Goal: Participate in discussion: Engage in conversation with other users on a specific topic

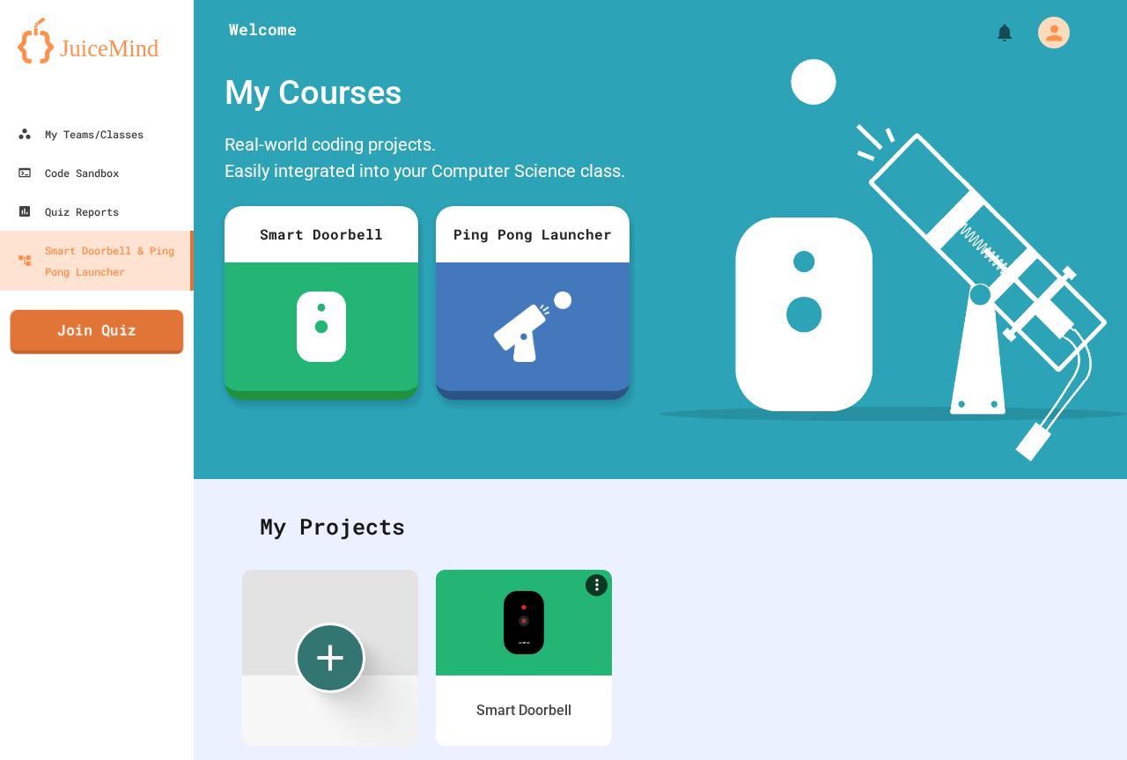
click at [143, 336] on link "Join Quiz" at bounding box center [97, 332] width 173 height 44
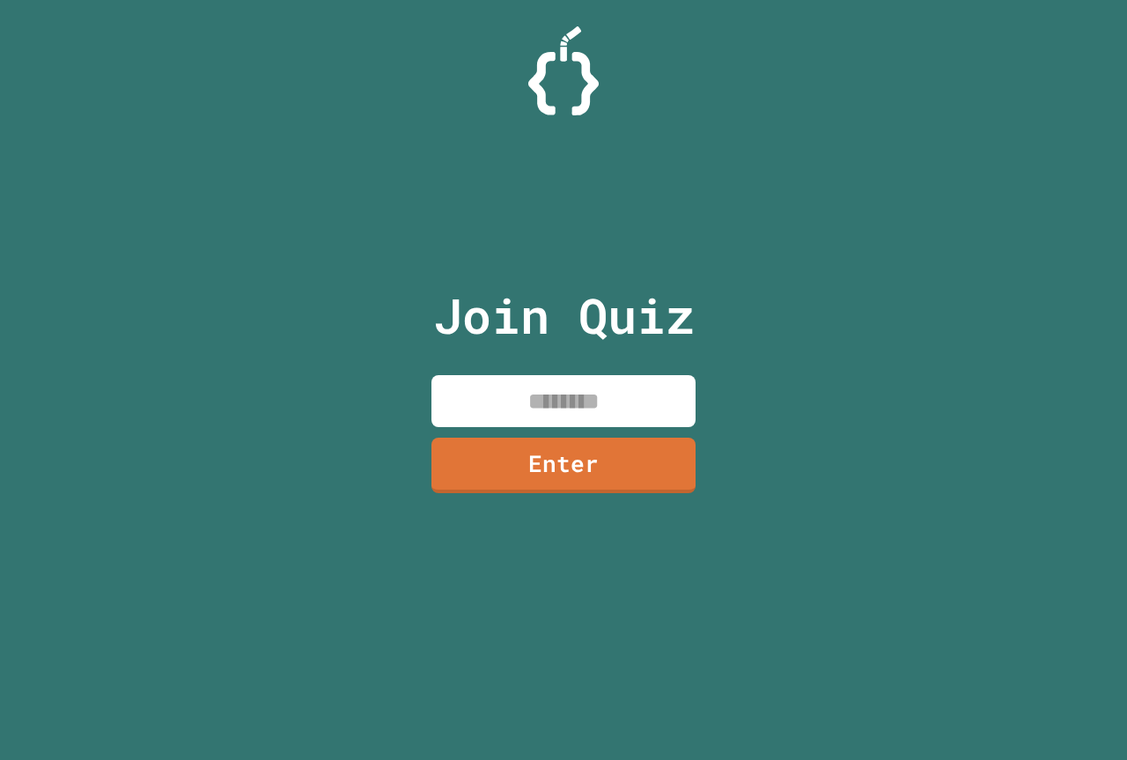
click at [623, 394] on input at bounding box center [563, 401] width 264 height 52
type input "********"
click at [523, 489] on link "Enter" at bounding box center [563, 465] width 267 height 56
click at [563, 44] on div at bounding box center [563, 44] width 0 height 0
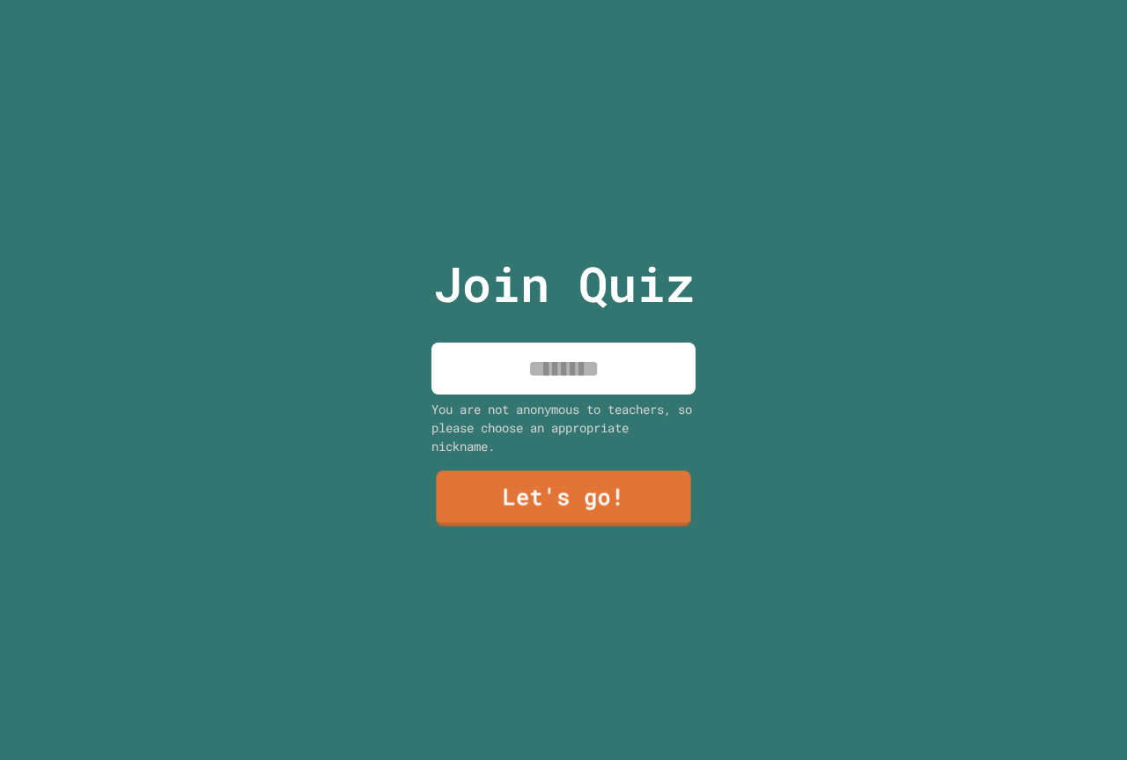
click at [580, 329] on div "Join Quiz You are not anonymous to teachers, so please choose an appropriate ni…" at bounding box center [564, 380] width 297 height 760
click at [585, 349] on input at bounding box center [563, 368] width 264 height 52
type input "*******"
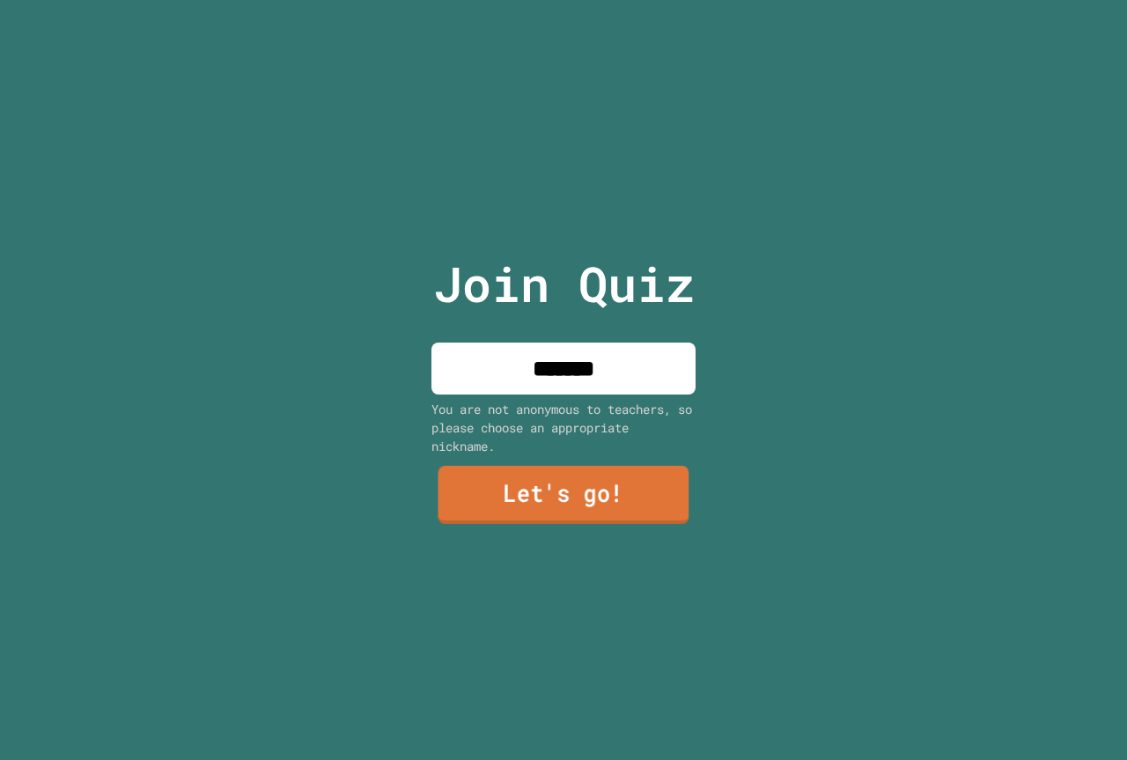
click at [657, 466] on link "Let's go!" at bounding box center [563, 495] width 251 height 58
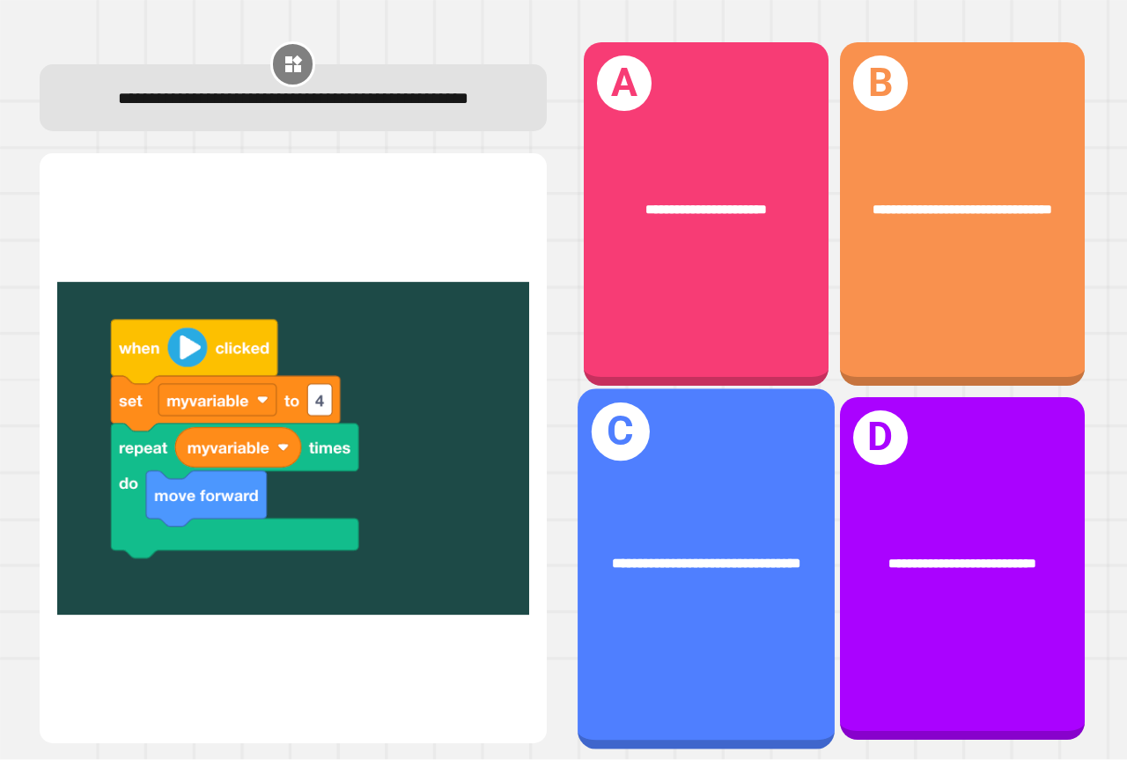
click at [670, 468] on div "**********" at bounding box center [705, 568] width 257 height 360
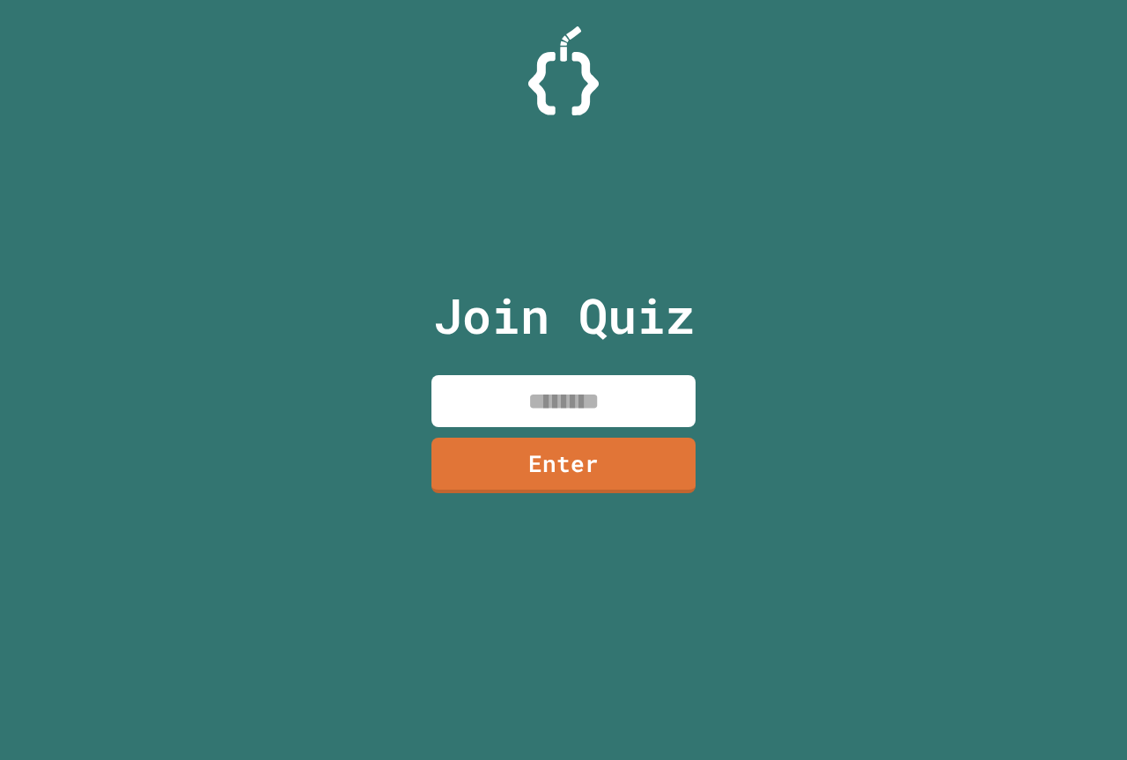
click at [592, 389] on input at bounding box center [563, 401] width 264 height 52
type input "********"
click at [675, 449] on link "Enter" at bounding box center [563, 464] width 268 height 58
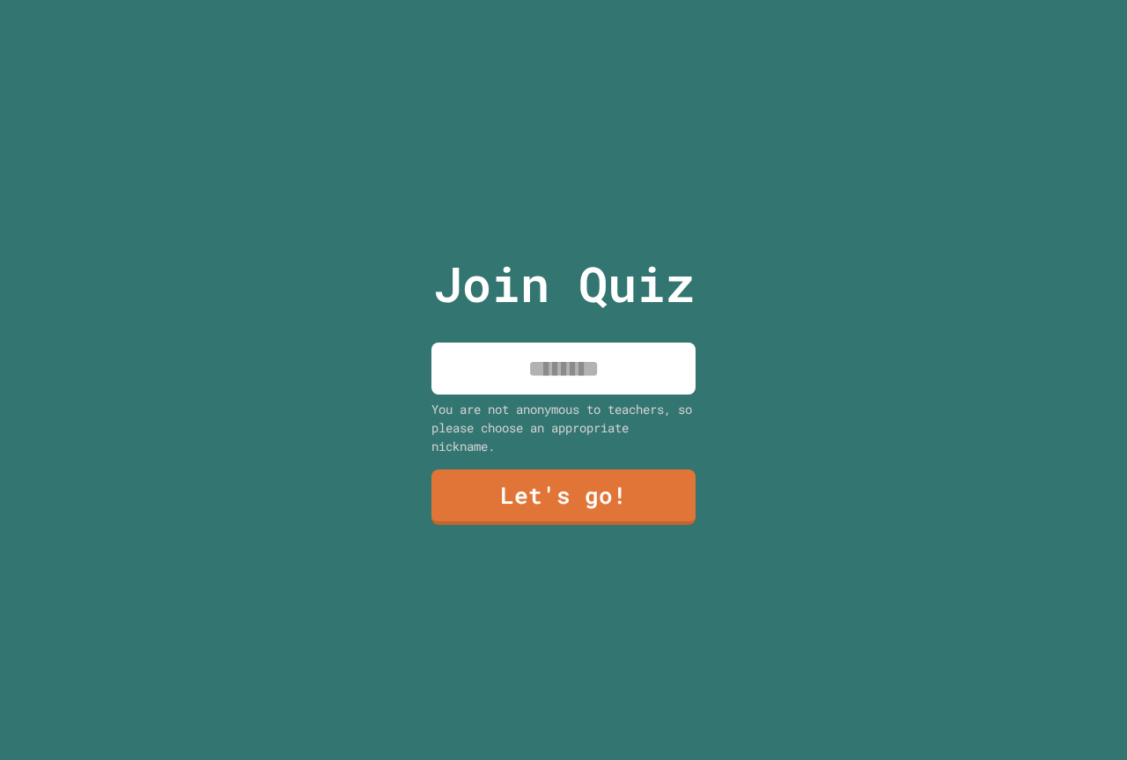
click at [600, 371] on input at bounding box center [563, 368] width 264 height 52
type input "*******"
click at [562, 480] on link "Let's go!" at bounding box center [563, 496] width 266 height 58
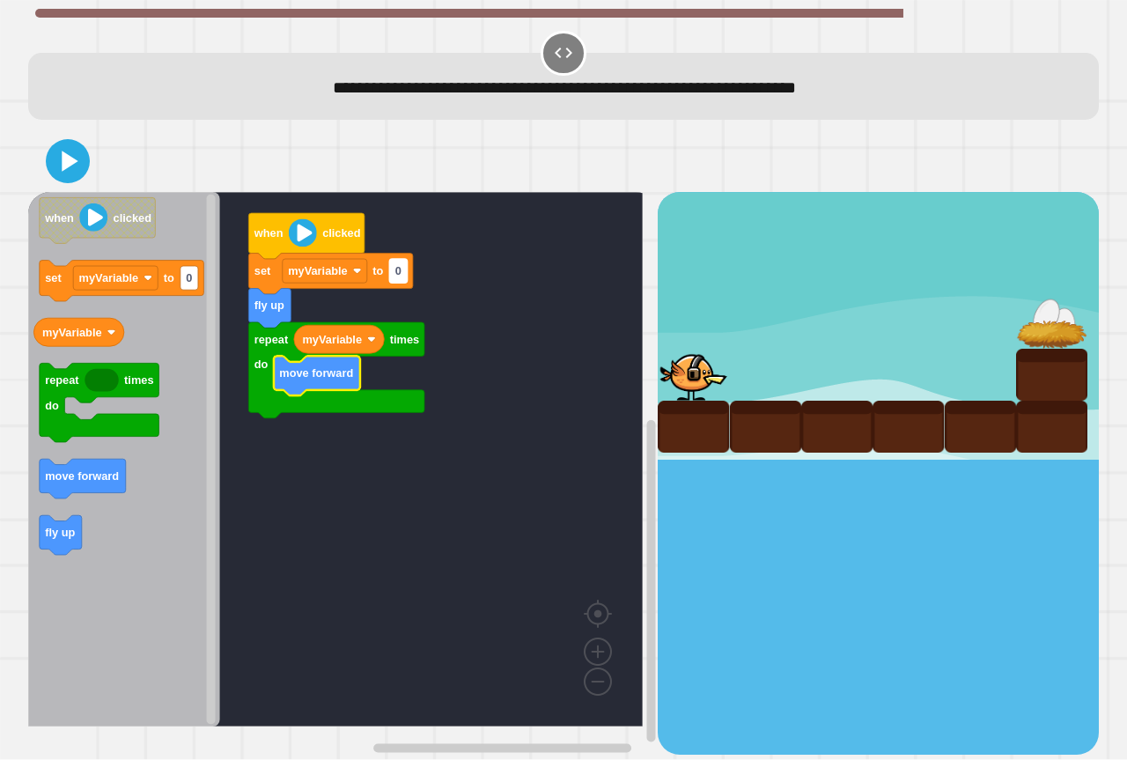
click at [406, 272] on rect "Blockly Workspace" at bounding box center [398, 271] width 18 height 24
type input "*"
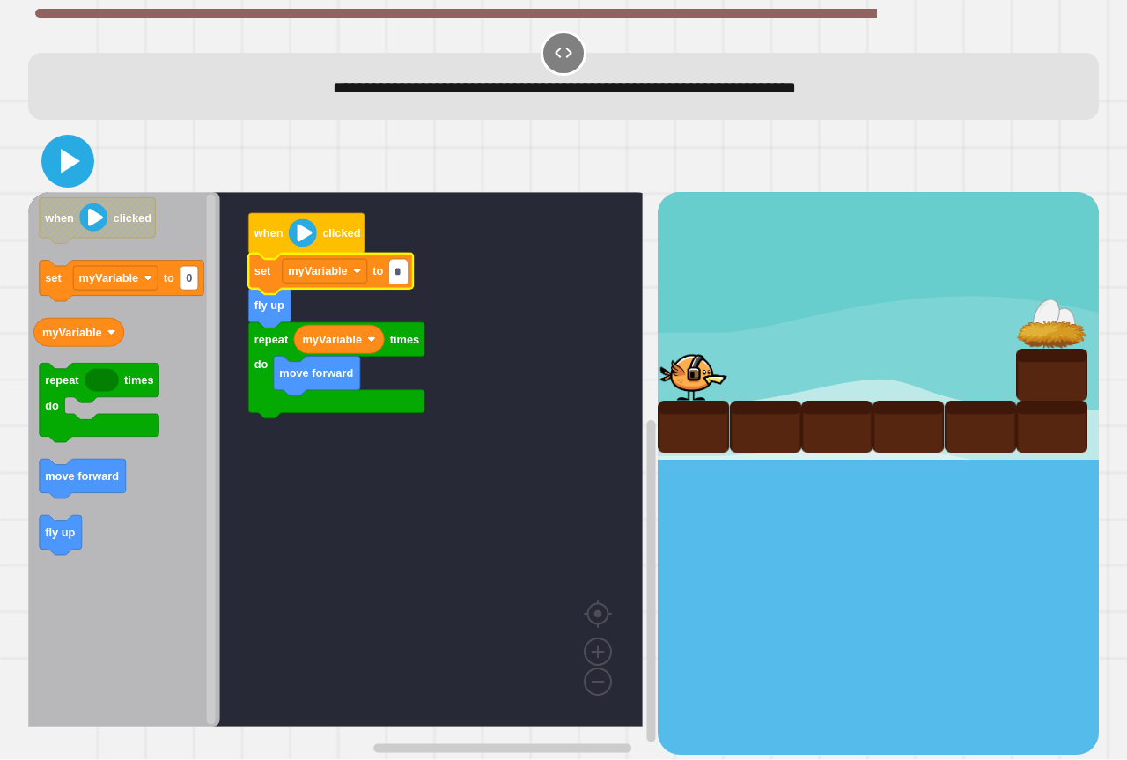
click at [69, 153] on icon at bounding box center [68, 161] width 42 height 42
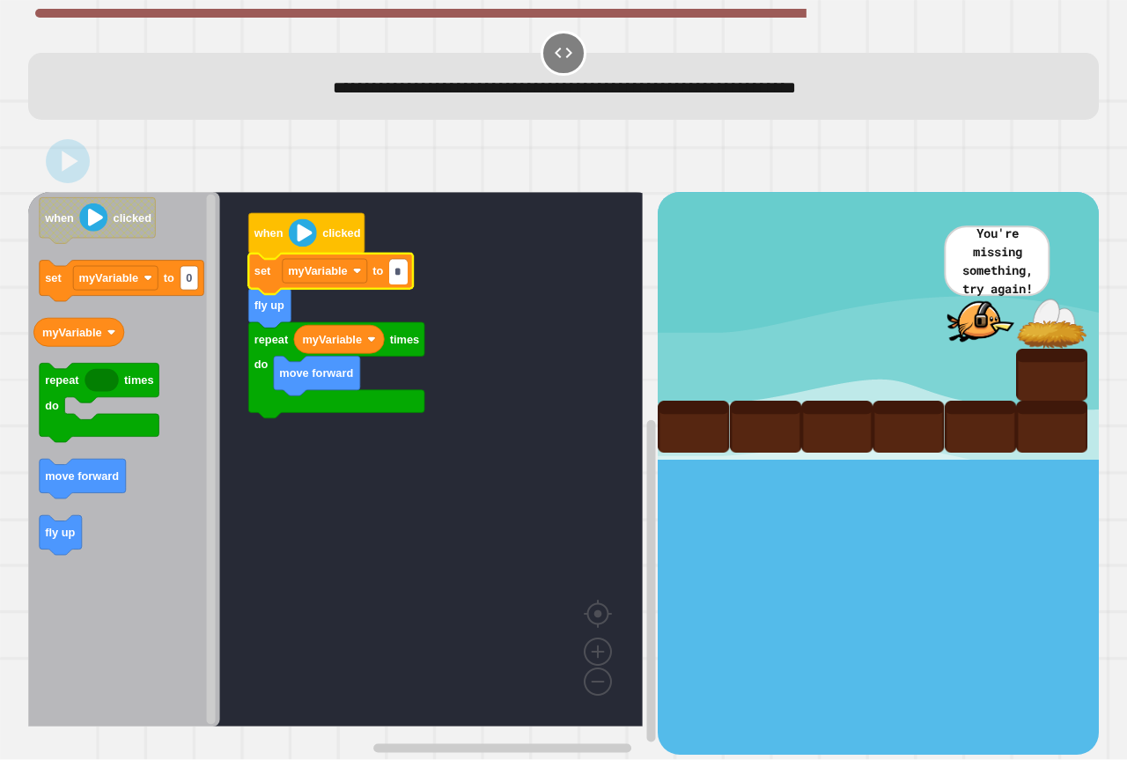
click at [394, 277] on input "*" at bounding box center [398, 273] width 18 height 24
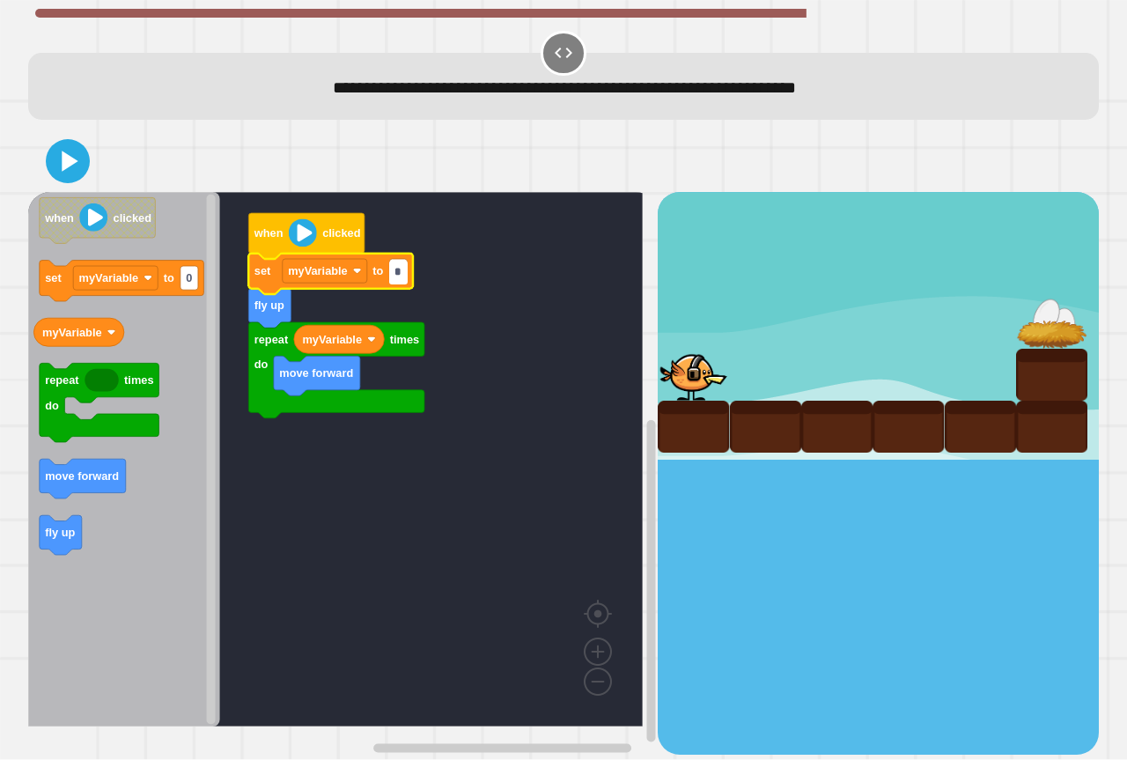
click at [400, 276] on input "*" at bounding box center [398, 273] width 18 height 24
type input "*"
click at [77, 170] on icon at bounding box center [68, 161] width 42 height 42
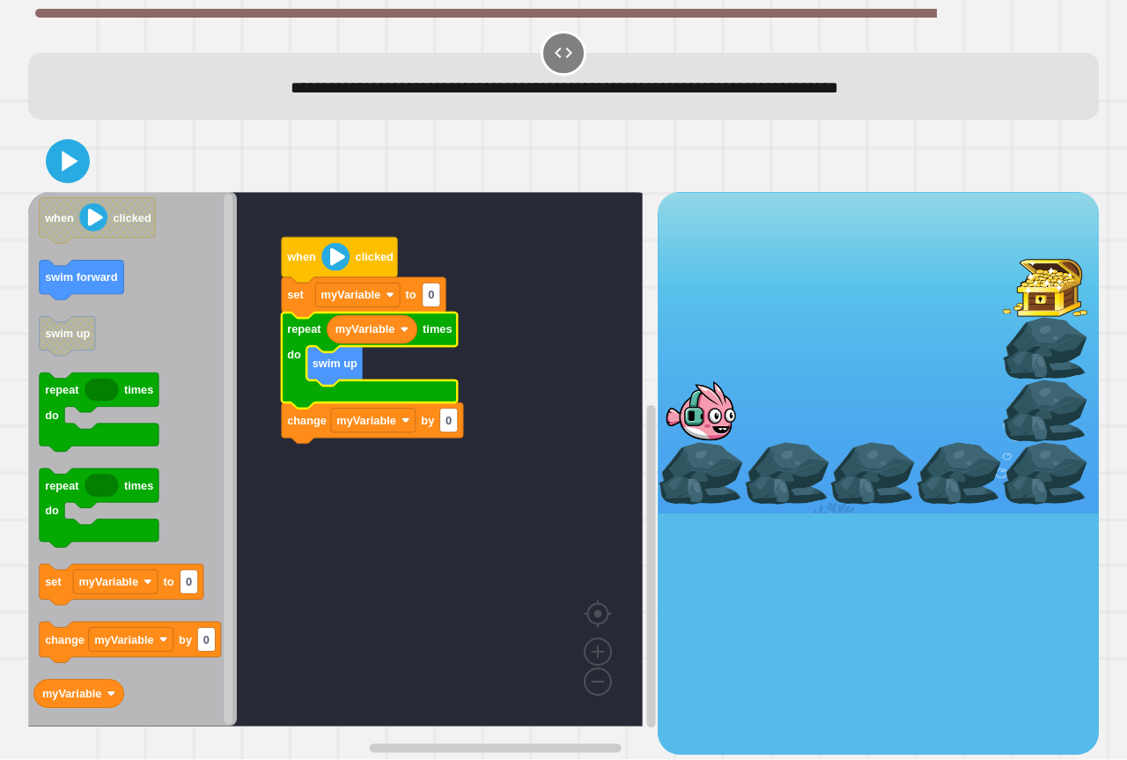
click at [435, 302] on rect "Blockly Workspace" at bounding box center [432, 295] width 18 height 24
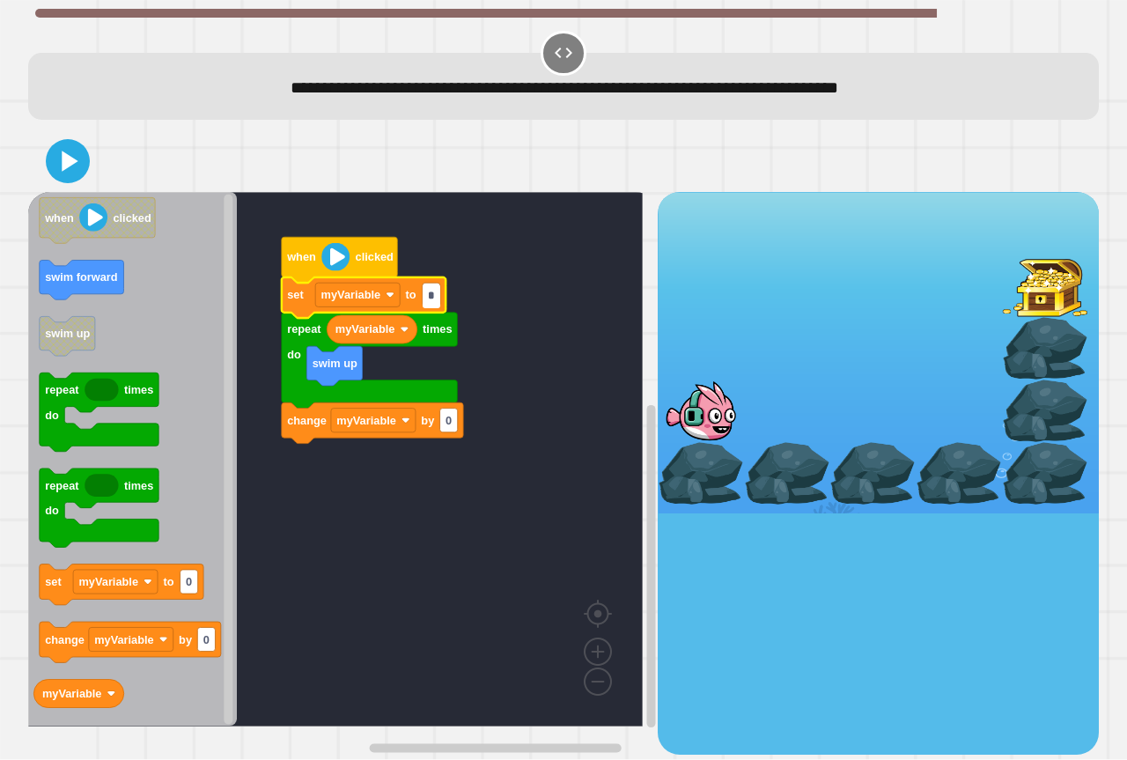
type input "*"
click at [82, 300] on g "when clicked swim forward swim up repeat times do repeat times do set myVariabl…" at bounding box center [127, 453] width 188 height 511
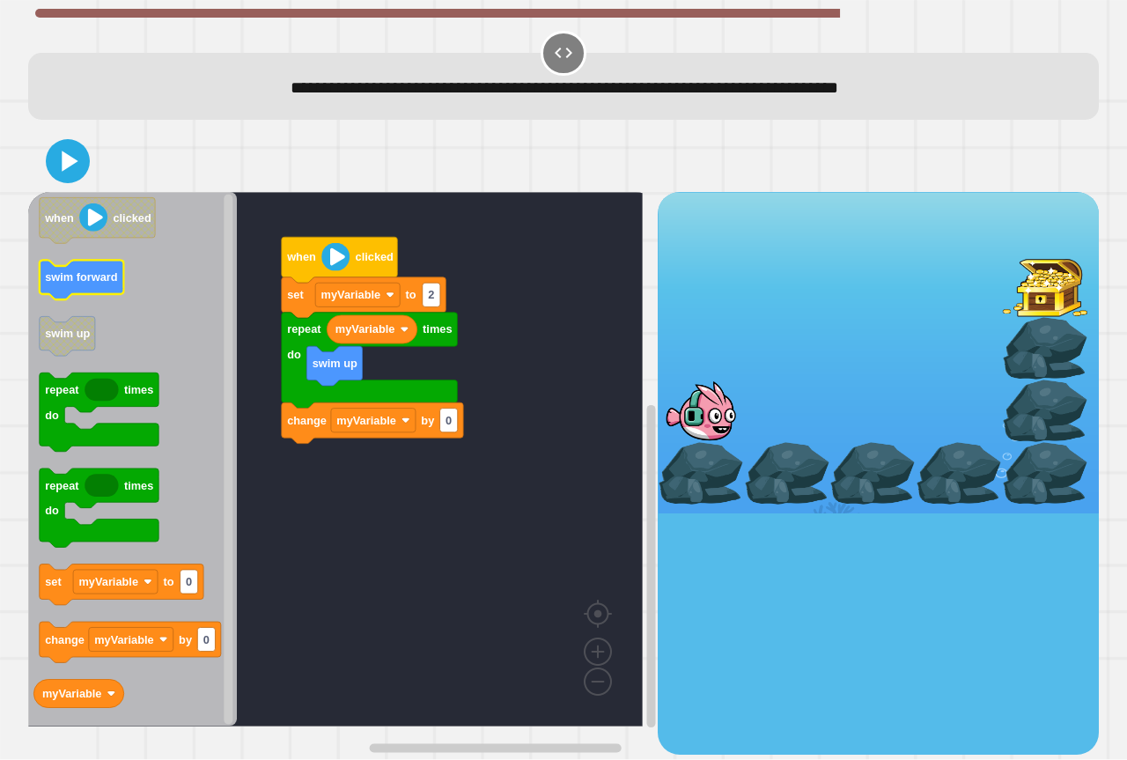
click at [92, 302] on icon "Blockly Workspace" at bounding box center [132, 459] width 209 height 534
click at [89, 315] on icon "Blockly Workspace" at bounding box center [132, 459] width 209 height 534
click at [73, 330] on icon "when clicked swim forward swim up repeat times do repeat times do set myVariabl…" at bounding box center [132, 459] width 209 height 534
click at [80, 287] on g "swim forward" at bounding box center [82, 281] width 85 height 40
click at [80, 284] on text "swim forward" at bounding box center [81, 277] width 73 height 13
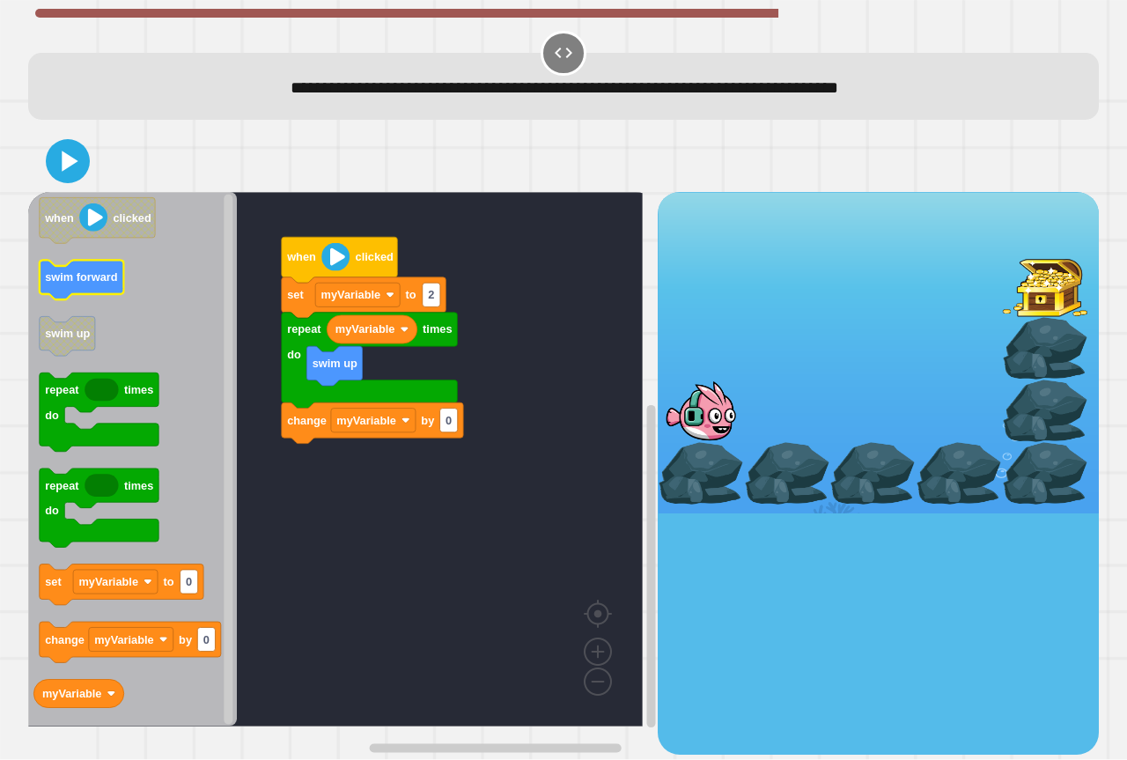
click at [76, 281] on text "swim forward" at bounding box center [81, 277] width 73 height 13
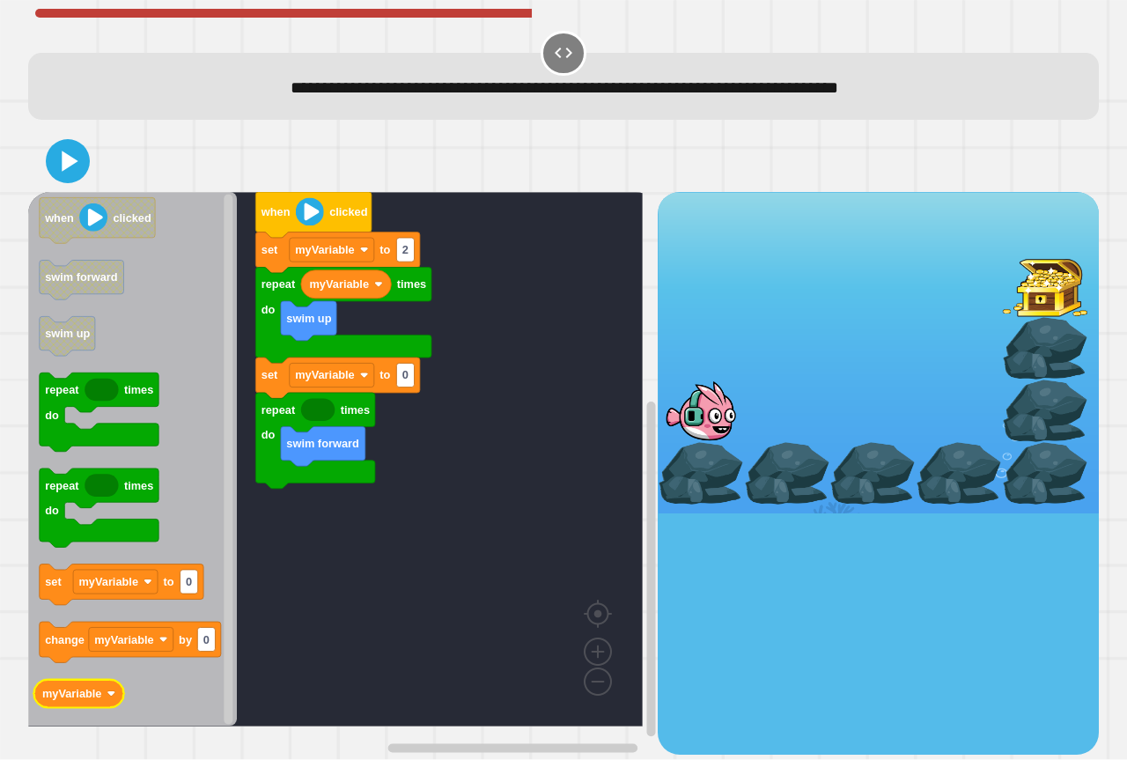
click at [109, 681] on icon "Blockly Workspace" at bounding box center [78, 694] width 90 height 28
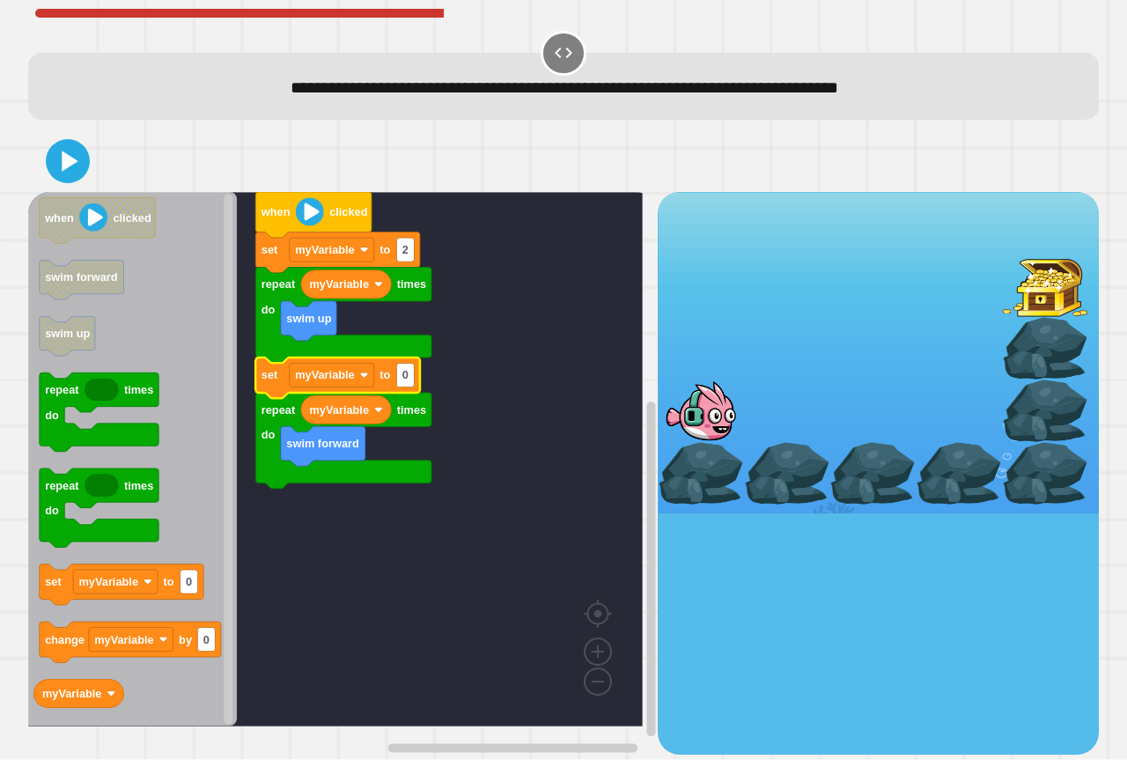
click at [394, 382] on icon "Blockly Workspace" at bounding box center [337, 377] width 165 height 40
click at [402, 380] on text "0" at bounding box center [405, 375] width 6 height 13
type input "*"
click at [77, 146] on icon at bounding box center [67, 162] width 38 height 38
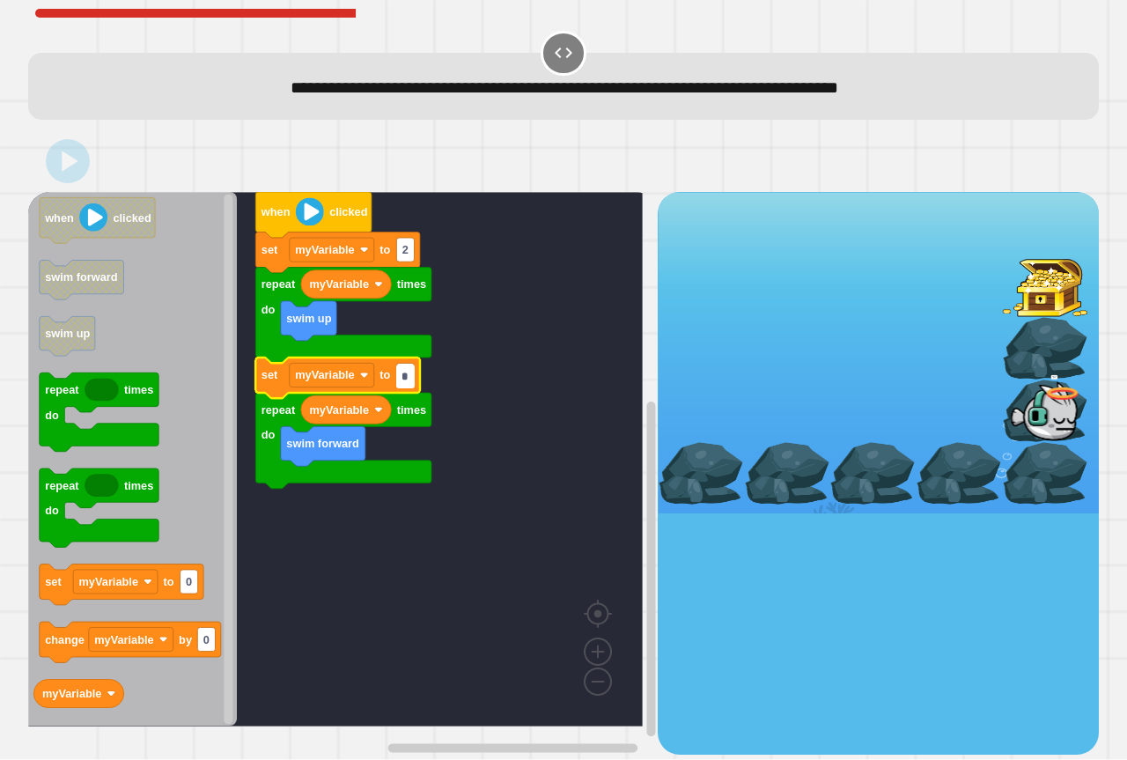
click at [405, 370] on input "*" at bounding box center [405, 376] width 18 height 24
type input "*"
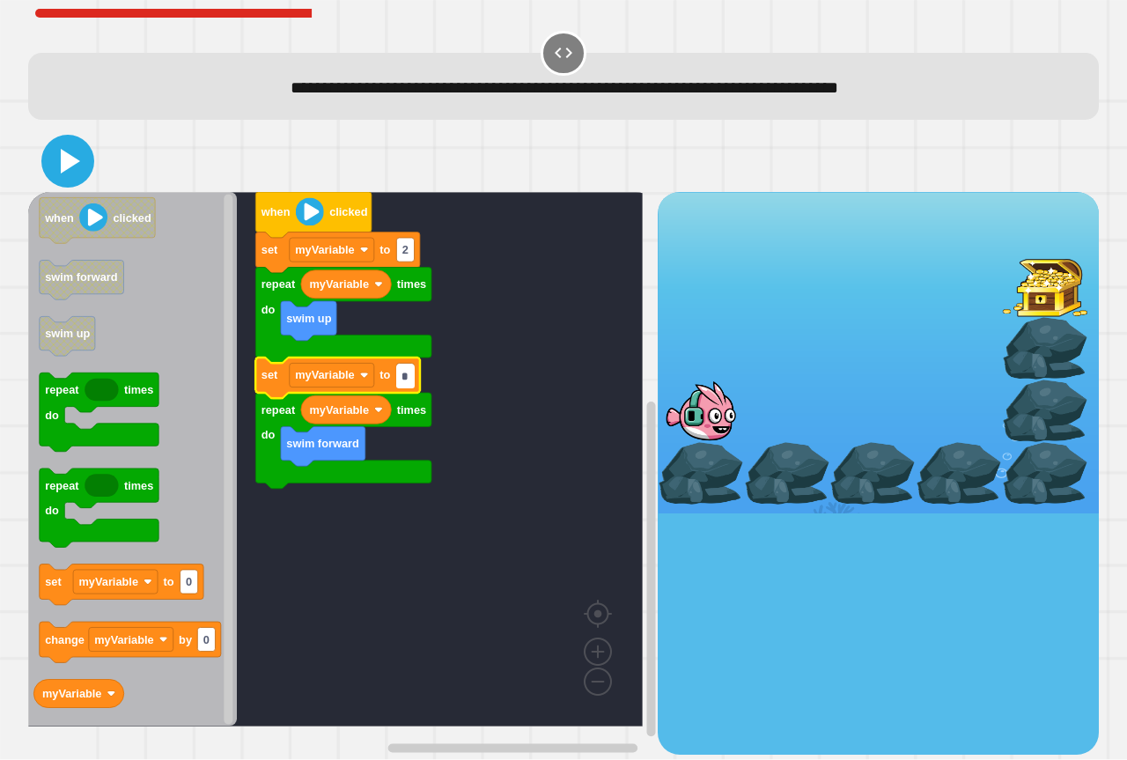
click at [80, 161] on icon at bounding box center [68, 161] width 42 height 42
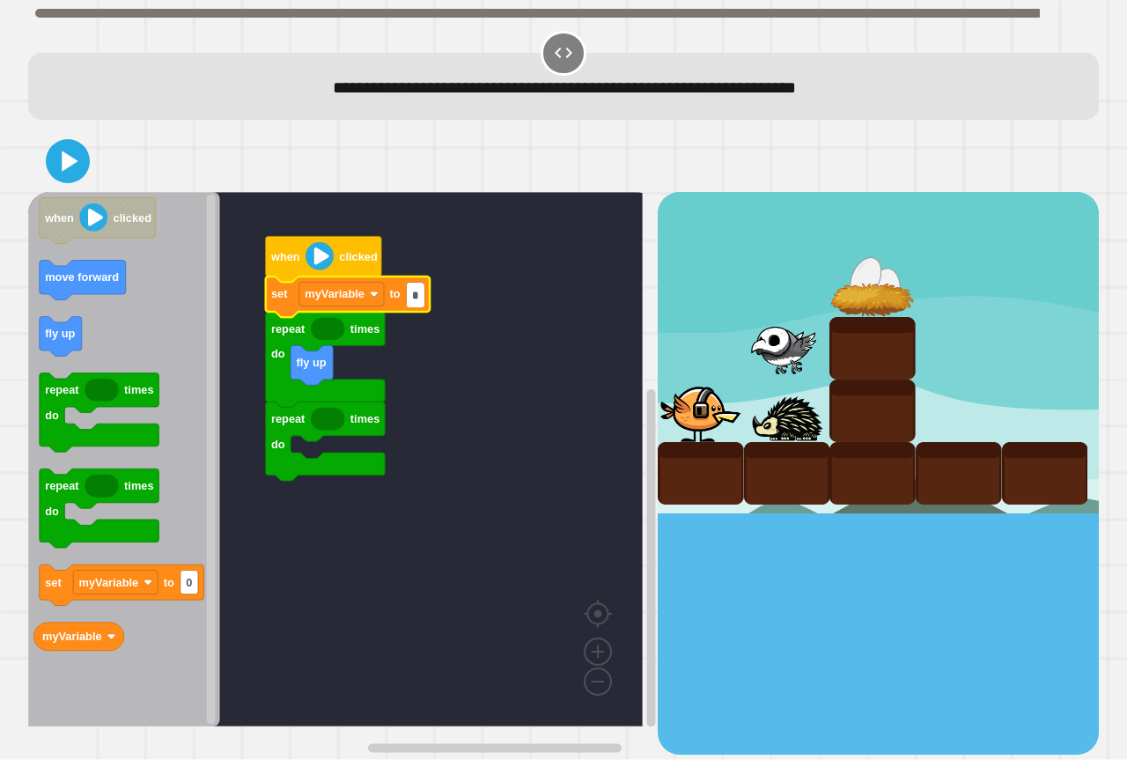
click at [419, 292] on input "*" at bounding box center [416, 295] width 18 height 24
click at [411, 292] on input "*" at bounding box center [416, 295] width 18 height 24
type input "*"
click at [216, 542] on div "when clicked repeat times do repeat times do fly up set myVariable to 2 when cl…" at bounding box center [342, 473] width 629 height 562
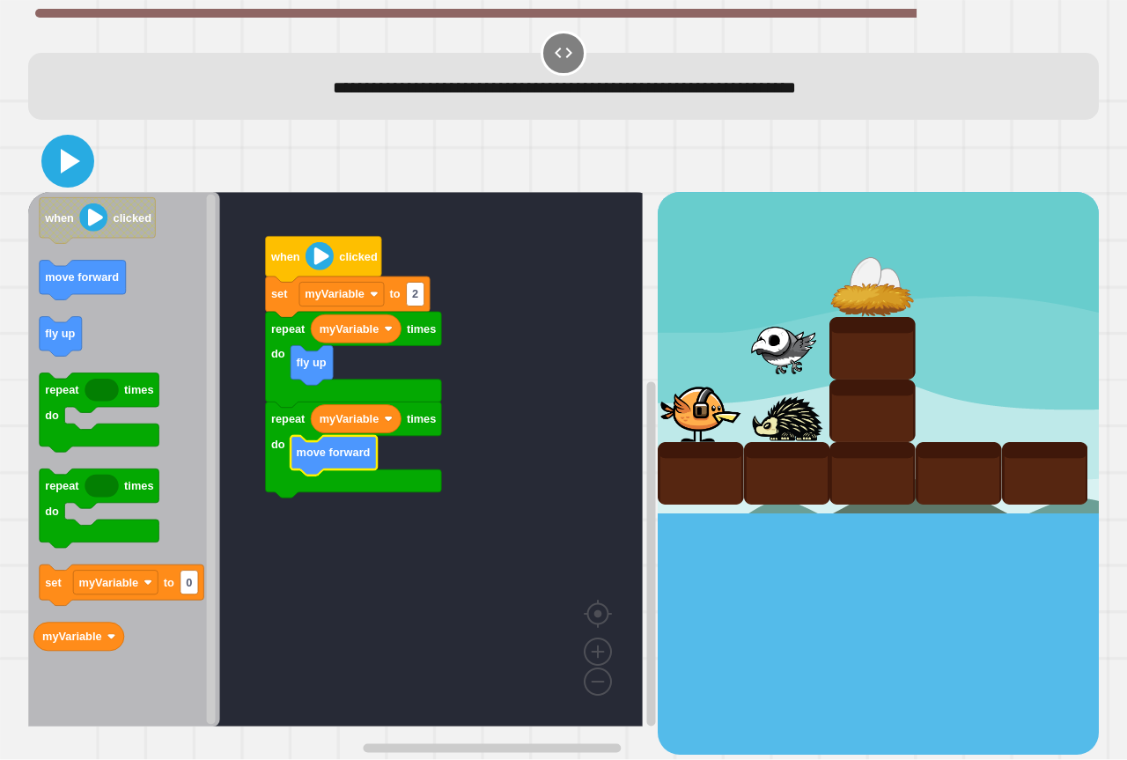
click at [82, 161] on icon at bounding box center [68, 161] width 42 height 42
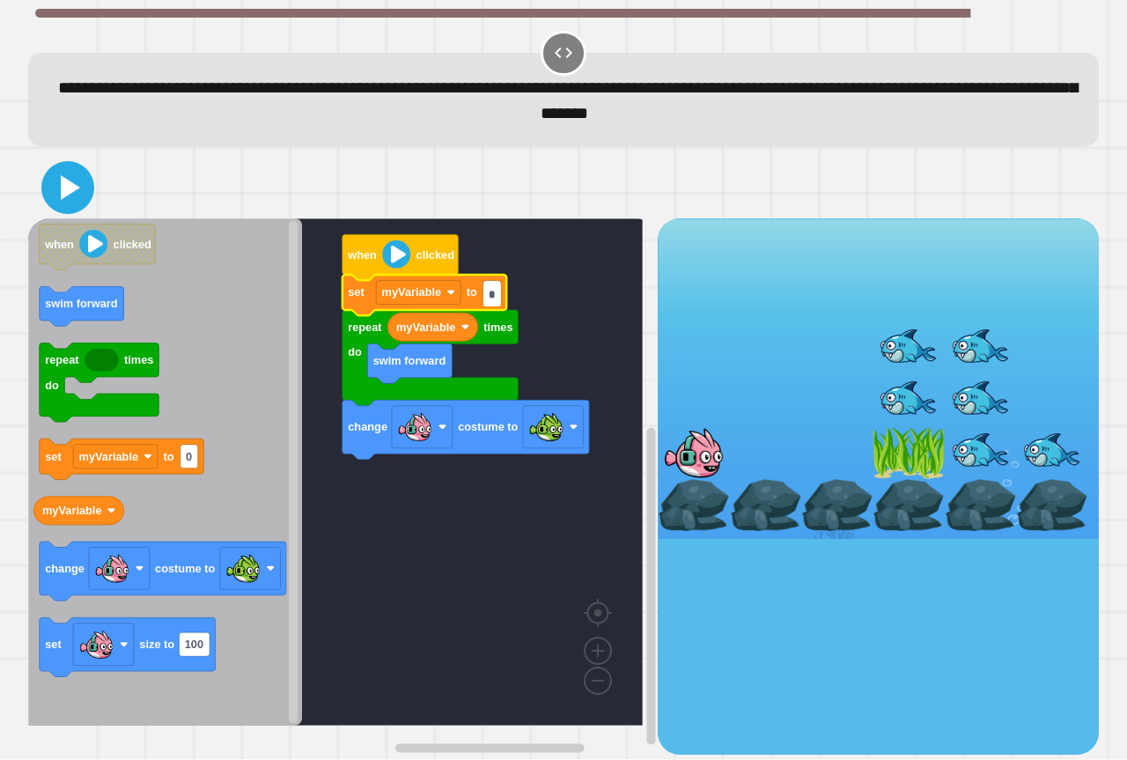
type input "*"
click at [77, 194] on icon at bounding box center [68, 187] width 42 height 42
click at [54, 196] on icon at bounding box center [68, 187] width 42 height 42
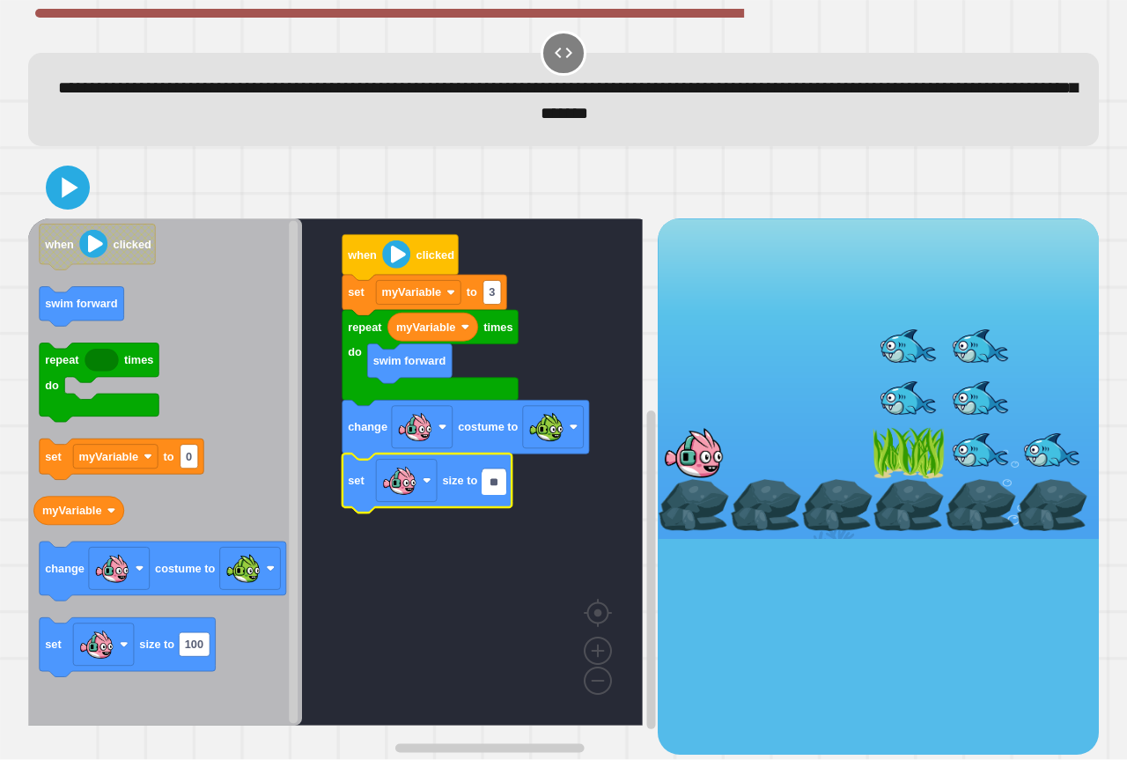
type input "*"
click at [55, 162] on div at bounding box center [563, 188] width 1070 height 62
click at [58, 173] on icon at bounding box center [68, 187] width 42 height 42
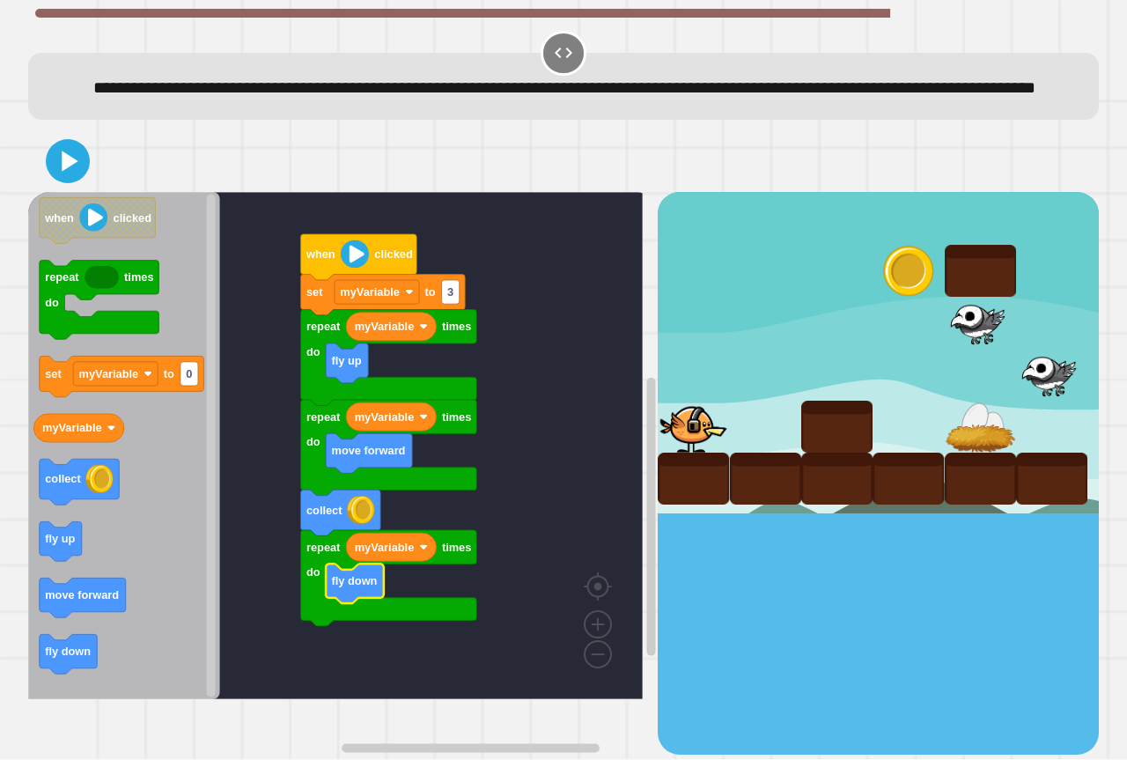
click at [94, 188] on div at bounding box center [563, 161] width 1070 height 62
click at [75, 173] on icon at bounding box center [70, 161] width 19 height 25
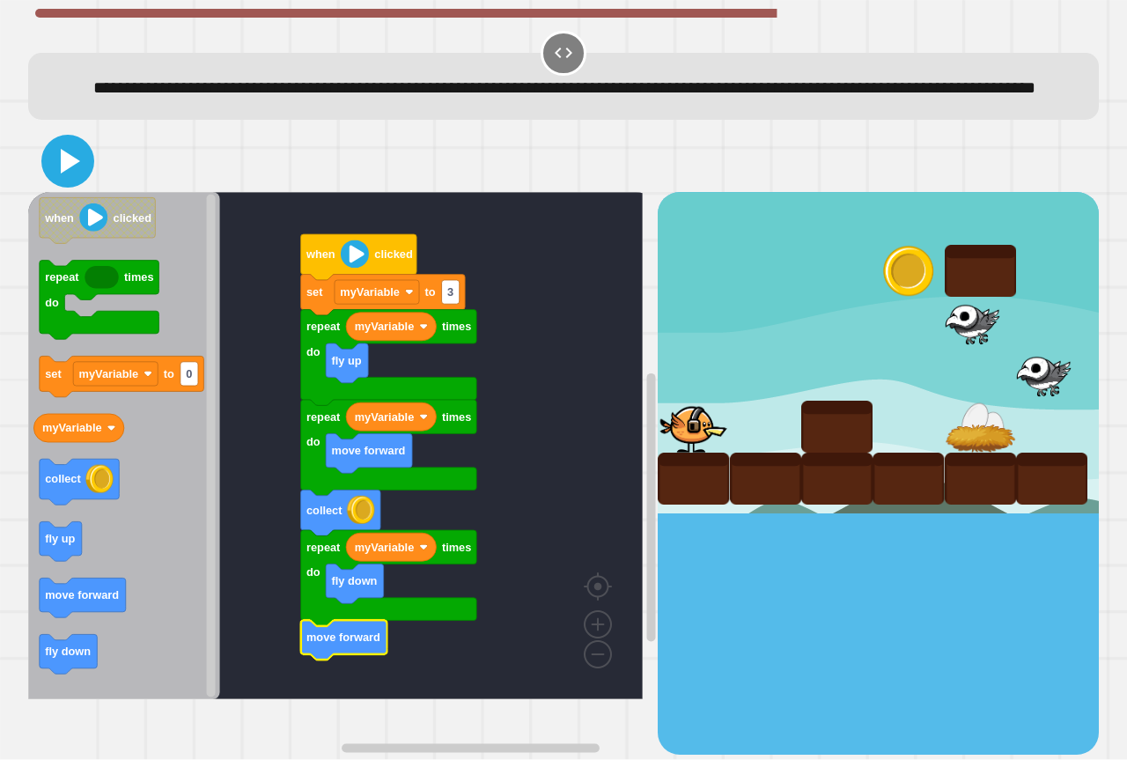
click at [83, 182] on icon at bounding box center [68, 161] width 42 height 42
click at [80, 164] on div at bounding box center [563, 161] width 1070 height 62
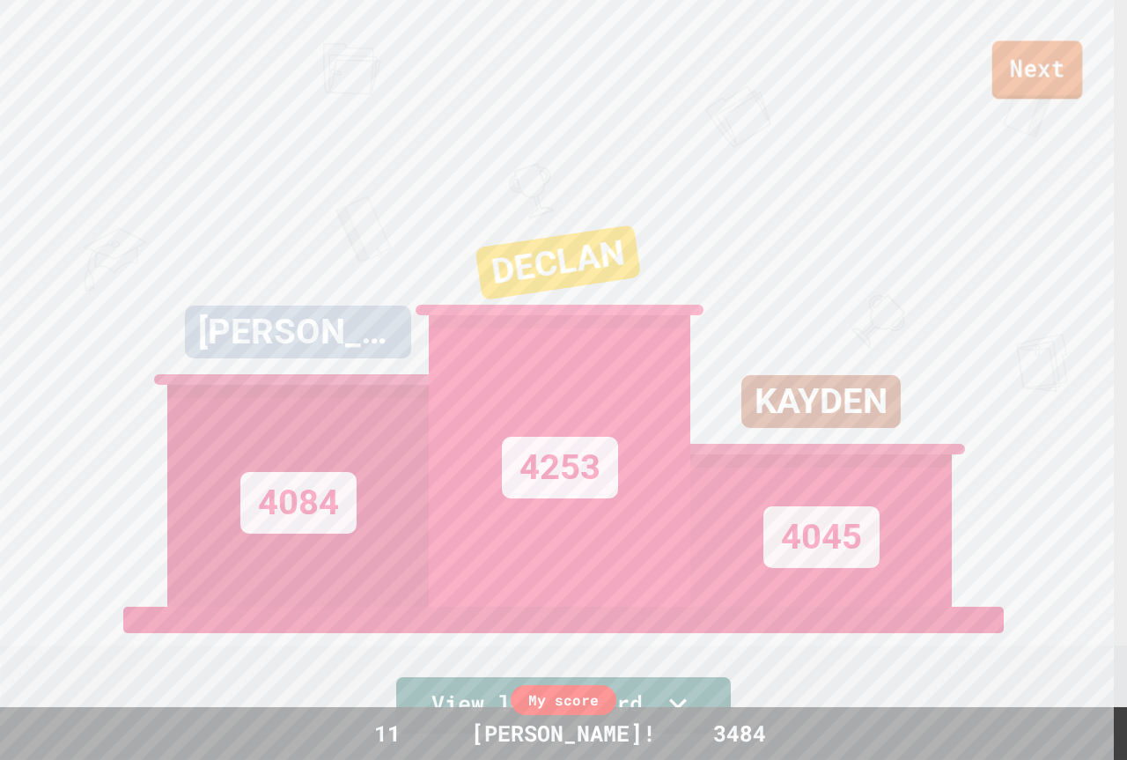
click at [1028, 54] on link "Next" at bounding box center [1037, 69] width 91 height 58
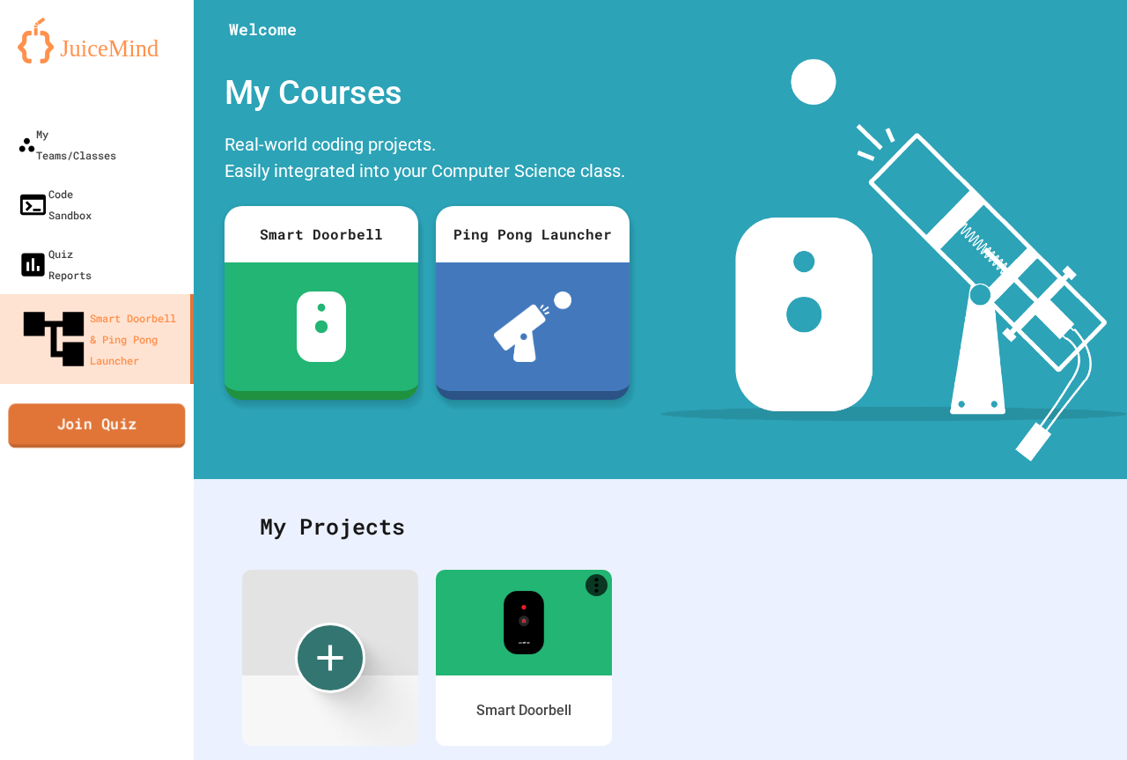
click at [172, 403] on link "Join Quiz" at bounding box center [96, 425] width 177 height 44
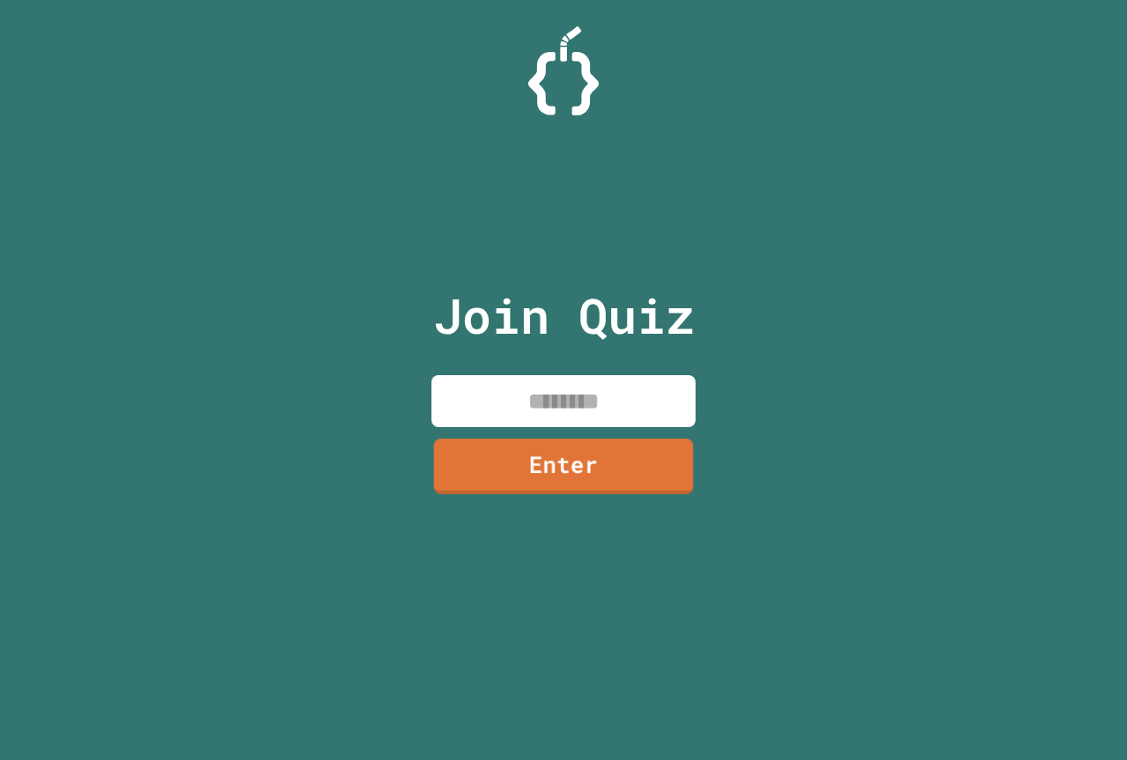
click at [520, 401] on input at bounding box center [563, 401] width 264 height 52
type input "********"
click at [618, 459] on link "Enter" at bounding box center [563, 465] width 261 height 55
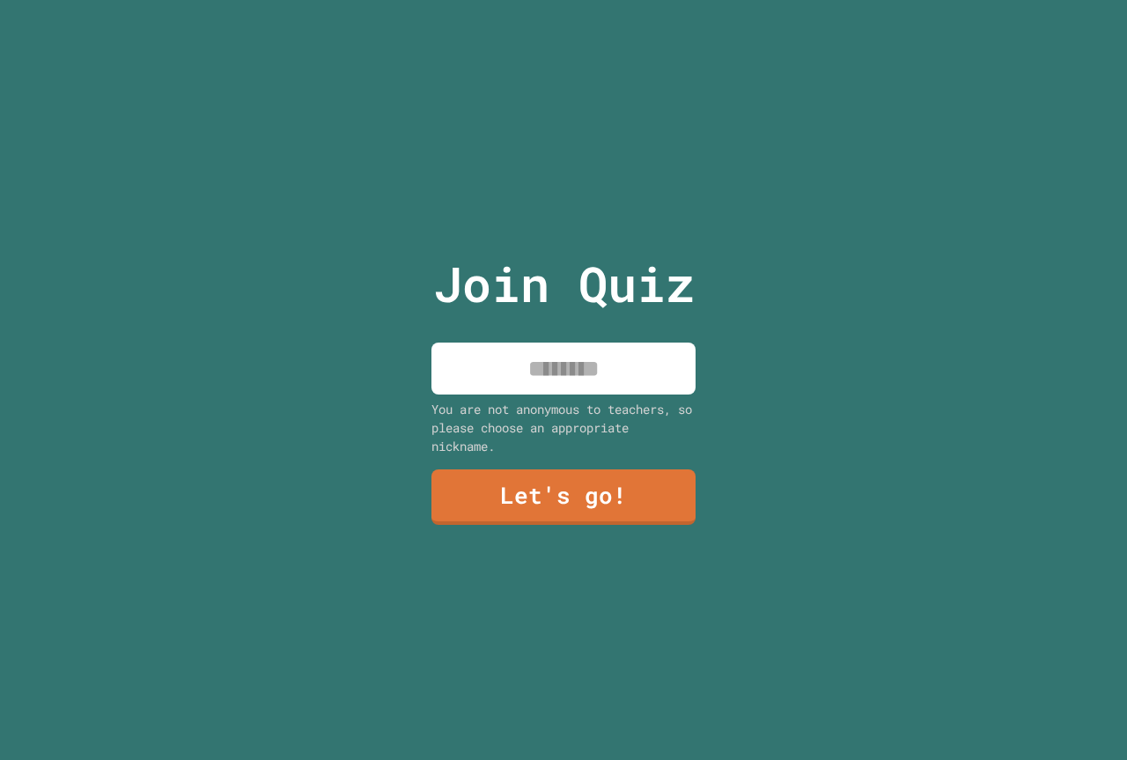
drag, startPoint x: 566, startPoint y: 396, endPoint x: 516, endPoint y: 405, distance: 50.9
click at [563, 400] on div "You are not anonymous to teachers, so please choose an appropriate nickname." at bounding box center [563, 427] width 264 height 55
click at [495, 357] on input at bounding box center [563, 368] width 264 height 52
type input "********"
click at [489, 476] on link "Let's go!" at bounding box center [564, 495] width 256 height 58
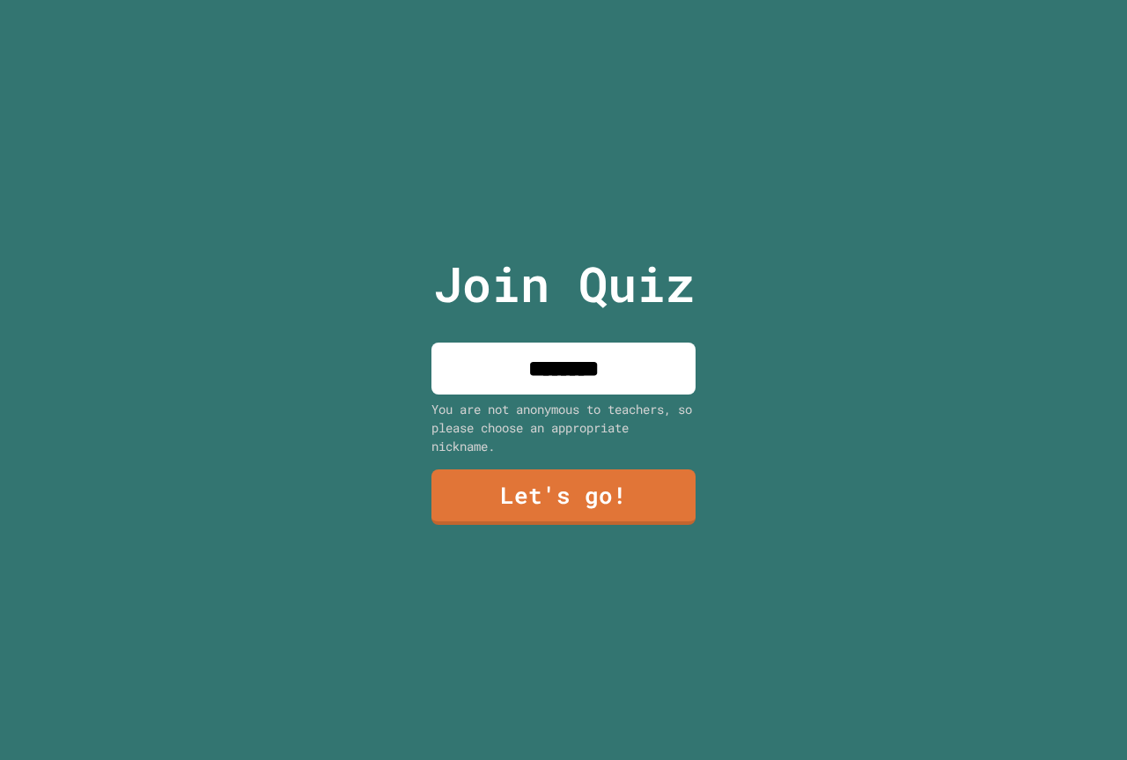
click at [563, 0] on div at bounding box center [563, 0] width 0 height 0
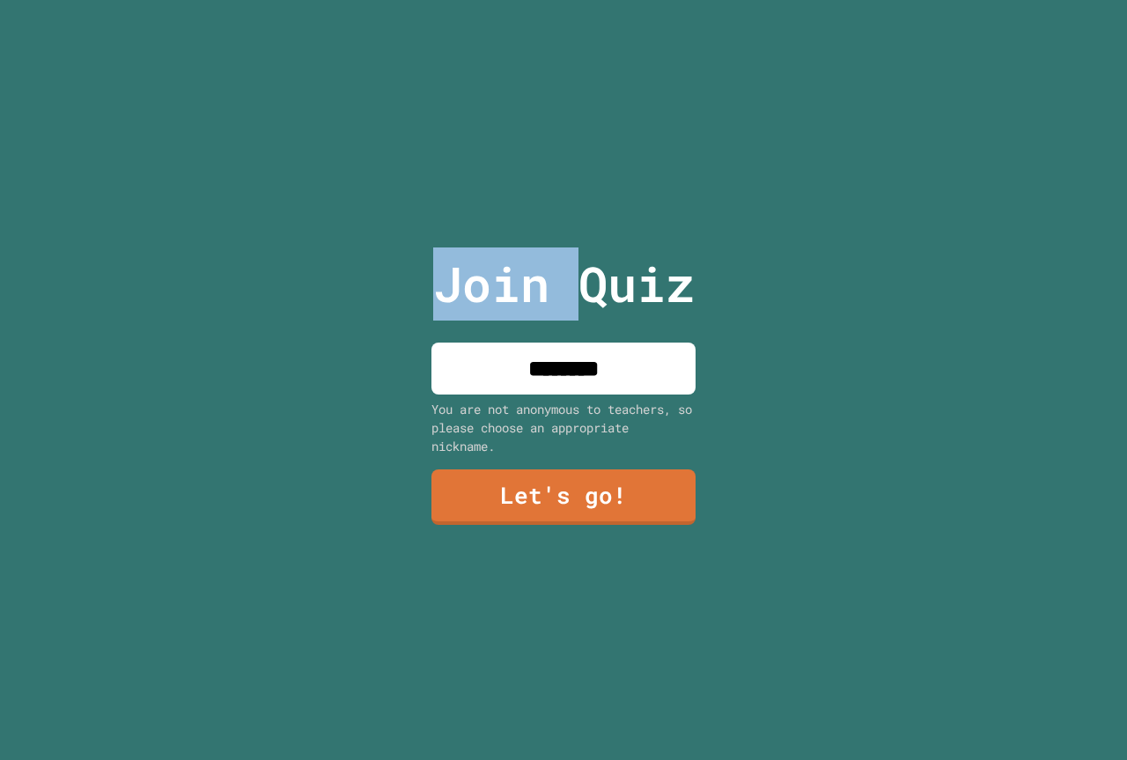
click at [563, 0] on div at bounding box center [563, 0] width 0 height 0
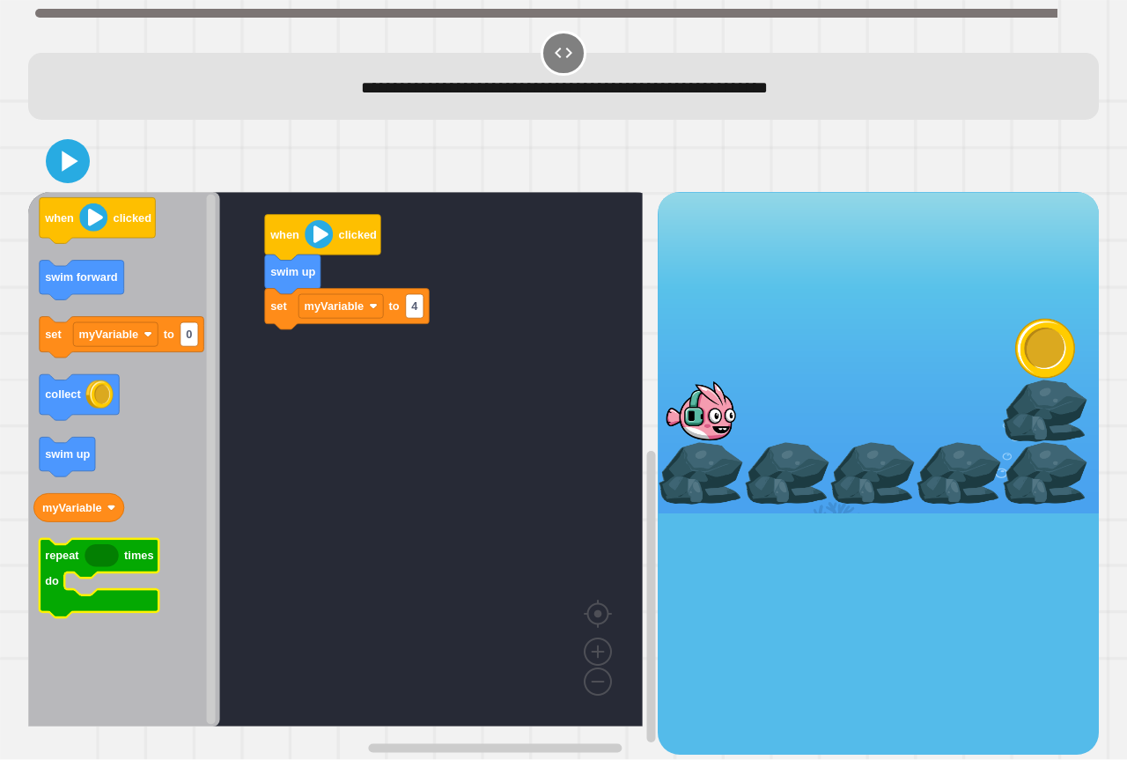
click at [47, 582] on text "do" at bounding box center [52, 581] width 14 height 13
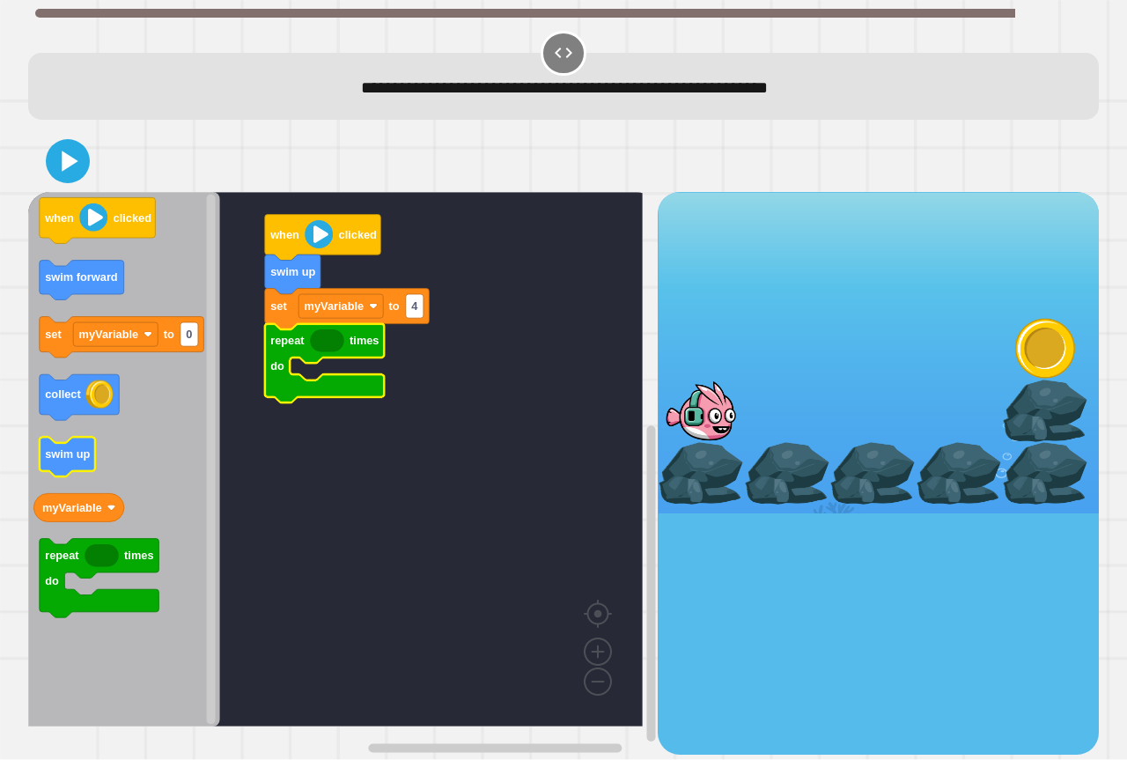
click at [66, 449] on icon "when clicked swim forward set myVariable to 0 collect swim up myVariable repeat…" at bounding box center [124, 459] width 192 height 534
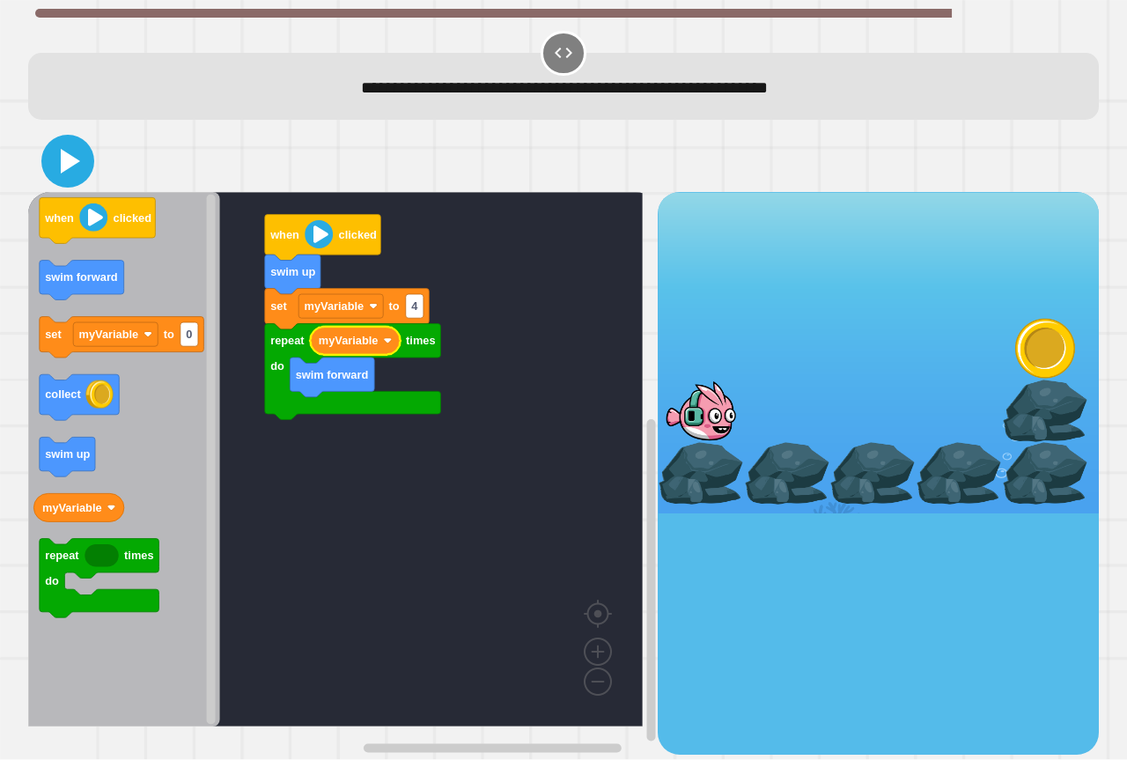
click at [75, 166] on icon at bounding box center [68, 161] width 42 height 42
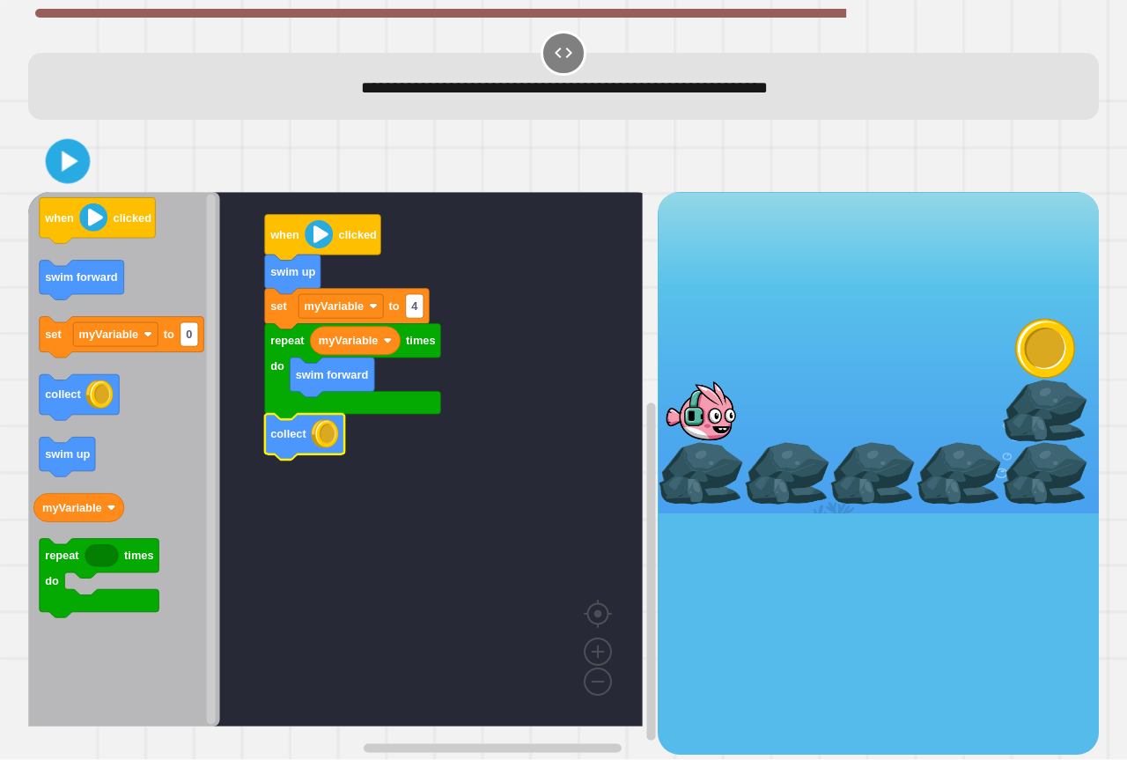
click at [85, 173] on icon at bounding box center [68, 161] width 36 height 36
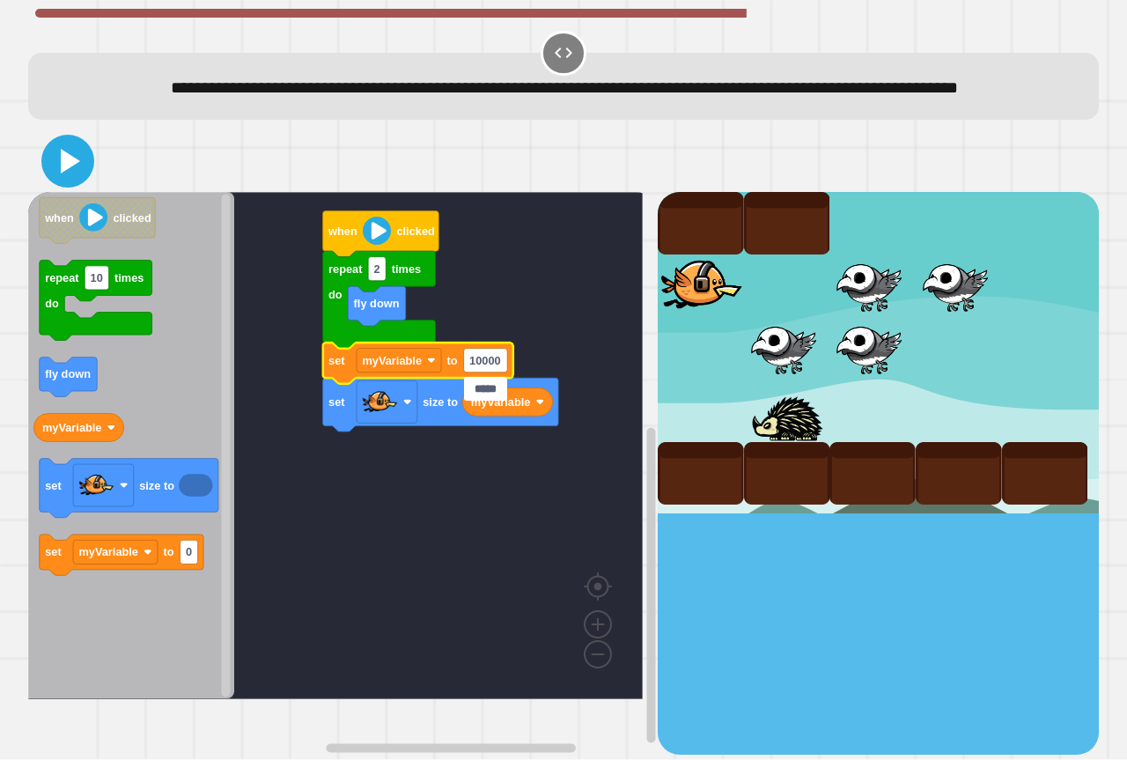
type input "*****"
click at [63, 175] on icon at bounding box center [68, 161] width 42 height 42
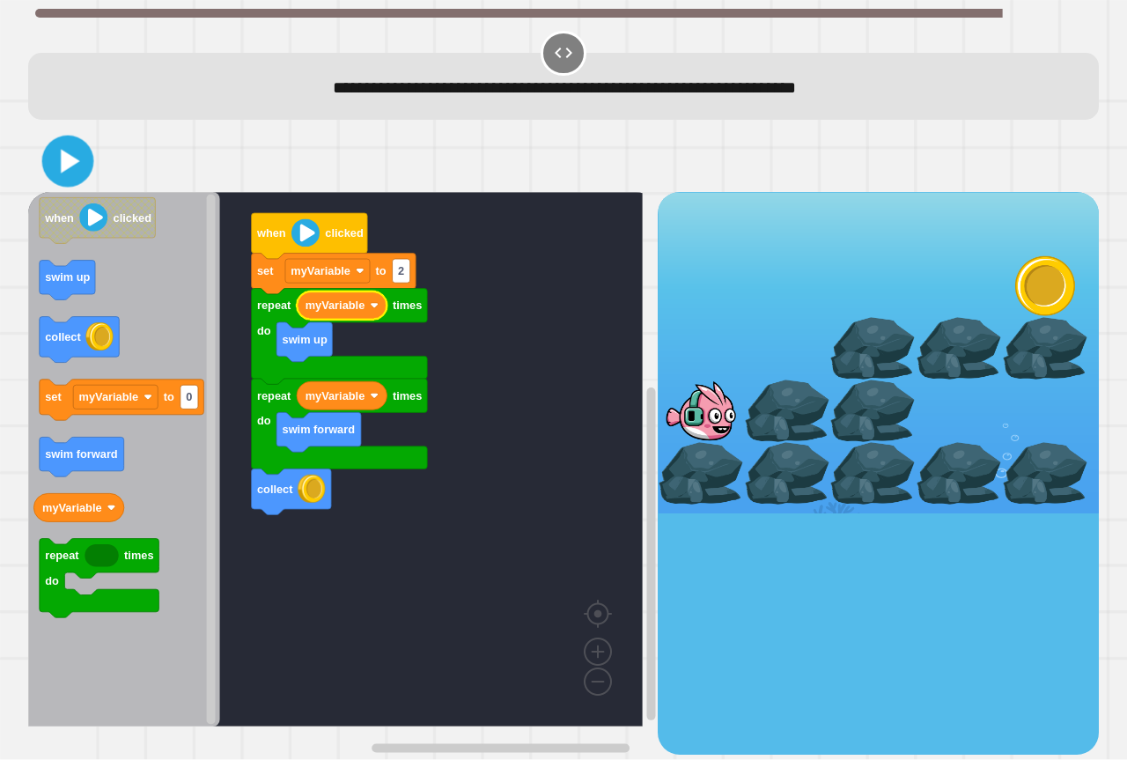
click at [78, 138] on button at bounding box center [68, 162] width 52 height 52
type input "*"
click at [78, 158] on icon at bounding box center [68, 161] width 42 height 42
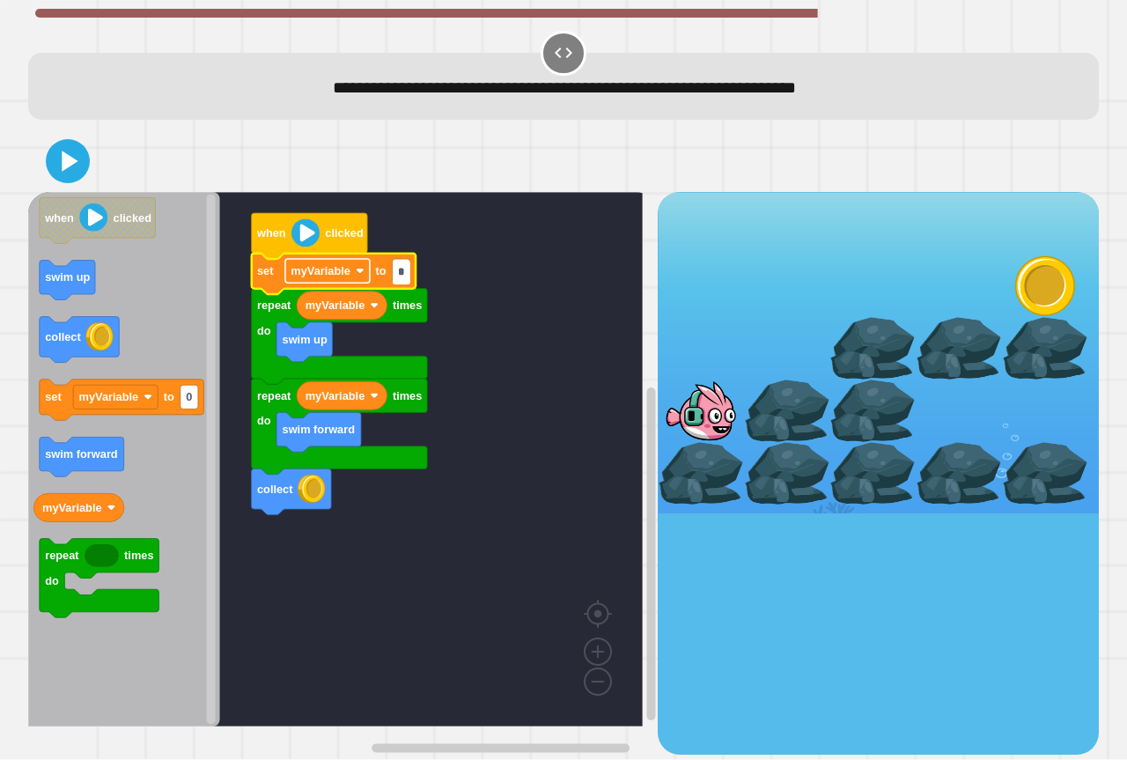
click at [295, 268] on text "myVariable" at bounding box center [321, 271] width 60 height 13
click at [307, 269] on text "myVariable" at bounding box center [321, 271] width 60 height 13
click at [70, 158] on icon at bounding box center [70, 161] width 19 height 25
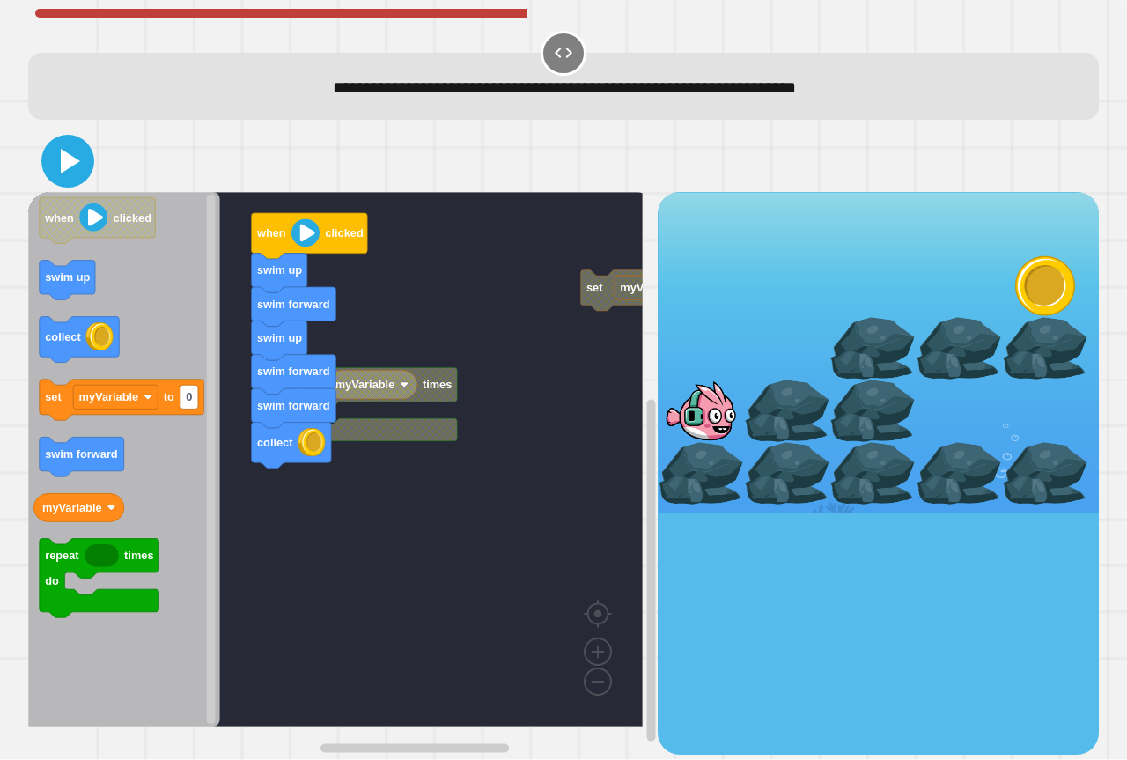
click at [87, 176] on icon at bounding box center [68, 161] width 42 height 42
click at [60, 148] on icon at bounding box center [68, 161] width 42 height 42
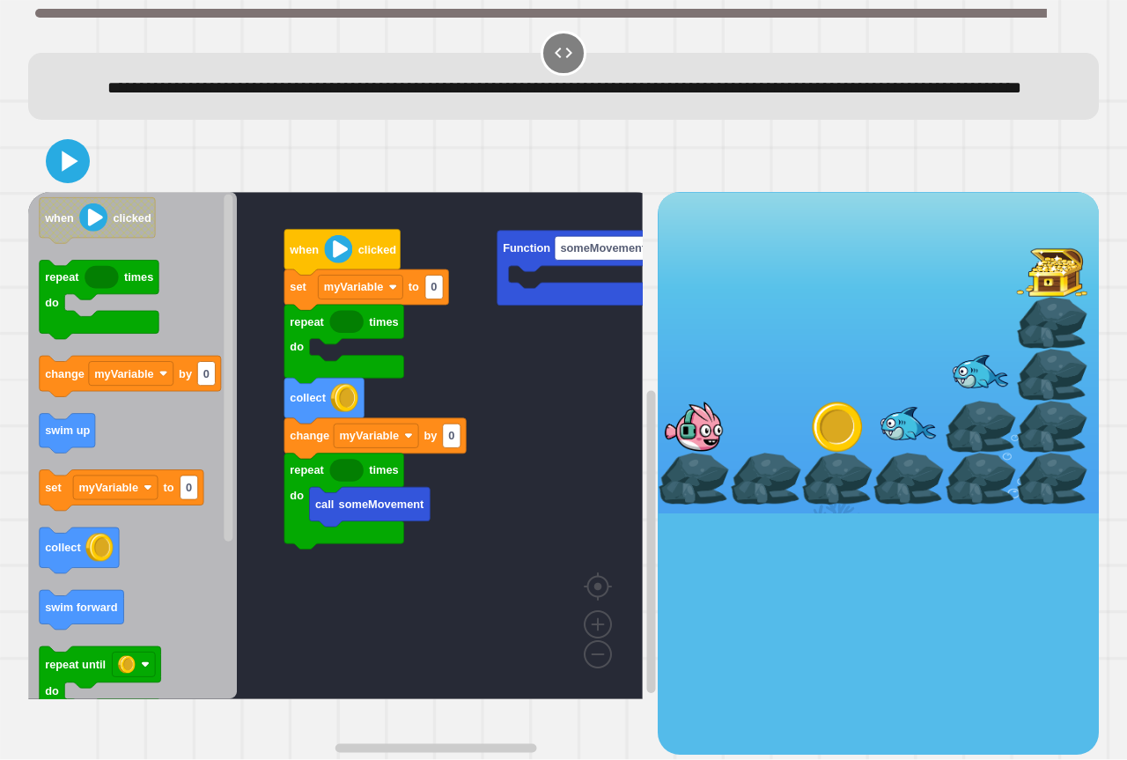
click at [96, 453] on icon "when clicked repeat times do change myVariable by 0 swim up set myVariable to 0…" at bounding box center [132, 445] width 209 height 507
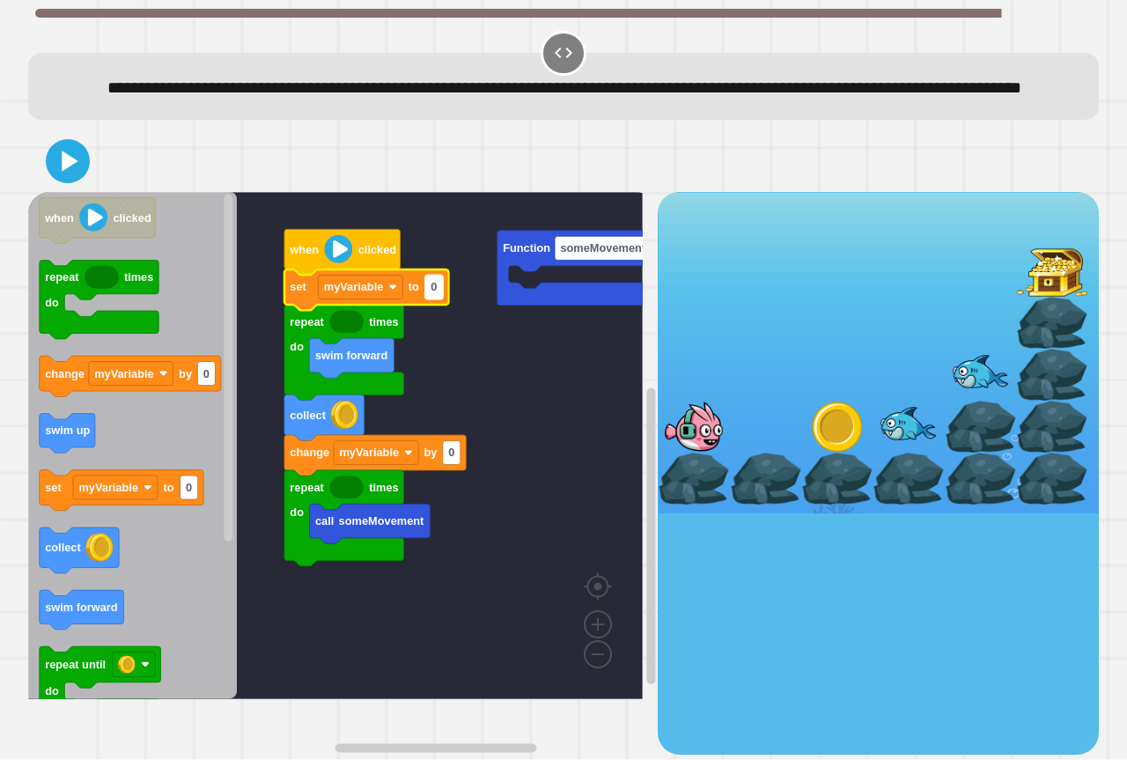
click at [430, 294] on text "0" at bounding box center [433, 287] width 6 height 13
type input "*"
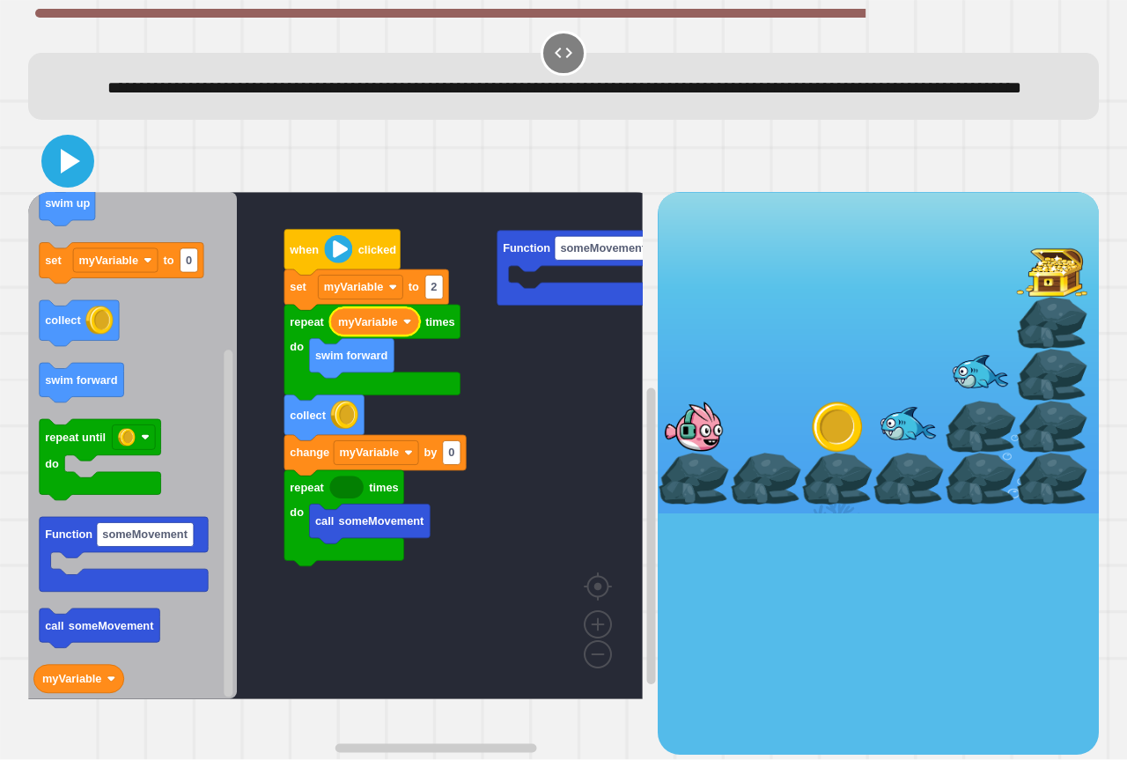
click at [63, 173] on icon at bounding box center [70, 161] width 19 height 25
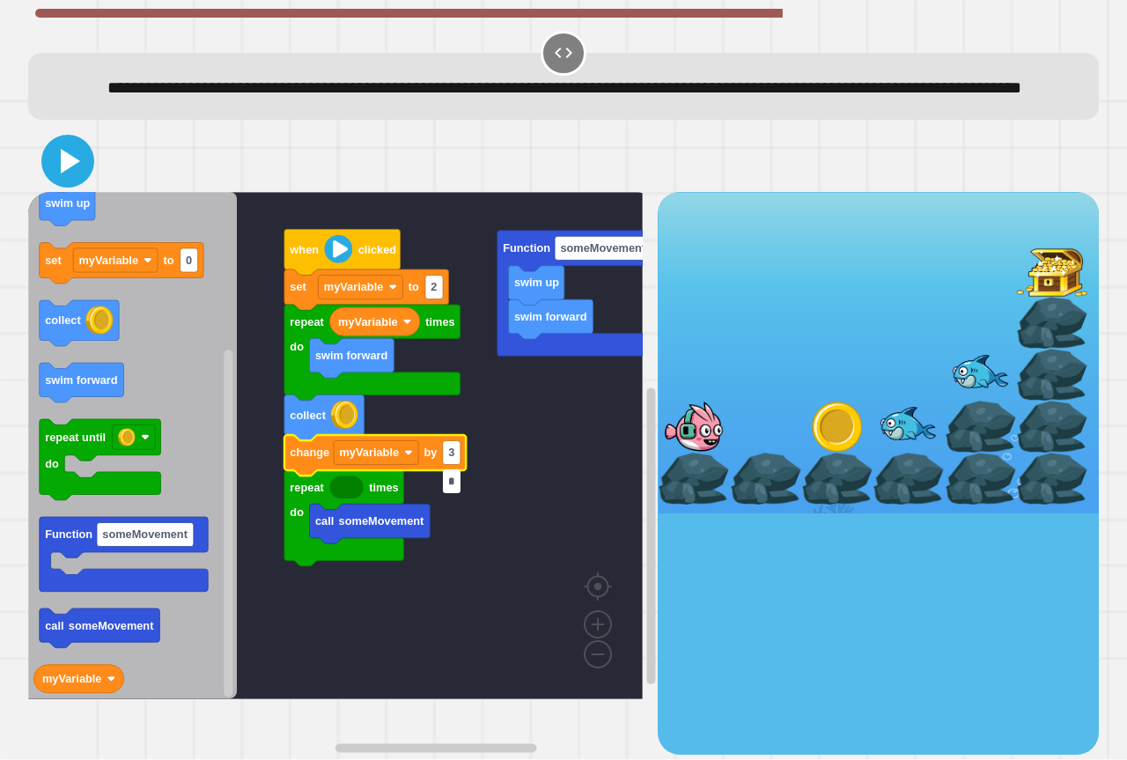
type input "*"
click at [55, 182] on icon at bounding box center [68, 161] width 42 height 42
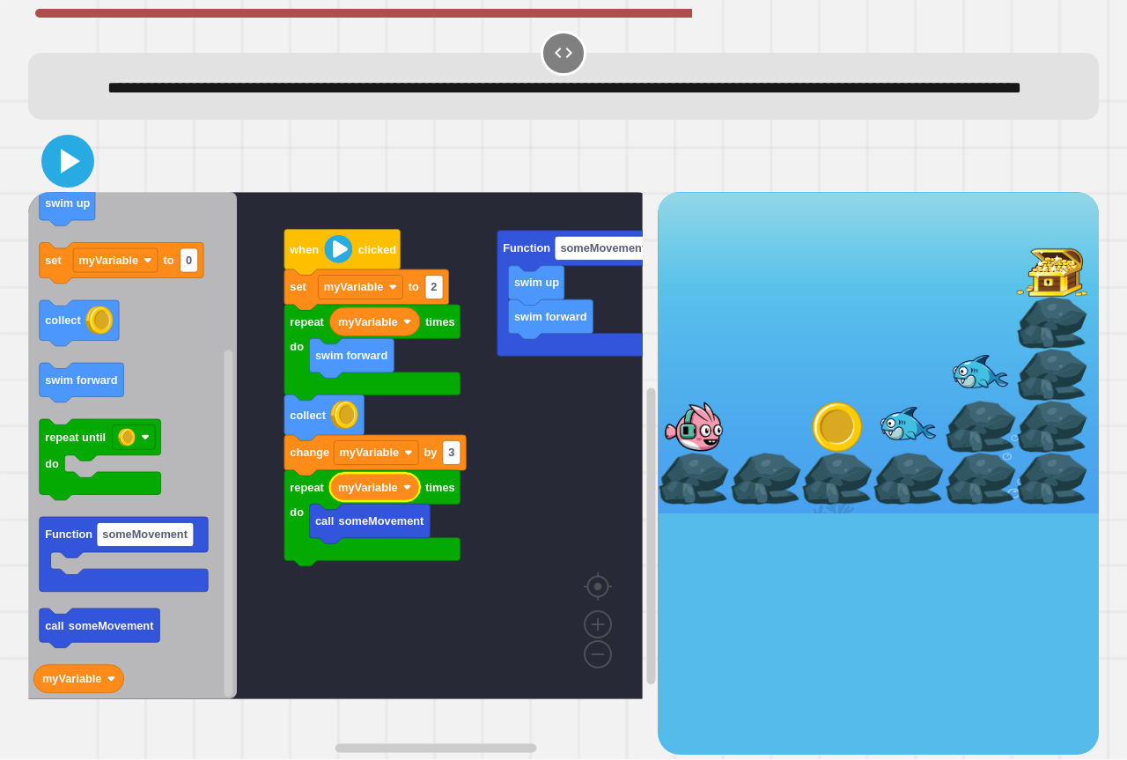
click at [65, 173] on icon at bounding box center [70, 161] width 19 height 25
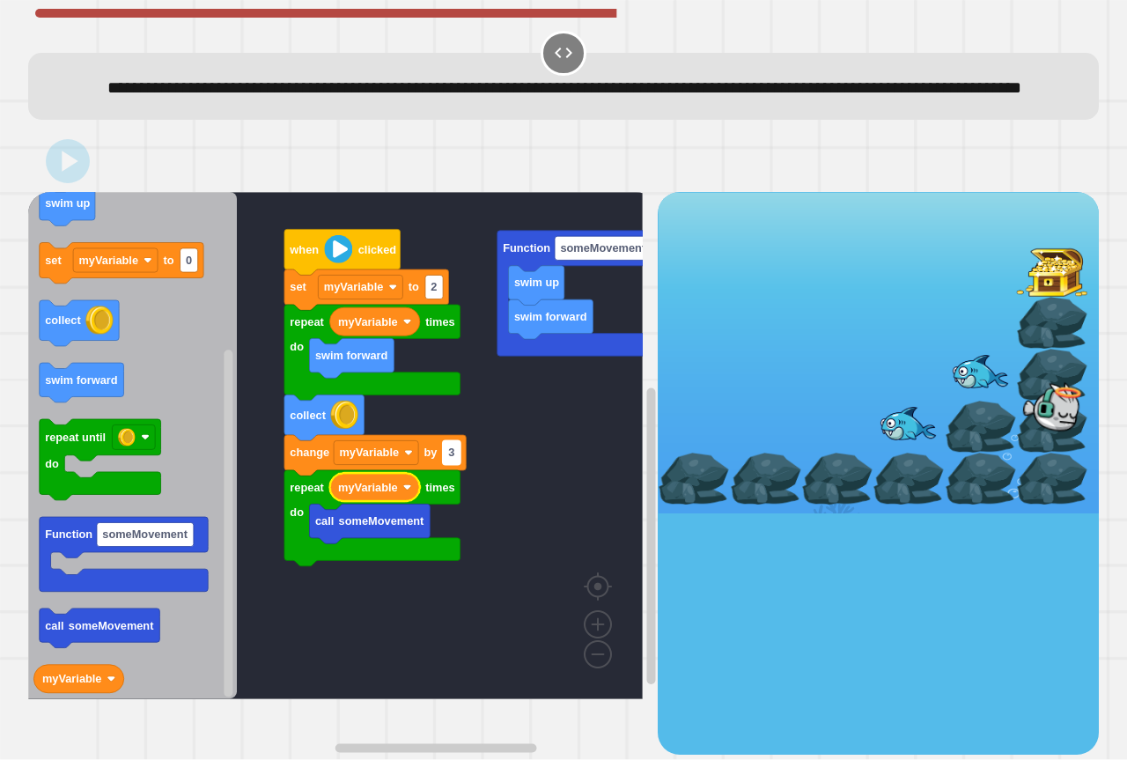
click at [454, 460] on text "3" at bounding box center [451, 452] width 6 height 13
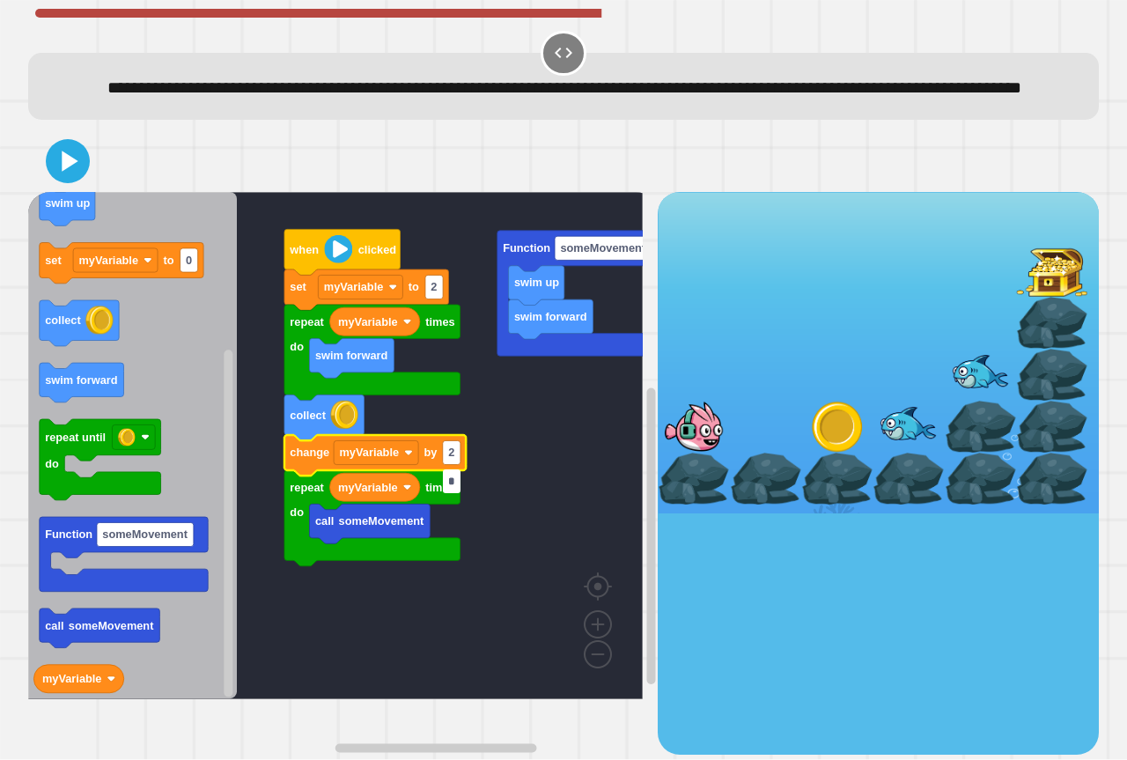
type input "*"
click at [71, 171] on icon at bounding box center [68, 161] width 42 height 42
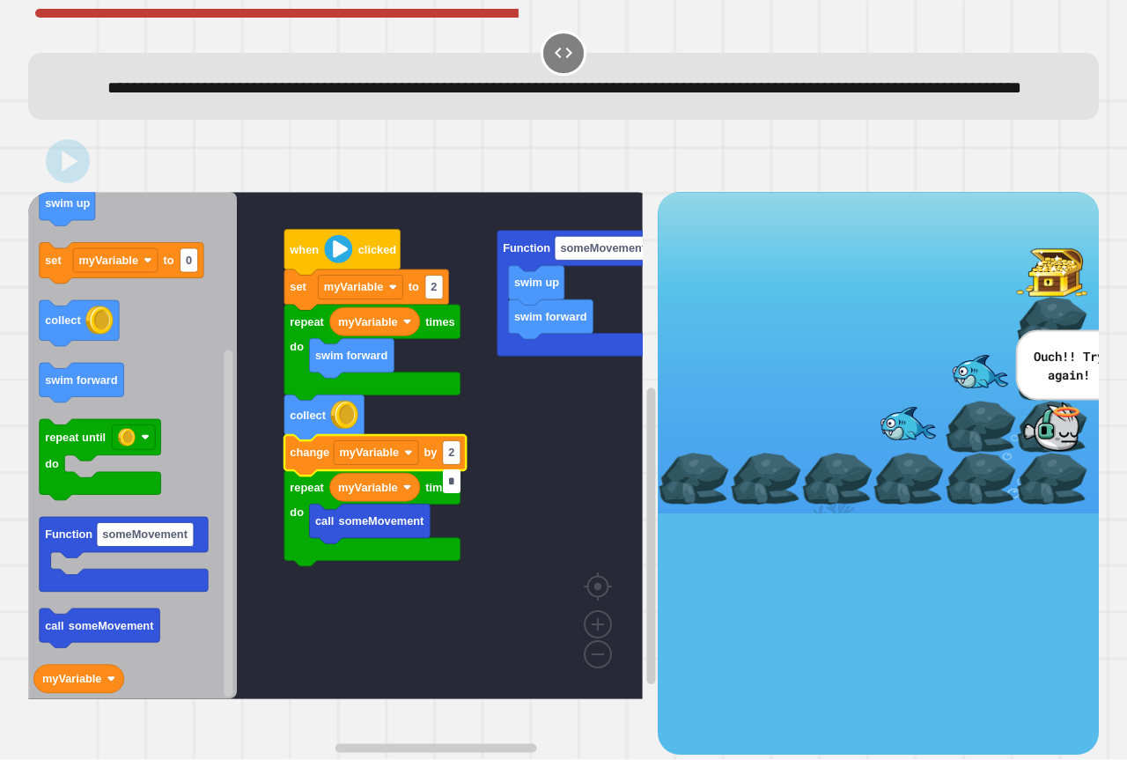
click at [455, 490] on input "*" at bounding box center [452, 481] width 18 height 24
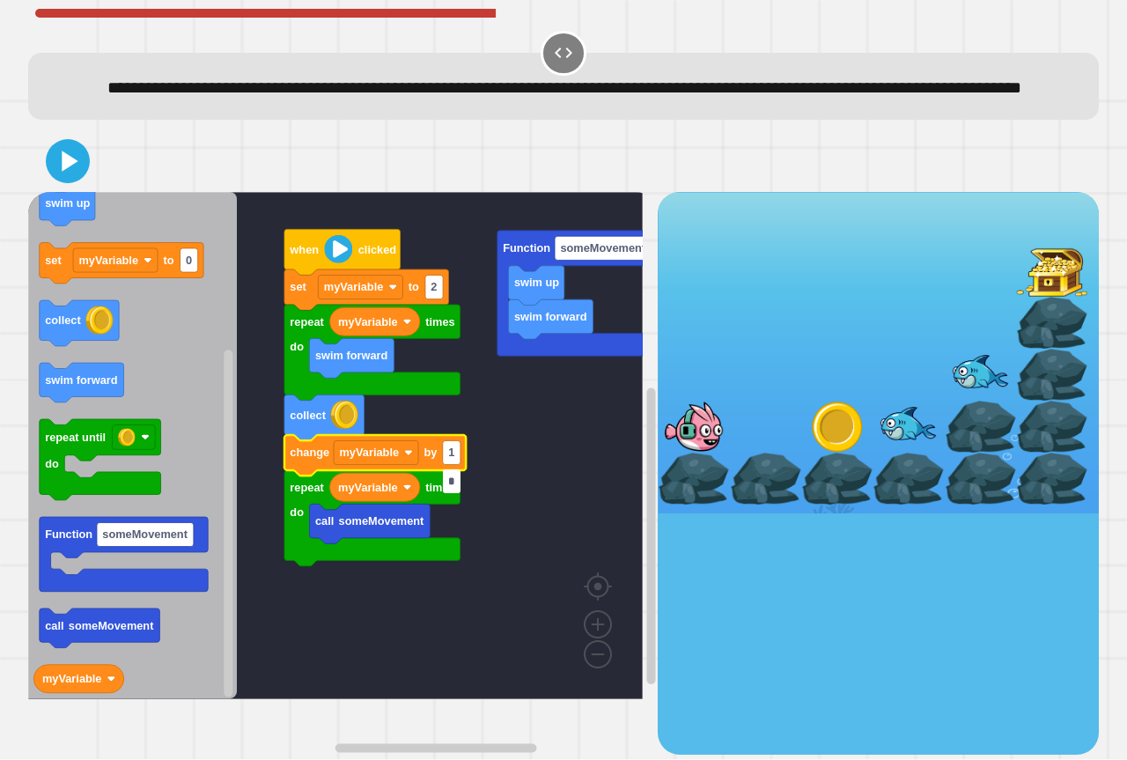
type input "*"
click at [80, 182] on icon at bounding box center [68, 161] width 42 height 42
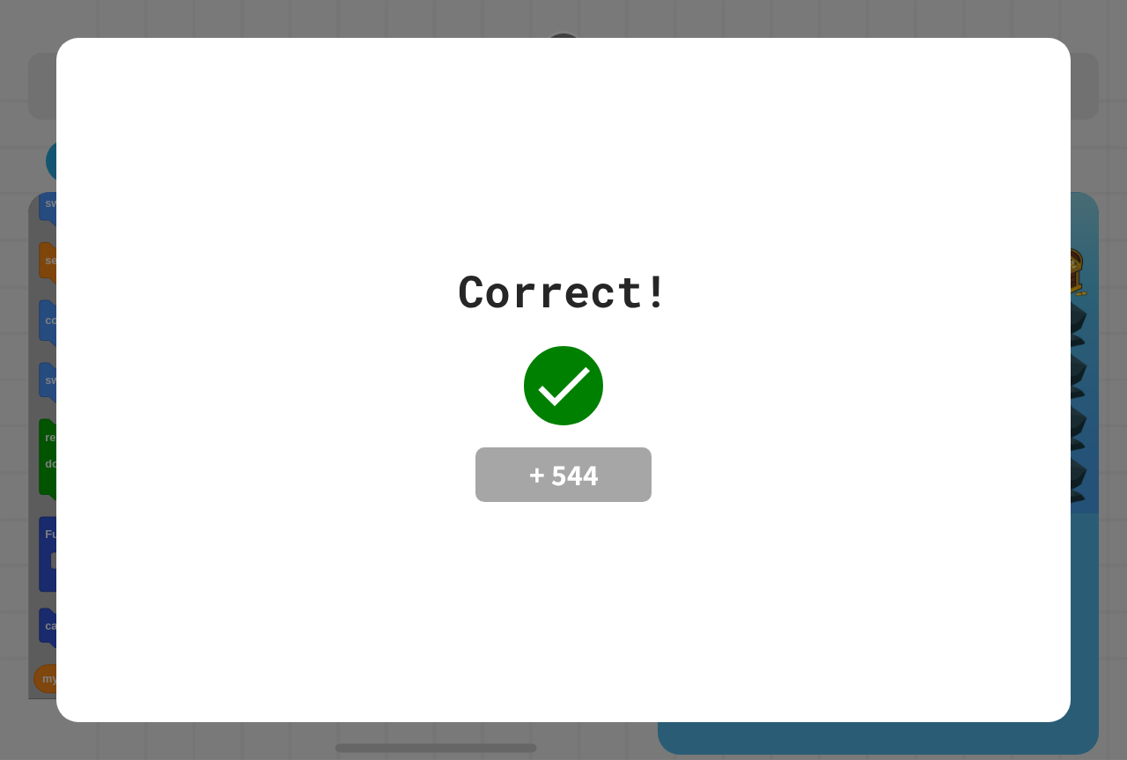
drag, startPoint x: 528, startPoint y: 654, endPoint x: 568, endPoint y: 658, distance: 39.8
click at [533, 653] on div "Correct! + 544" at bounding box center [563, 380] width 1014 height 684
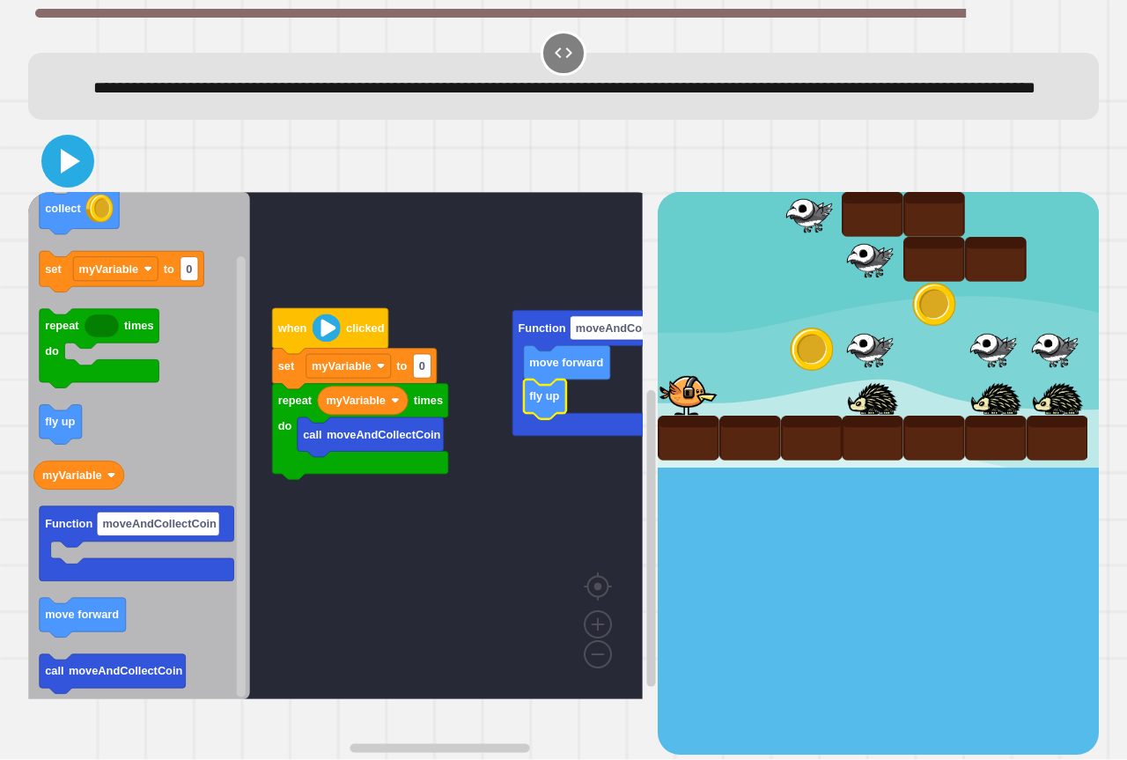
click at [66, 172] on icon at bounding box center [68, 161] width 42 height 42
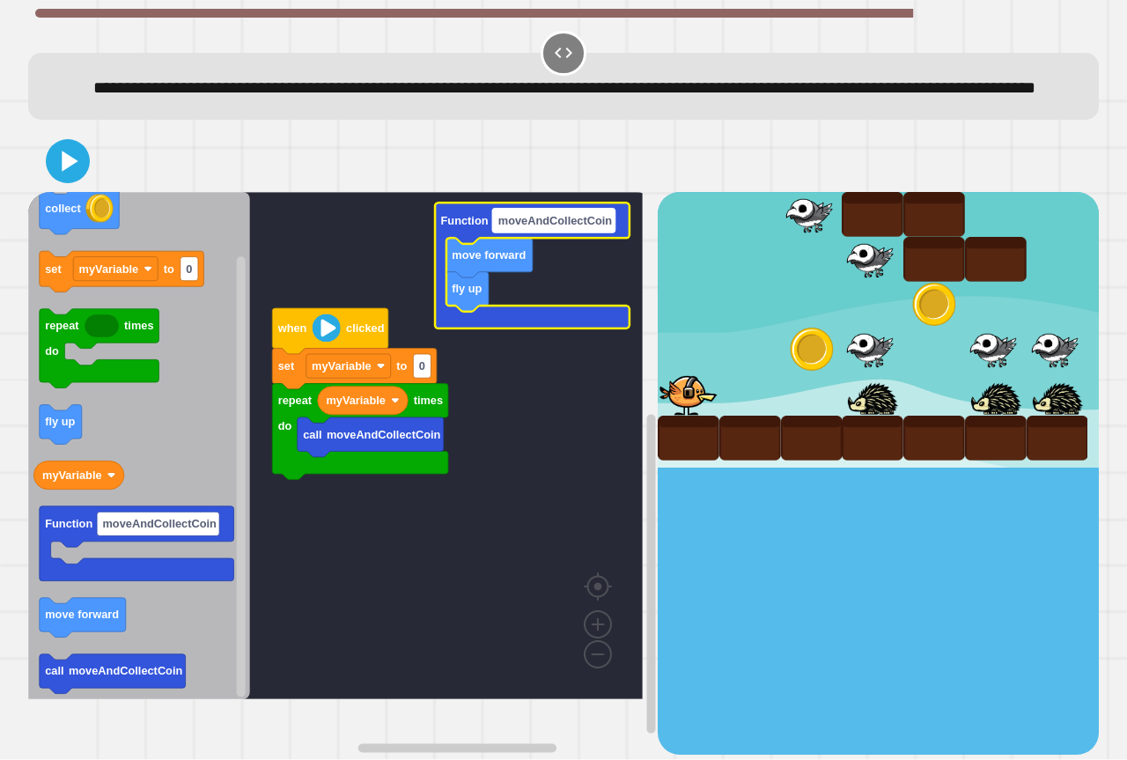
click at [538, 227] on text "moveAndCollectCoin" at bounding box center [555, 220] width 114 height 13
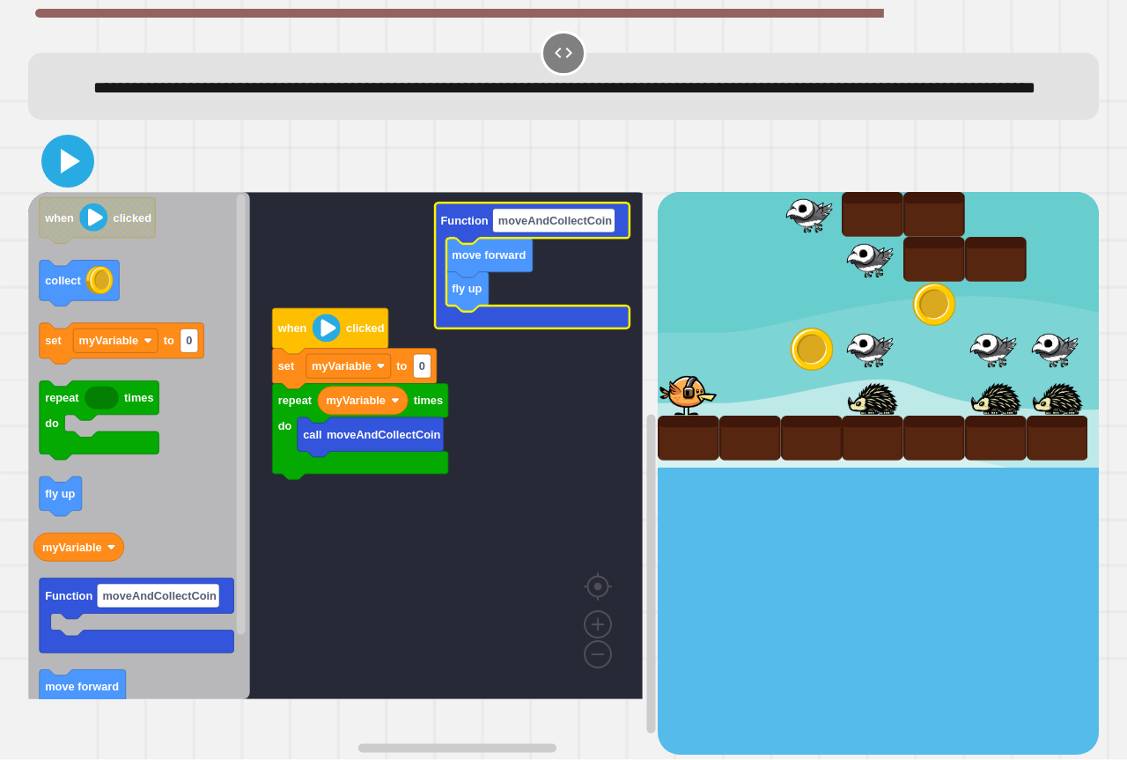
click at [71, 177] on icon at bounding box center [68, 161] width 42 height 42
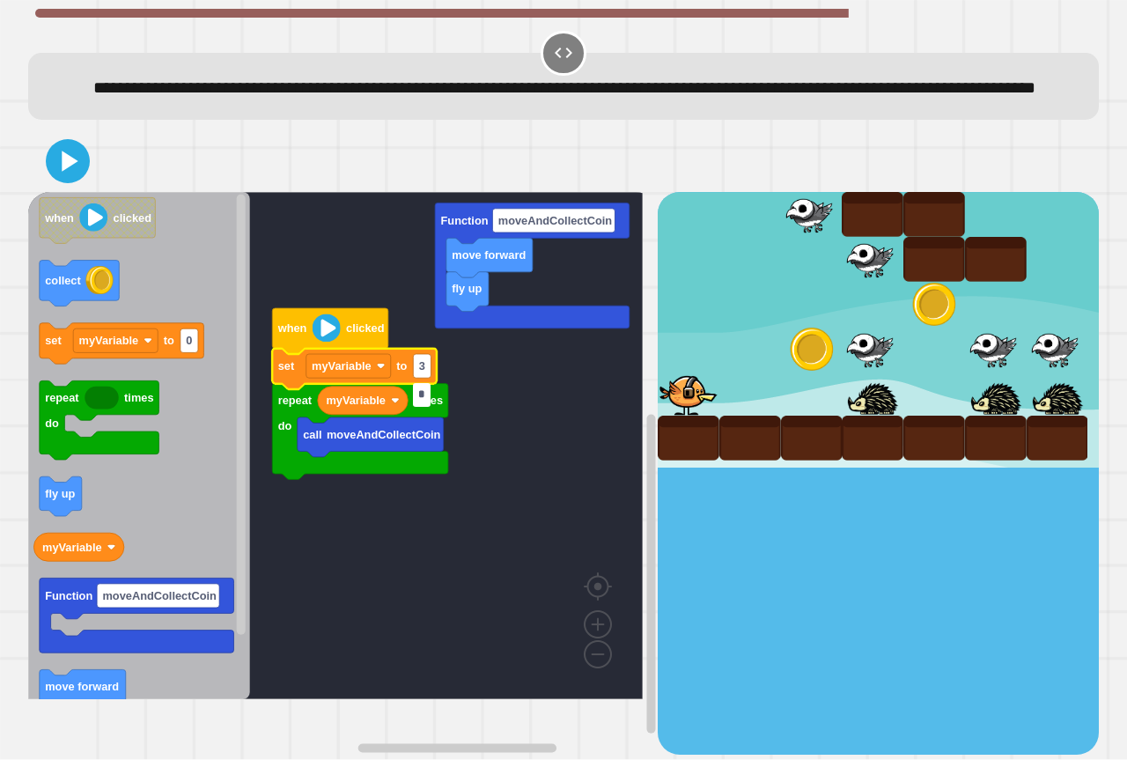
type input "*"
click at [55, 180] on icon at bounding box center [68, 161] width 42 height 42
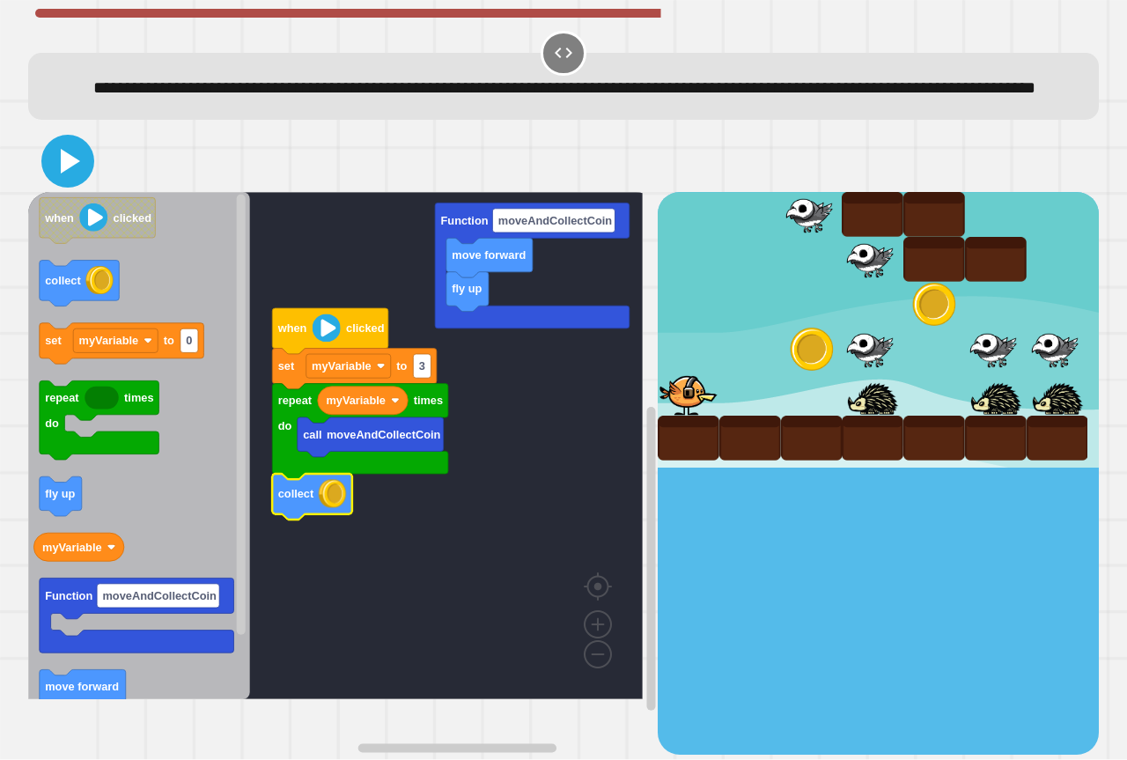
click at [75, 173] on icon at bounding box center [70, 161] width 19 height 25
click at [319, 545] on rect "Blockly Workspace" at bounding box center [335, 445] width 614 height 507
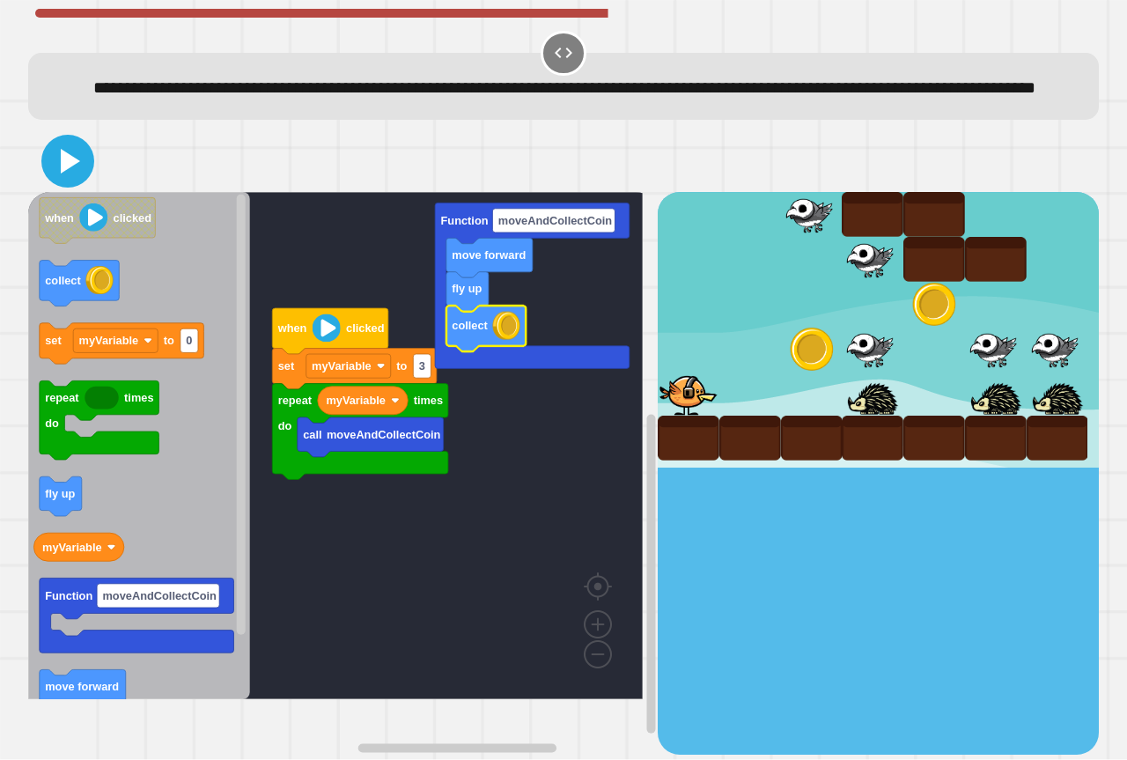
click at [78, 182] on icon at bounding box center [68, 161] width 42 height 42
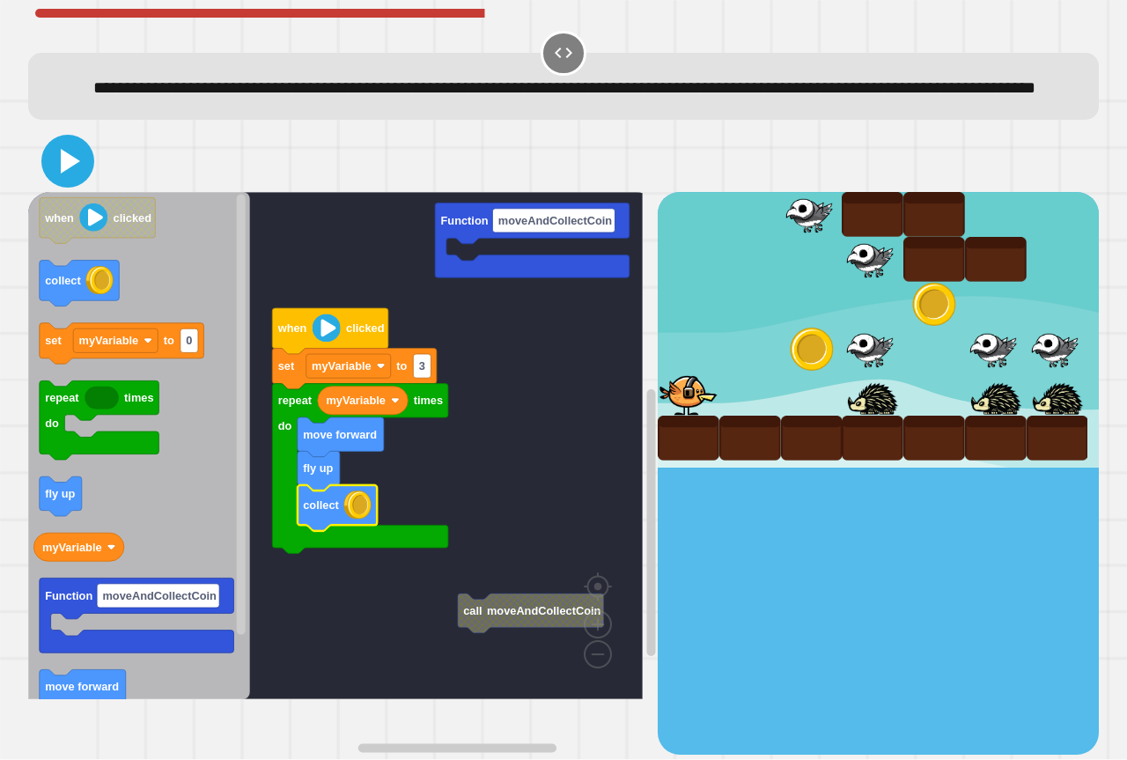
click at [76, 168] on button at bounding box center [67, 161] width 53 height 53
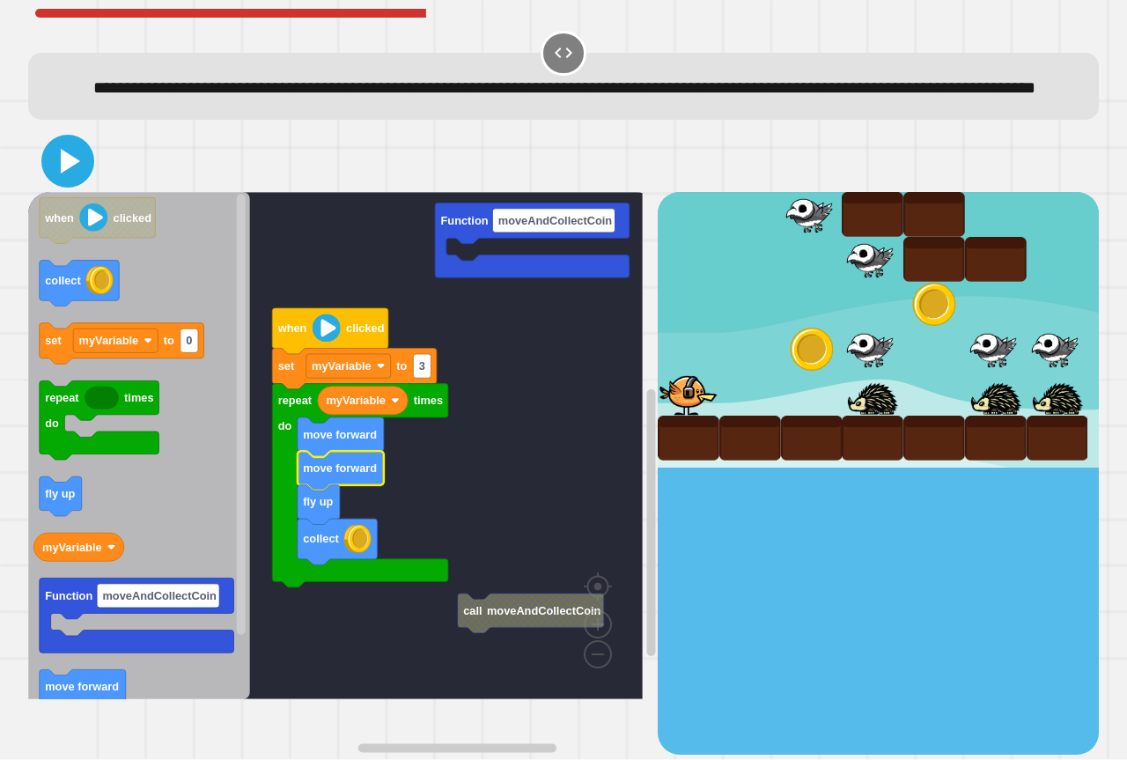
click at [60, 182] on icon at bounding box center [68, 161] width 42 height 42
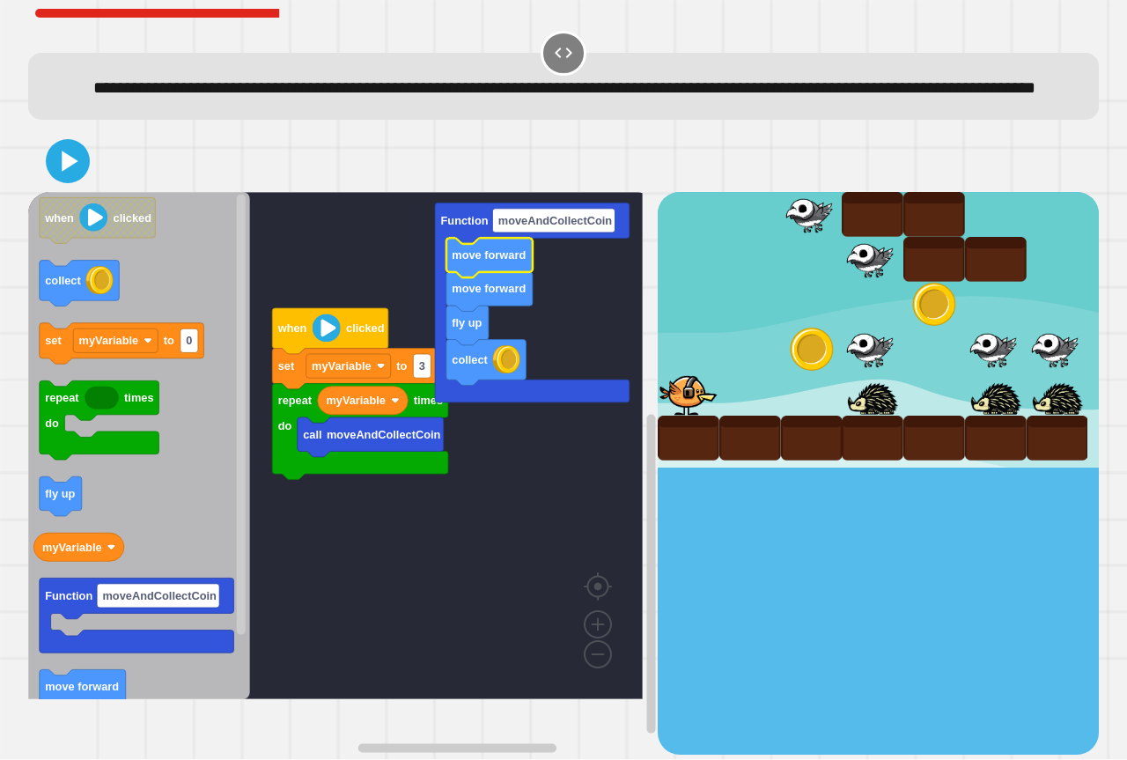
click at [78, 179] on icon at bounding box center [67, 160] width 35 height 35
click at [86, 182] on icon at bounding box center [68, 161] width 42 height 42
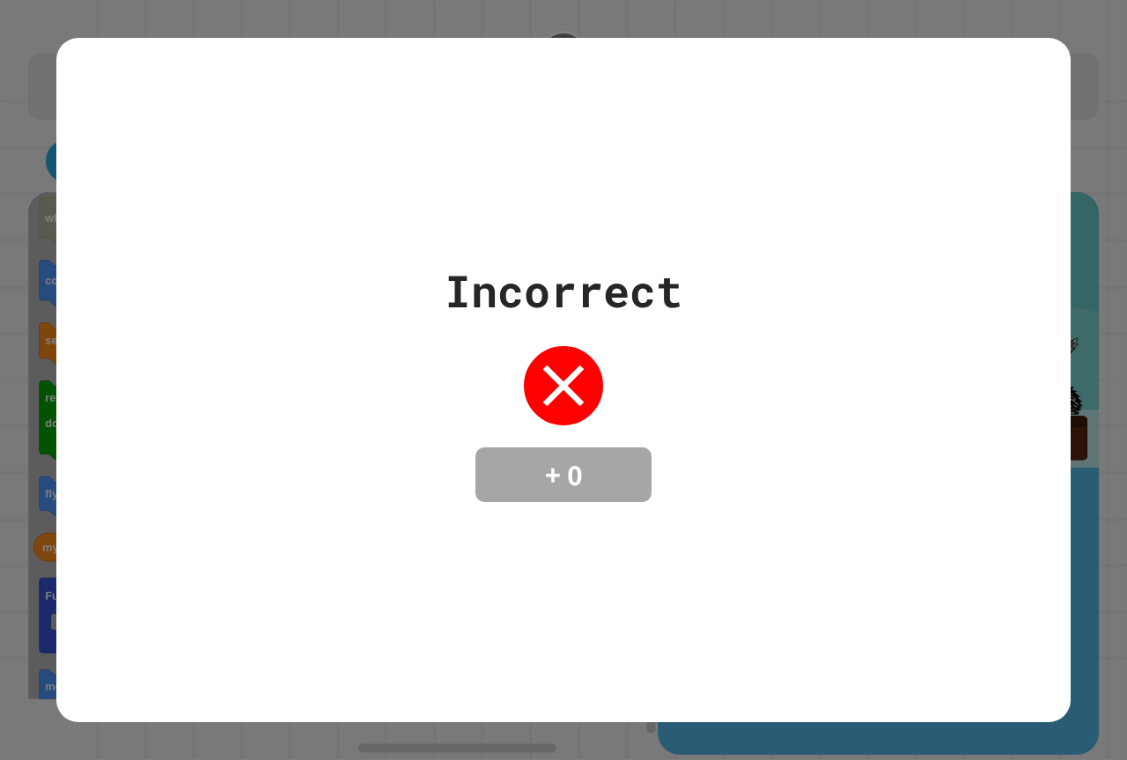
drag, startPoint x: 257, startPoint y: 345, endPoint x: 583, endPoint y: 210, distance: 352.5
click at [298, 330] on div "Incorrect + 0" at bounding box center [563, 380] width 1014 height 244
drag, startPoint x: 583, startPoint y: 210, endPoint x: 615, endPoint y: 224, distance: 35.1
click at [594, 225] on div "Incorrect + 0" at bounding box center [563, 380] width 1014 height 684
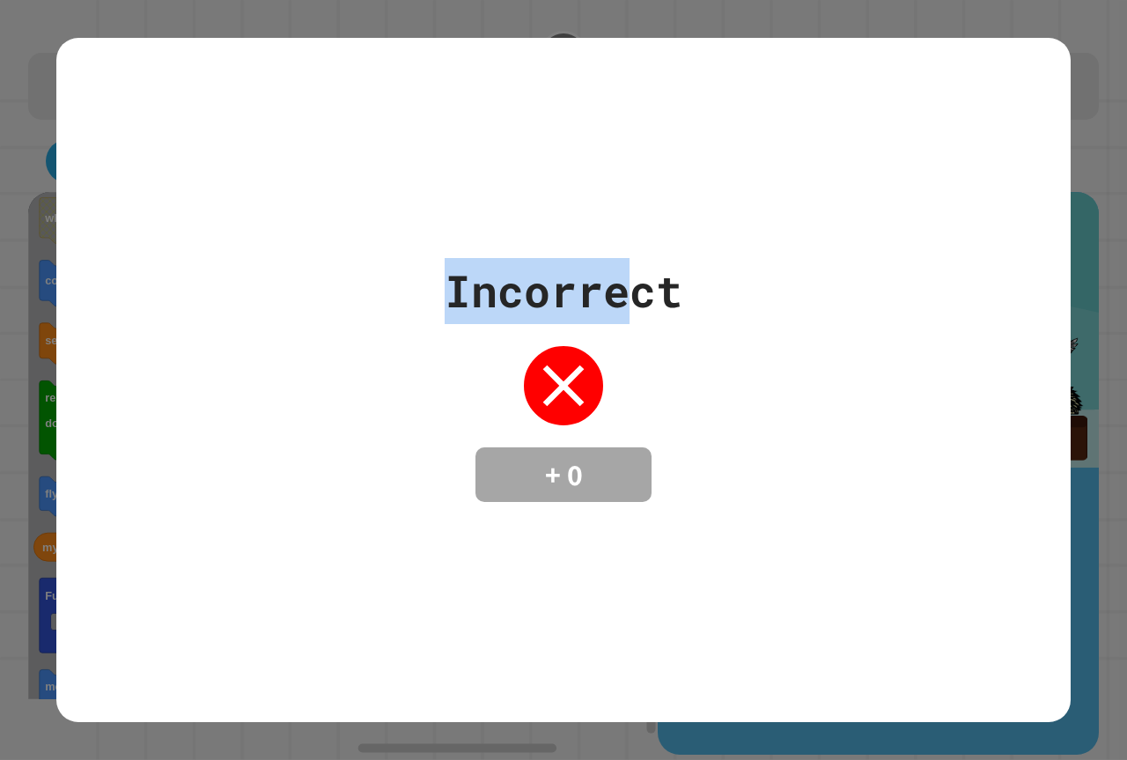
drag, startPoint x: 608, startPoint y: 467, endPoint x: 603, endPoint y: 538, distance: 71.5
click at [651, 759] on html "**********" at bounding box center [563, 380] width 1127 height 760
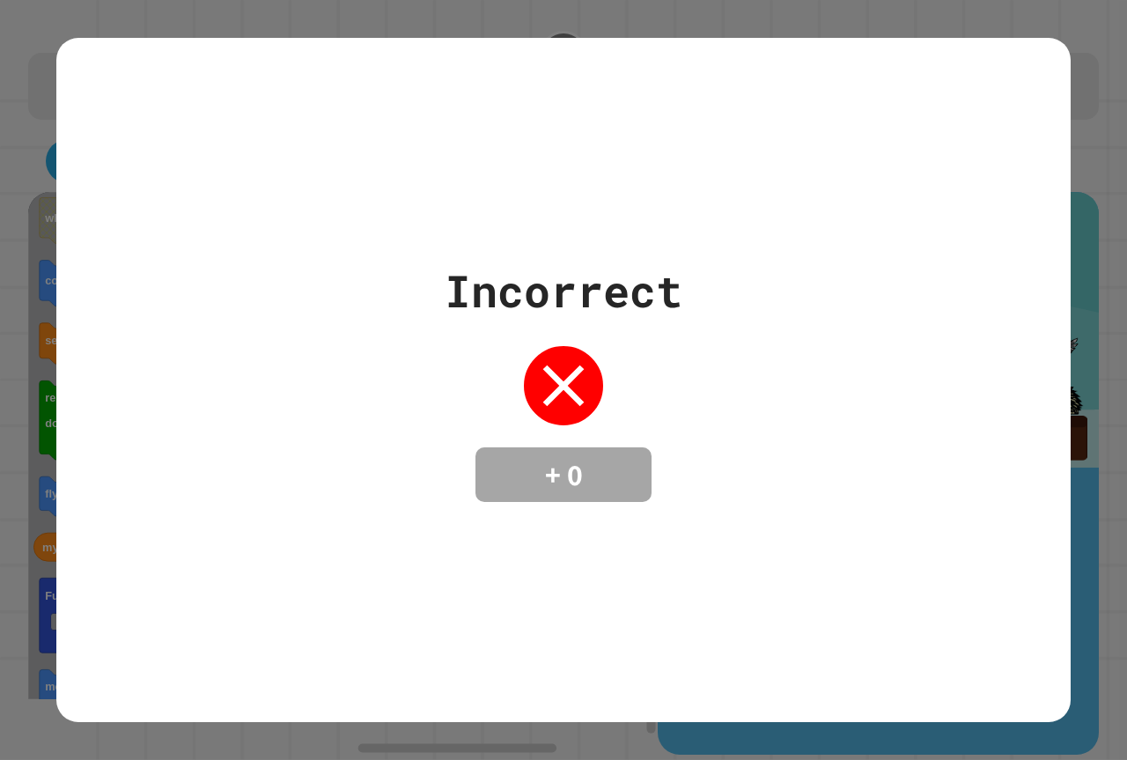
drag, startPoint x: 603, startPoint y: 538, endPoint x: 608, endPoint y: 494, distance: 44.3
click at [599, 543] on div "Incorrect + 0" at bounding box center [563, 380] width 1014 height 684
drag, startPoint x: 676, startPoint y: 408, endPoint x: 763, endPoint y: 201, distance: 225.3
click at [677, 371] on div "Incorrect + 0" at bounding box center [563, 380] width 1014 height 244
click at [562, 229] on div "Incorrect + 0" at bounding box center [563, 380] width 1014 height 684
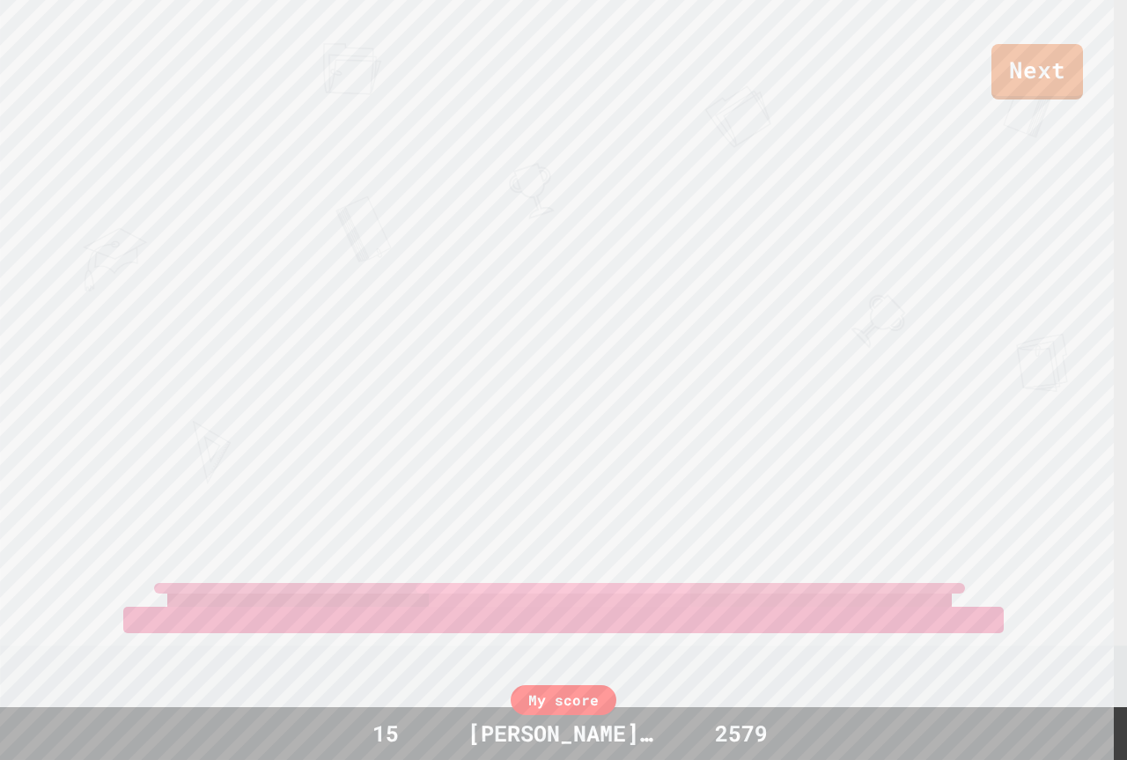
drag, startPoint x: 589, startPoint y: 256, endPoint x: 589, endPoint y: 188, distance: 67.8
click at [589, 188] on div "Next DECLAN JUSTIN F HUCKYY View leaderboard" at bounding box center [563, 380] width 1127 height 760
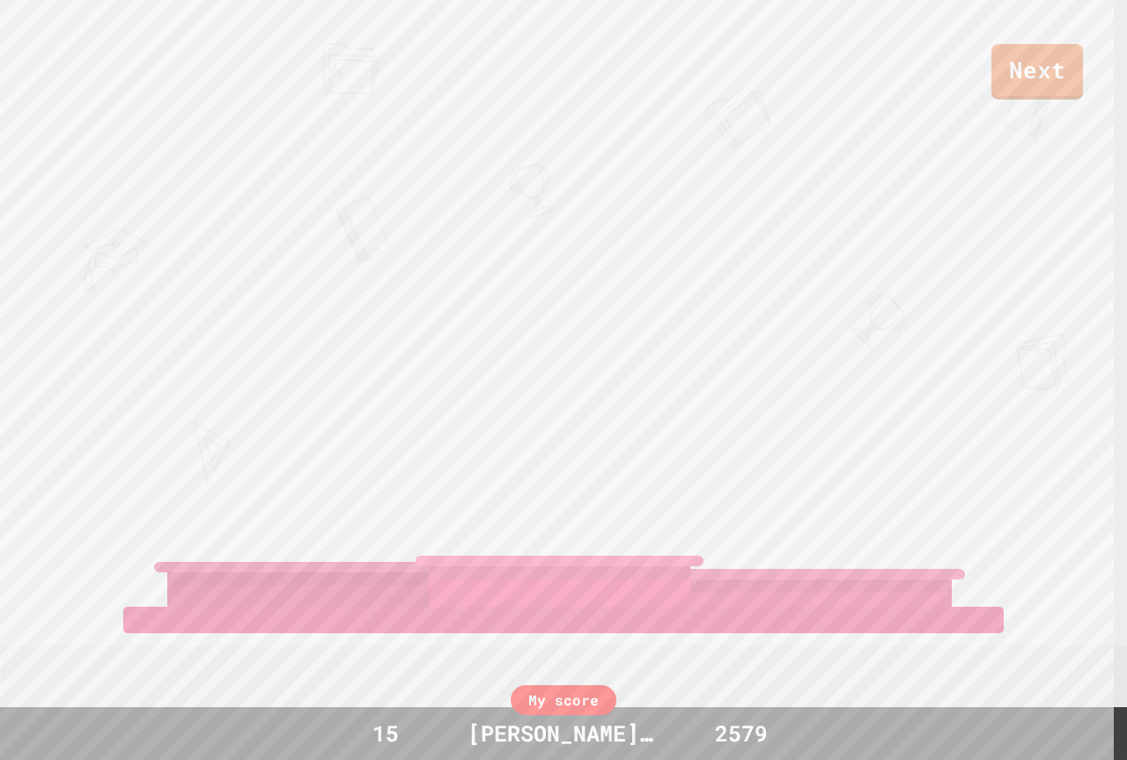
click at [1074, 48] on link "Next" at bounding box center [1037, 71] width 92 height 55
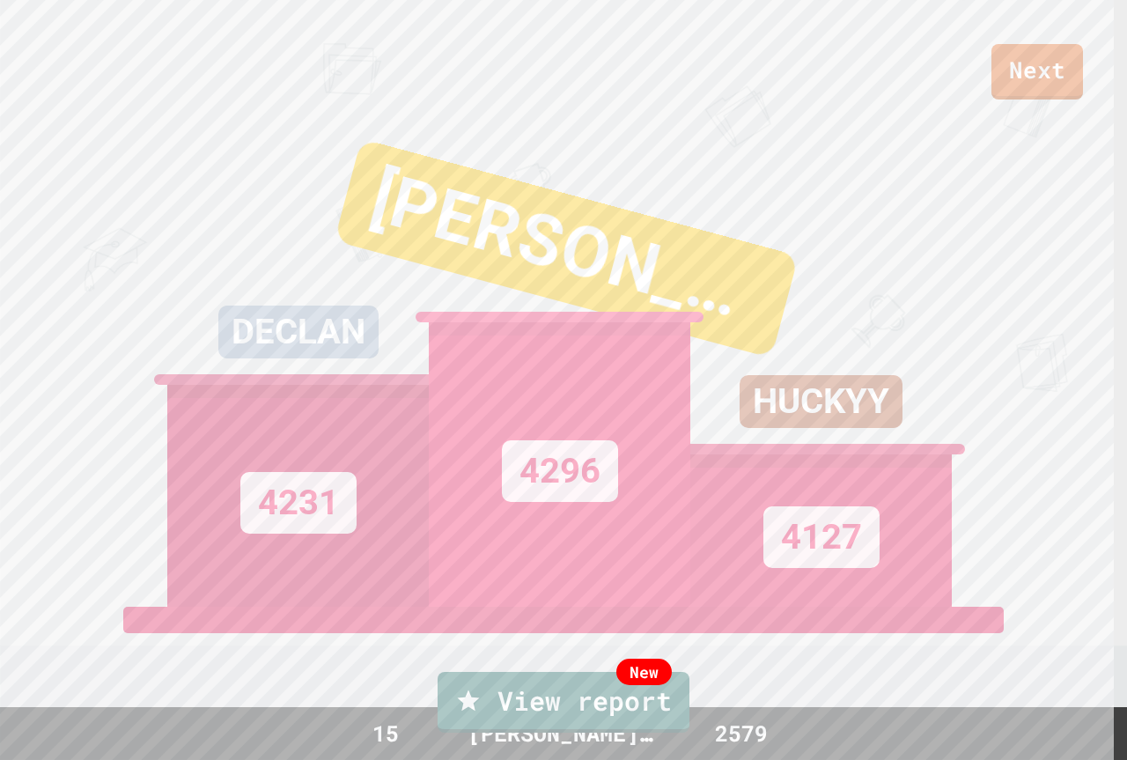
drag, startPoint x: 1020, startPoint y: 19, endPoint x: 1020, endPoint y: 39, distance: 19.4
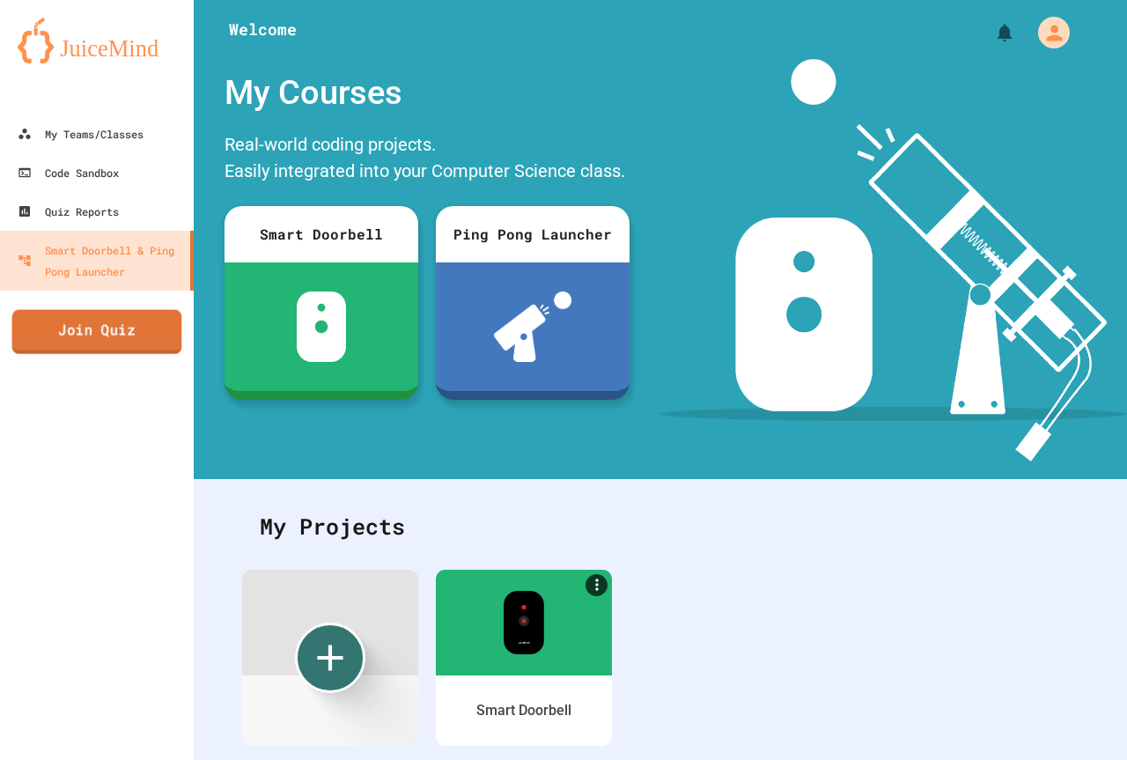
click at [142, 339] on link "Join Quiz" at bounding box center [97, 332] width 170 height 44
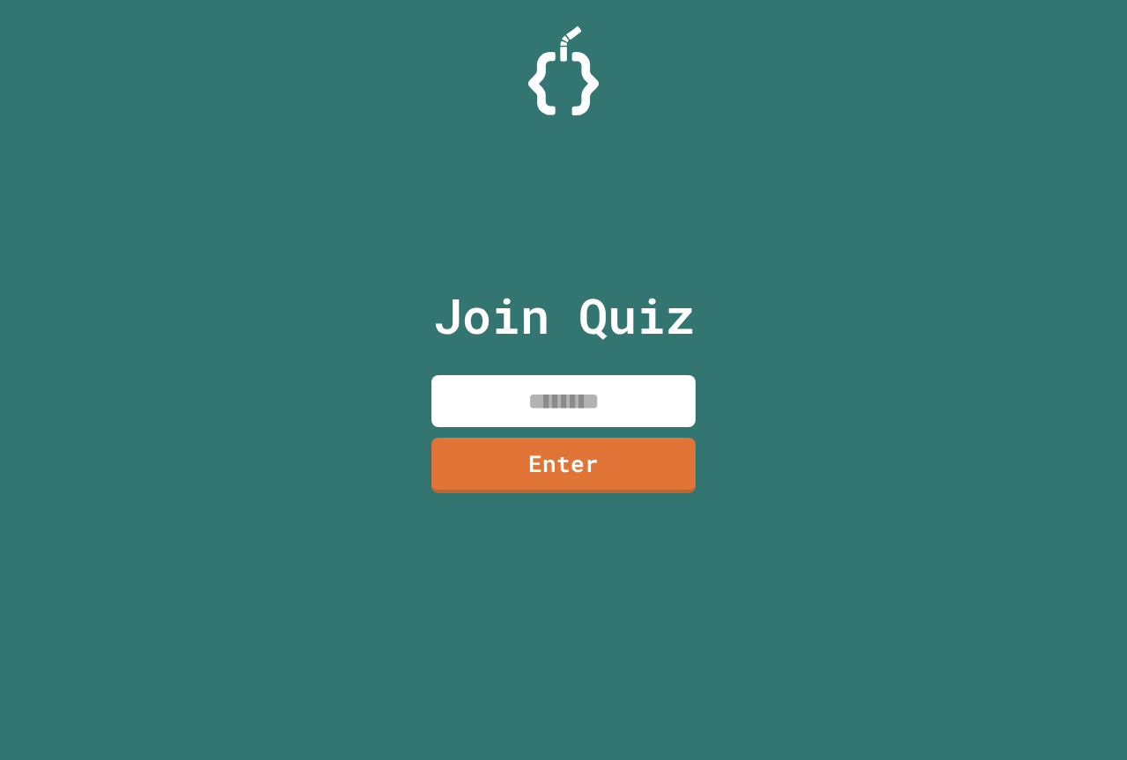
click at [483, 395] on input at bounding box center [563, 401] width 264 height 52
click at [529, 386] on input at bounding box center [563, 401] width 264 height 52
type input "********"
click at [619, 468] on link "Enter" at bounding box center [563, 463] width 264 height 58
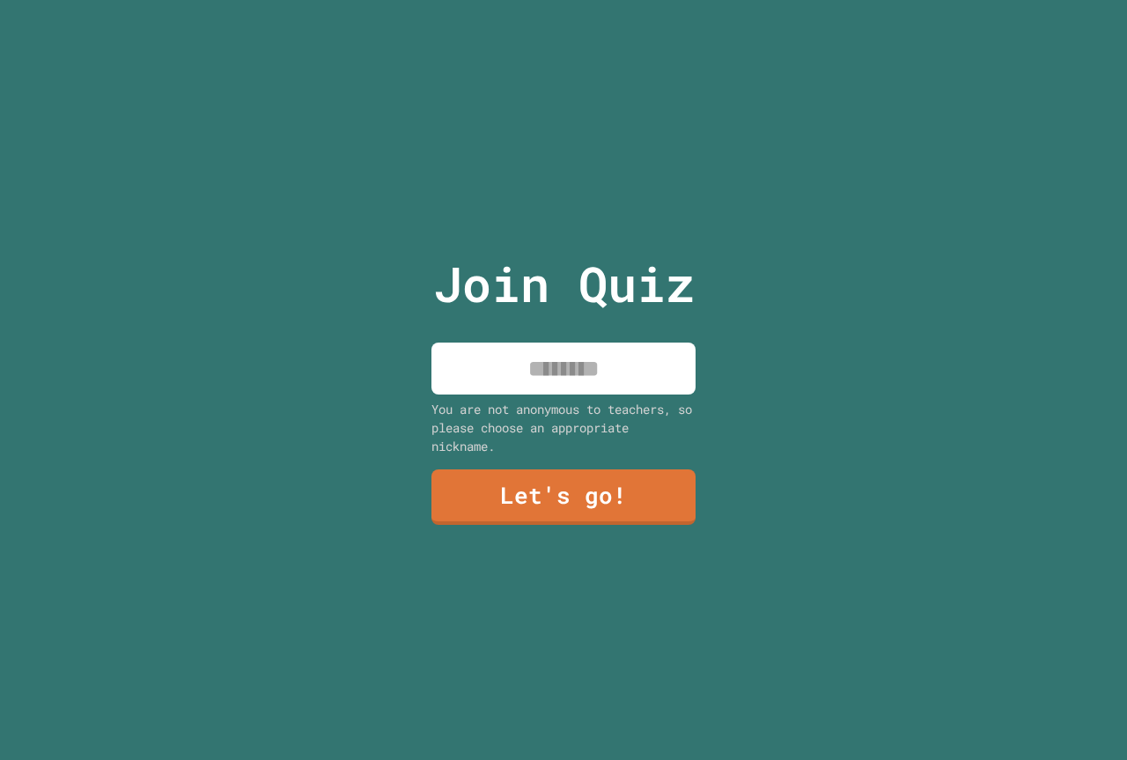
click at [617, 400] on div "You are not anonymous to teachers, so please choose an appropriate nickname." at bounding box center [563, 427] width 264 height 55
click at [615, 353] on input at bounding box center [563, 368] width 264 height 52
type input "*******"
drag, startPoint x: 658, startPoint y: 522, endPoint x: 650, endPoint y: 468, distance: 54.3
click at [653, 485] on div "Join Quiz ******* You are not anonymous to teachers, so please choose an approp…" at bounding box center [564, 380] width 297 height 760
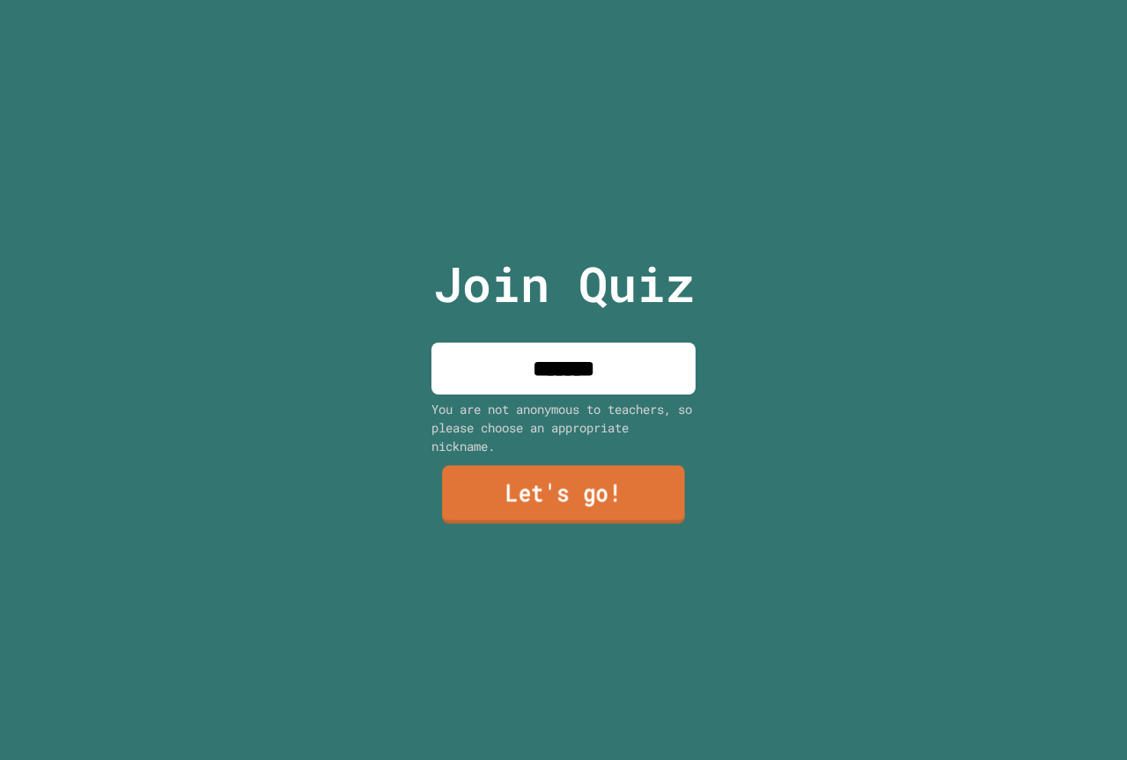
click at [650, 468] on link "Let's go!" at bounding box center [563, 495] width 243 height 58
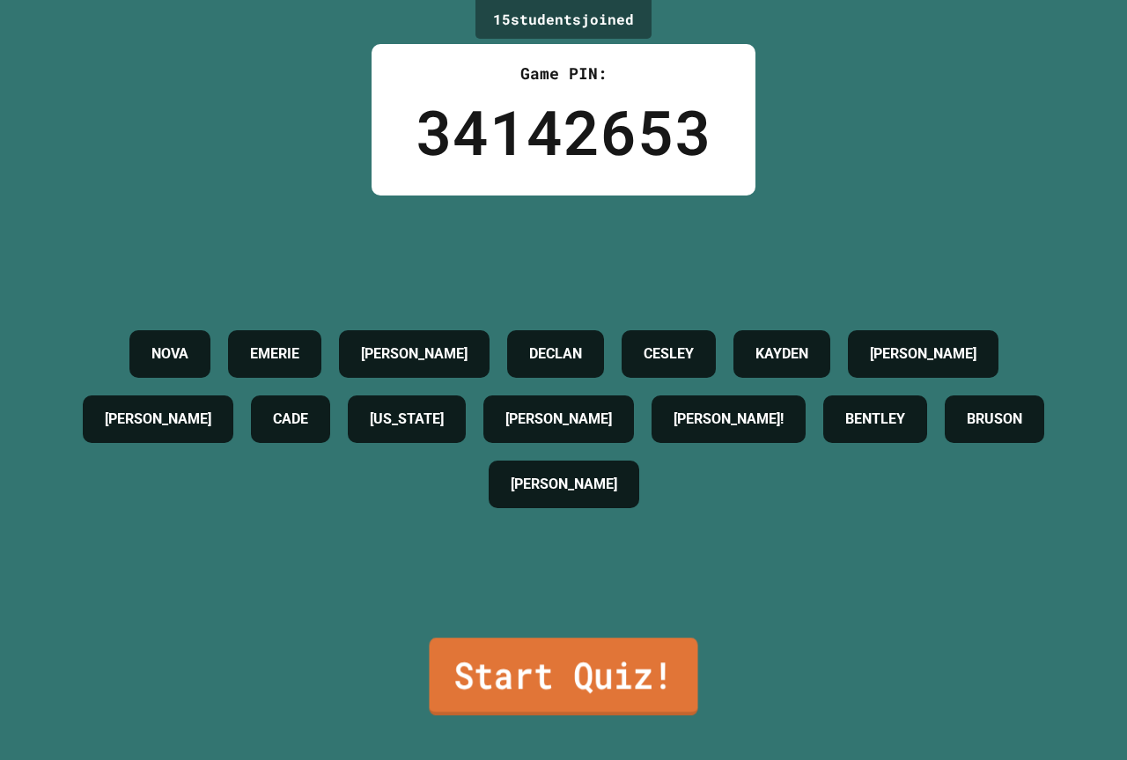
click at [612, 645] on link "Start Quiz!" at bounding box center [563, 675] width 268 height 77
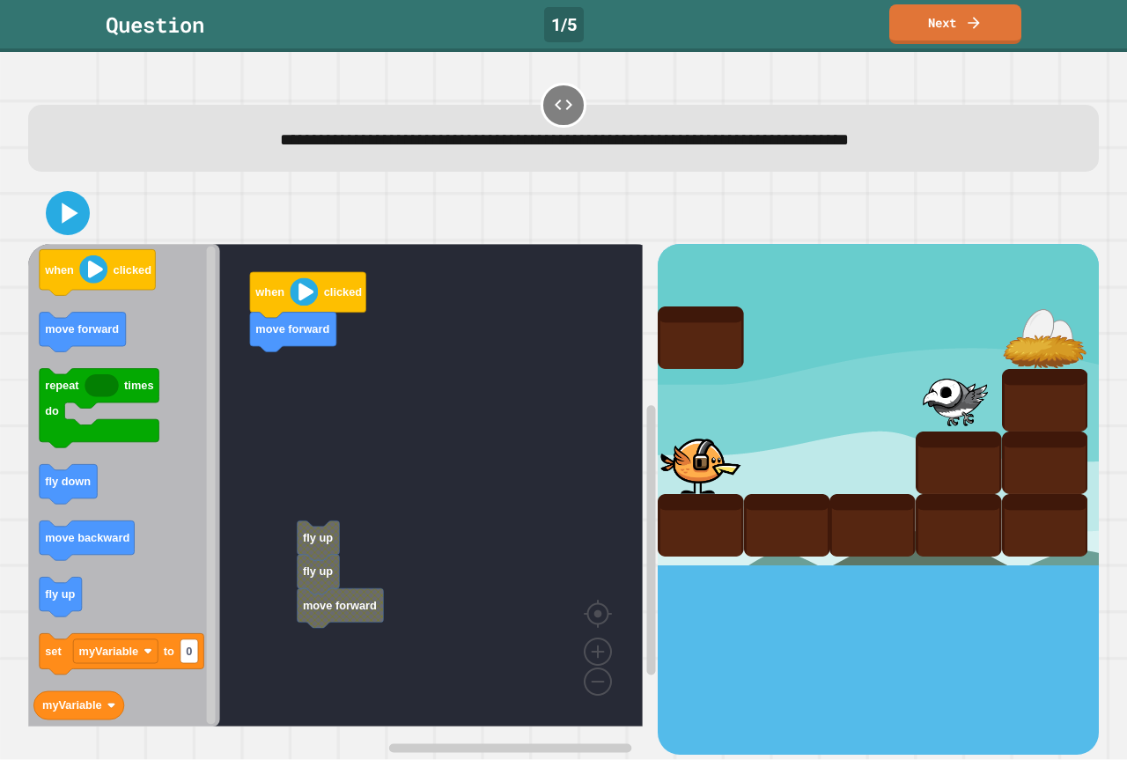
click at [318, 505] on rect "Blockly Workspace" at bounding box center [335, 485] width 614 height 482
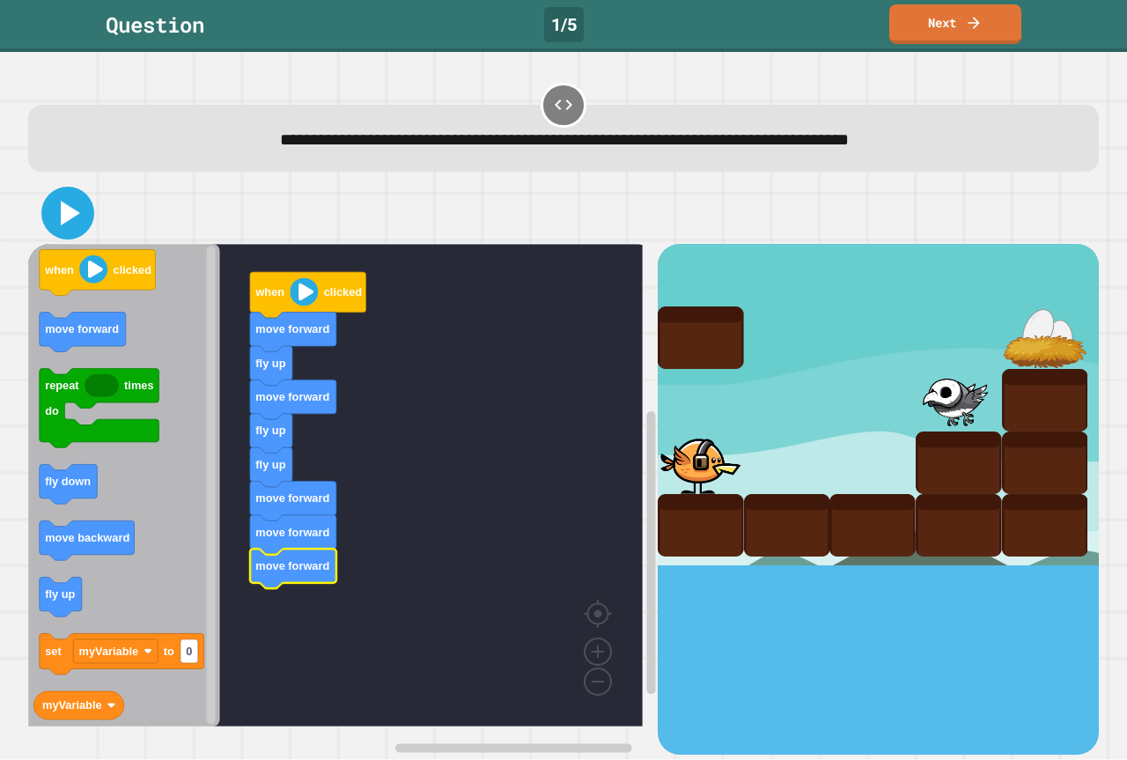
click at [61, 211] on icon at bounding box center [68, 213] width 42 height 42
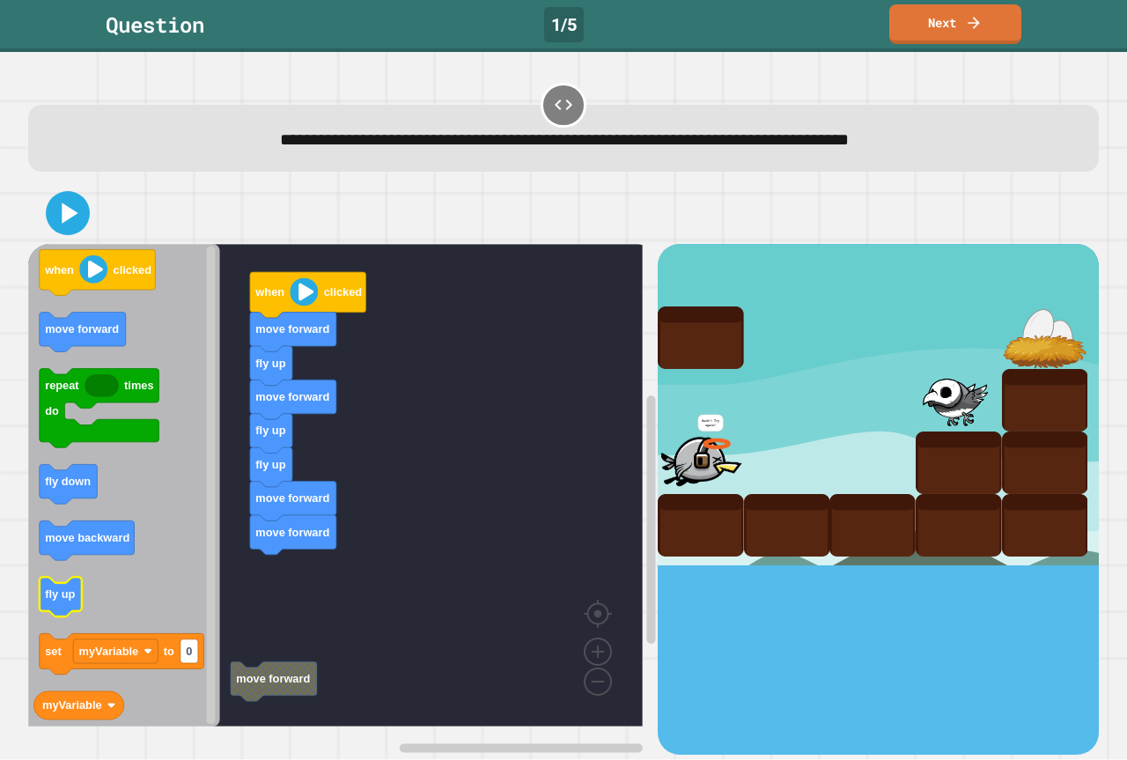
click at [42, 594] on icon "Blockly Workspace" at bounding box center [61, 597] width 42 height 40
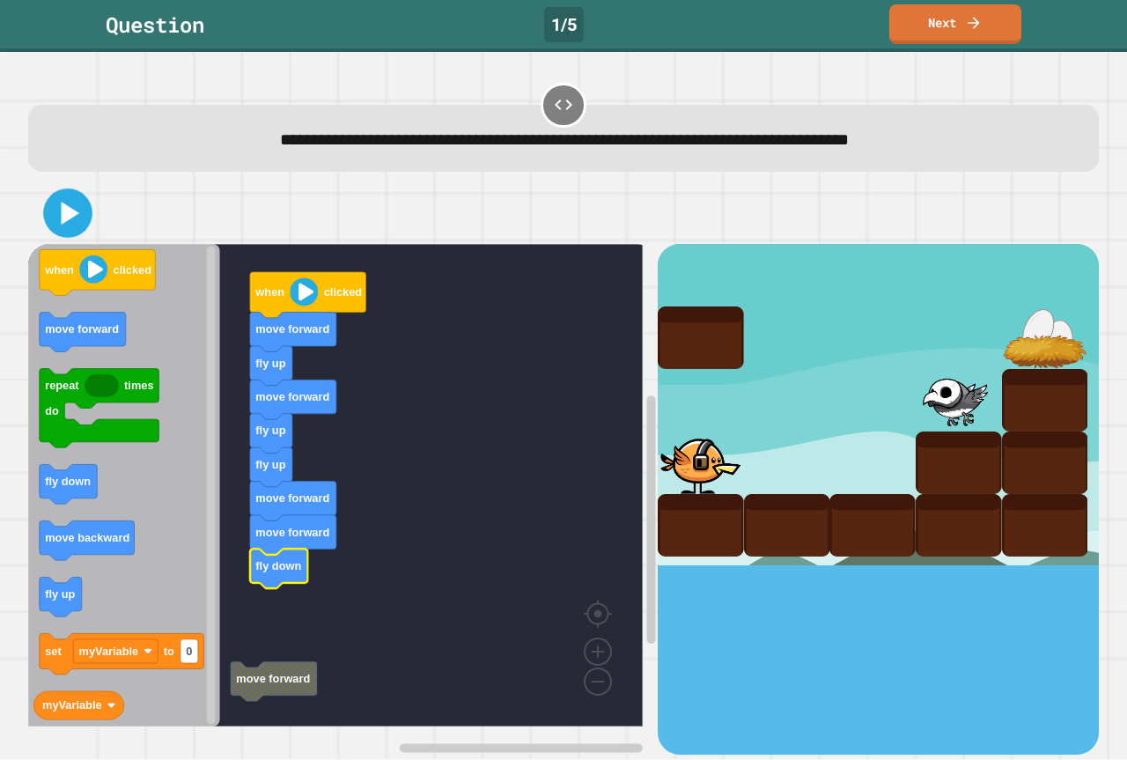
click at [76, 214] on icon at bounding box center [71, 213] width 18 height 23
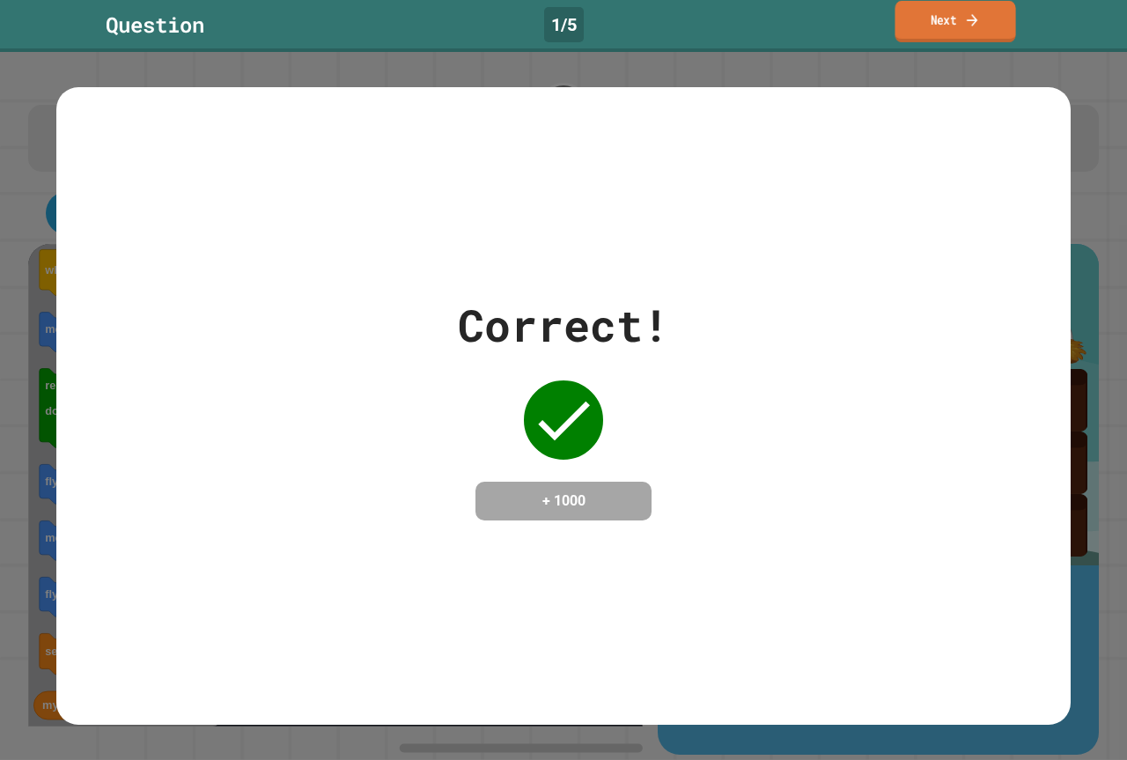
click at [922, 26] on link "Next" at bounding box center [954, 21] width 121 height 41
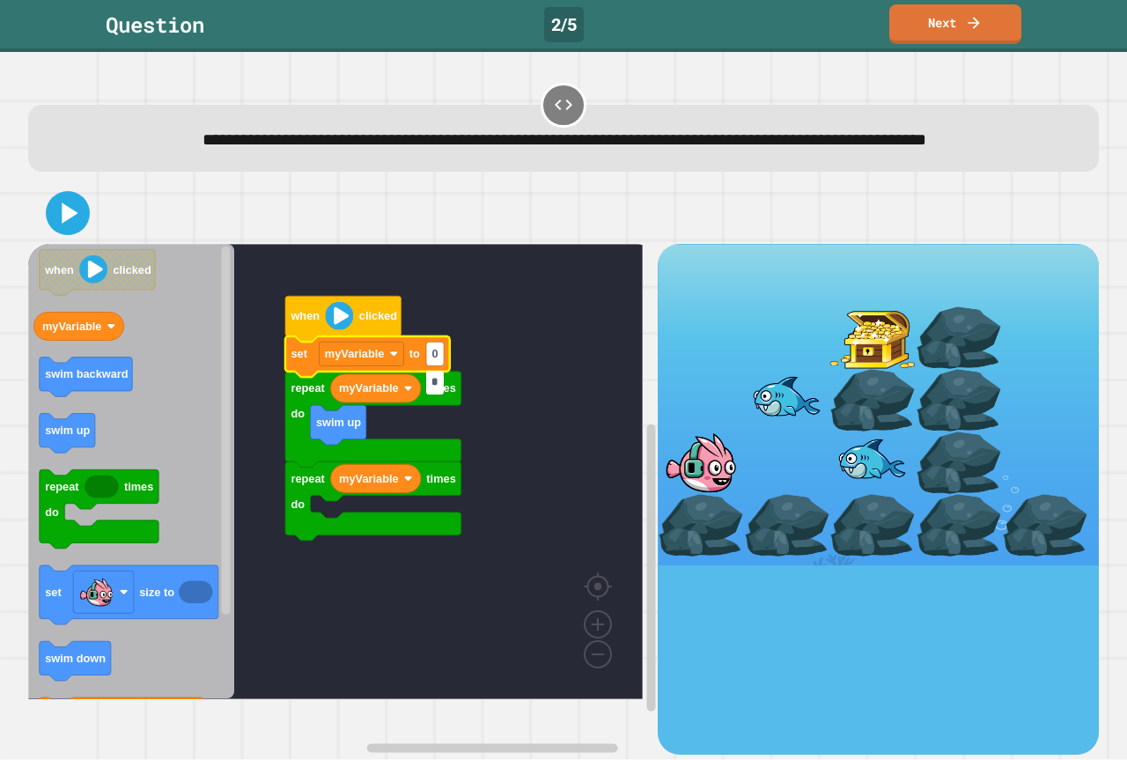
type input "*"
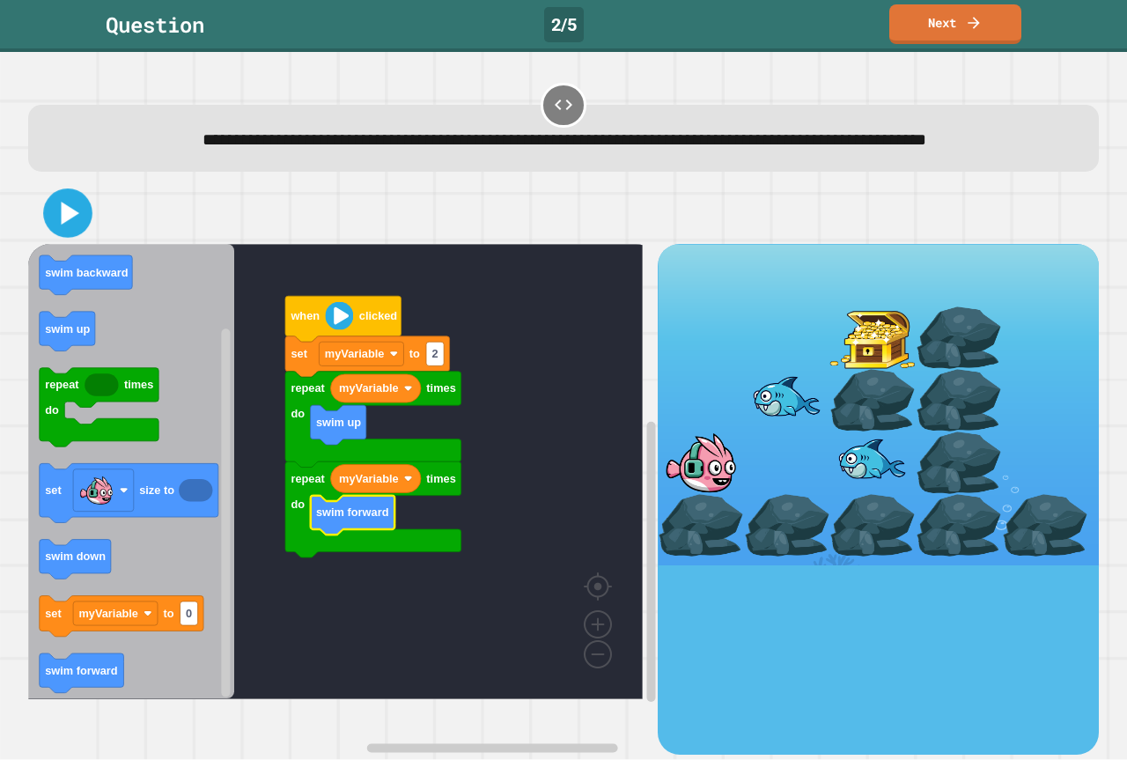
click at [74, 233] on icon at bounding box center [68, 214] width 40 height 40
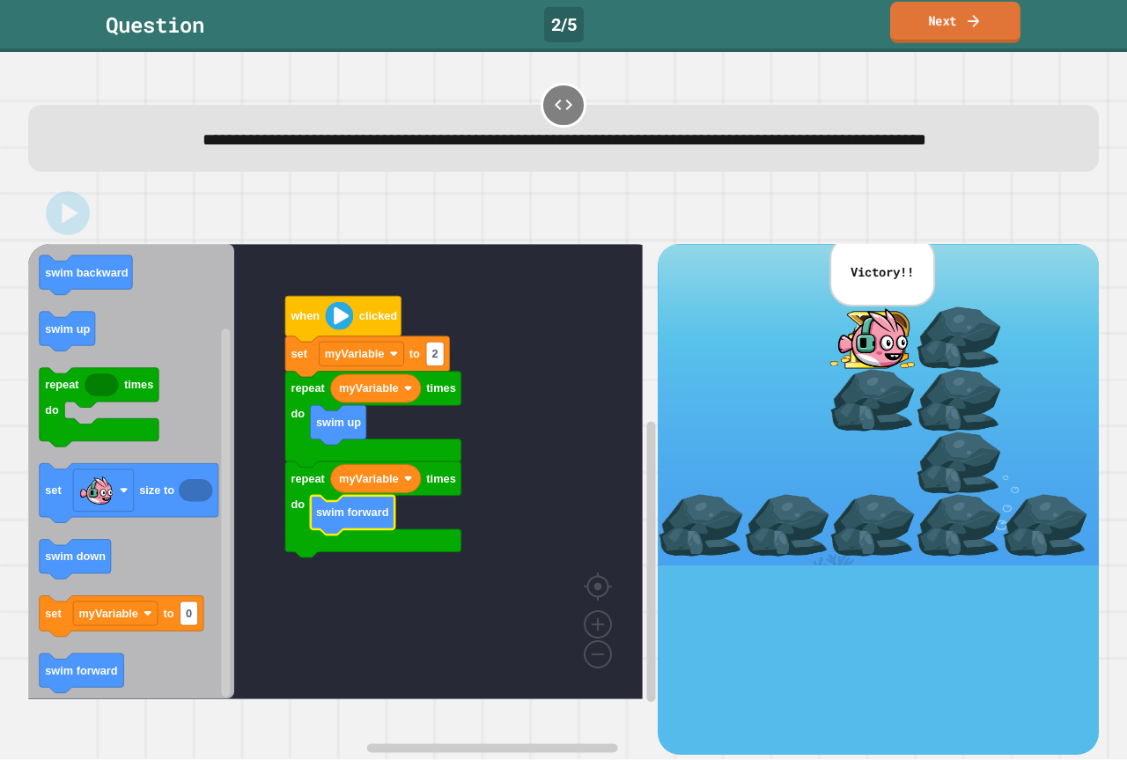
click at [898, 26] on link "Next" at bounding box center [955, 22] width 130 height 41
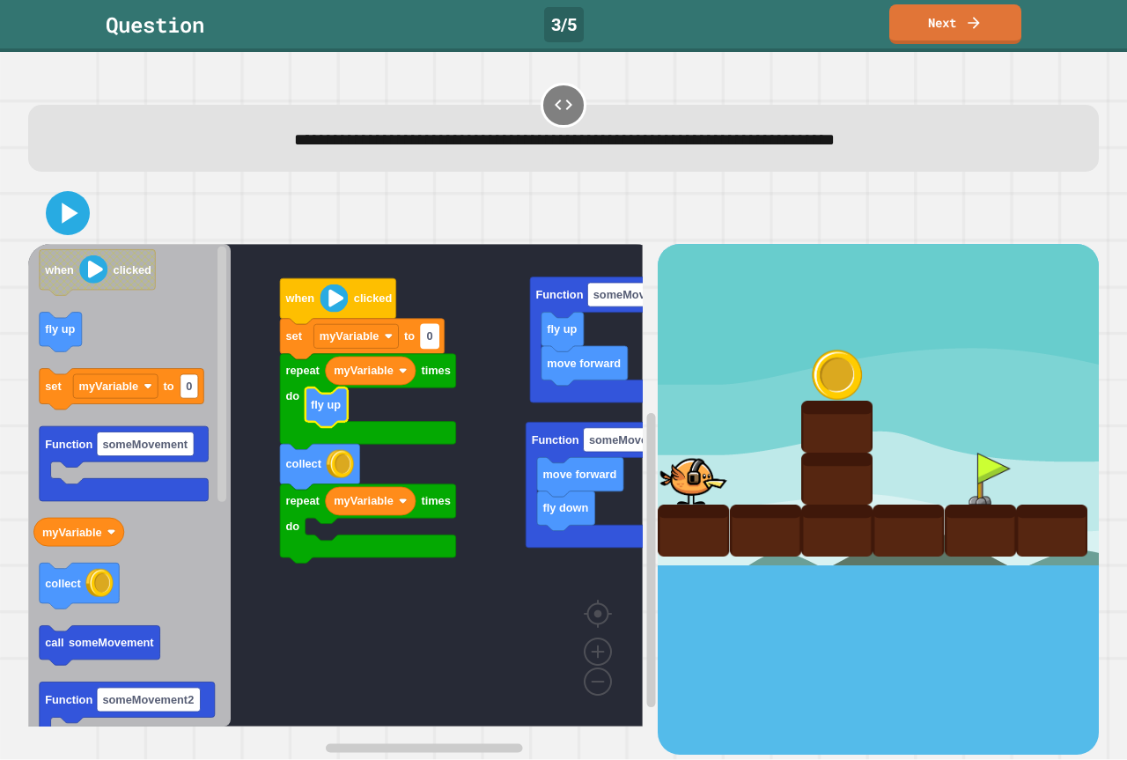
click at [425, 341] on rect "Blockly Workspace" at bounding box center [430, 337] width 18 height 24
type input "*"
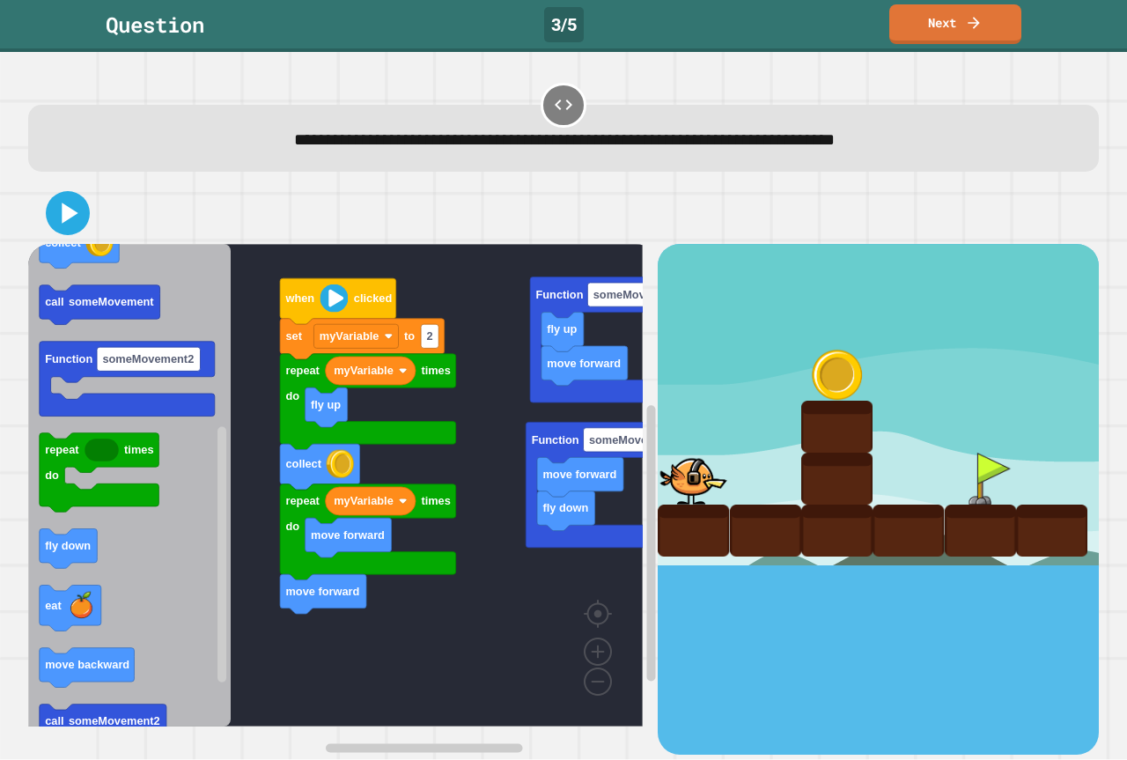
click at [0, 759] on html "**********" at bounding box center [563, 380] width 1127 height 760
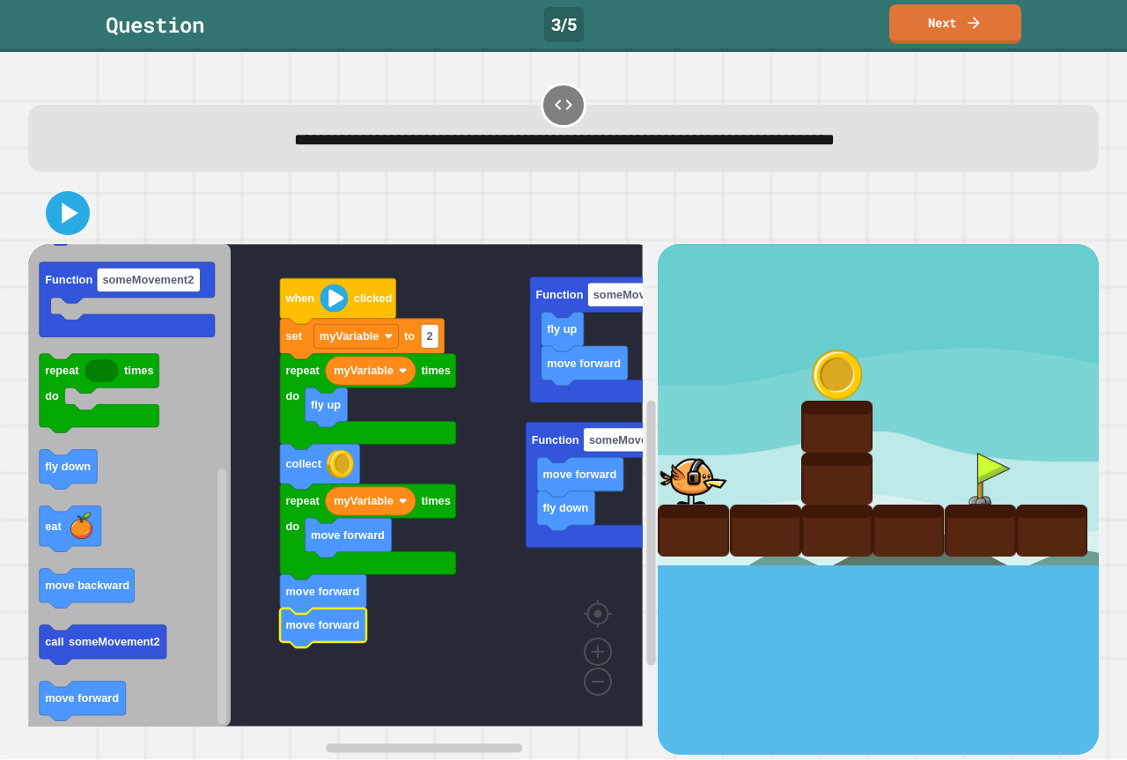
drag, startPoint x: 16, startPoint y: 469, endPoint x: 33, endPoint y: 463, distance: 18.7
click at [33, 465] on div "**********" at bounding box center [563, 406] width 1127 height 708
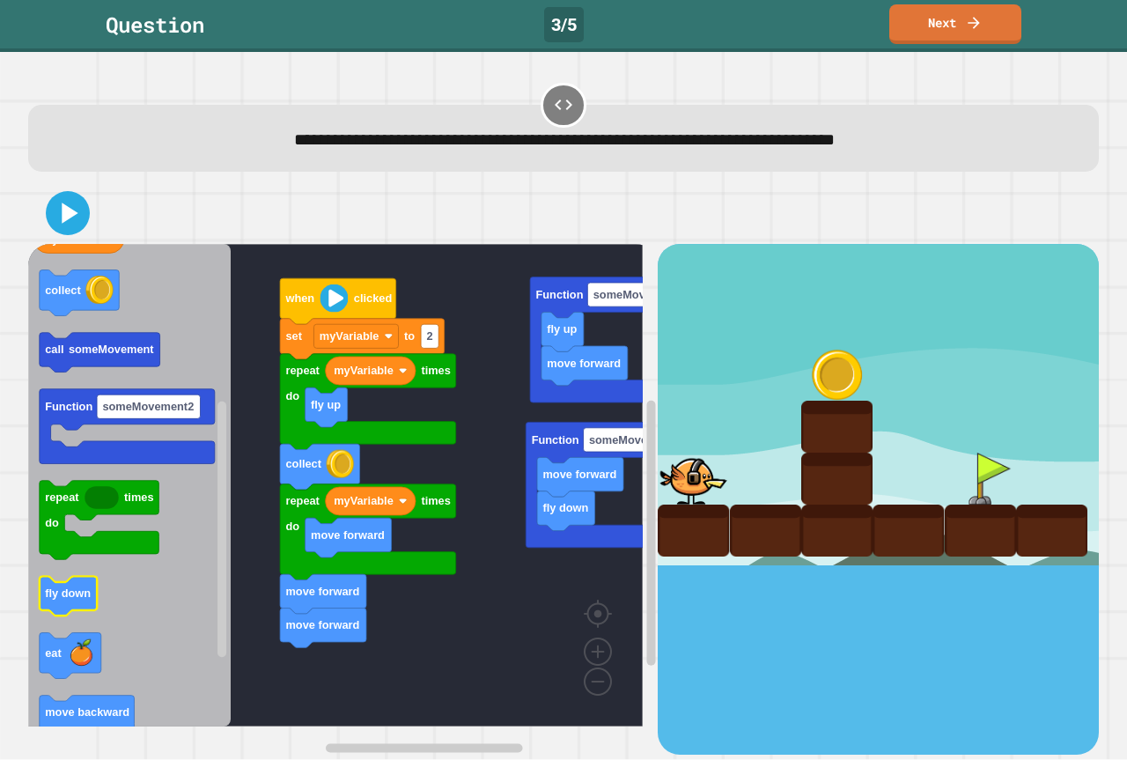
click at [181, 589] on icon "Blockly Workspace" at bounding box center [129, 485] width 202 height 482
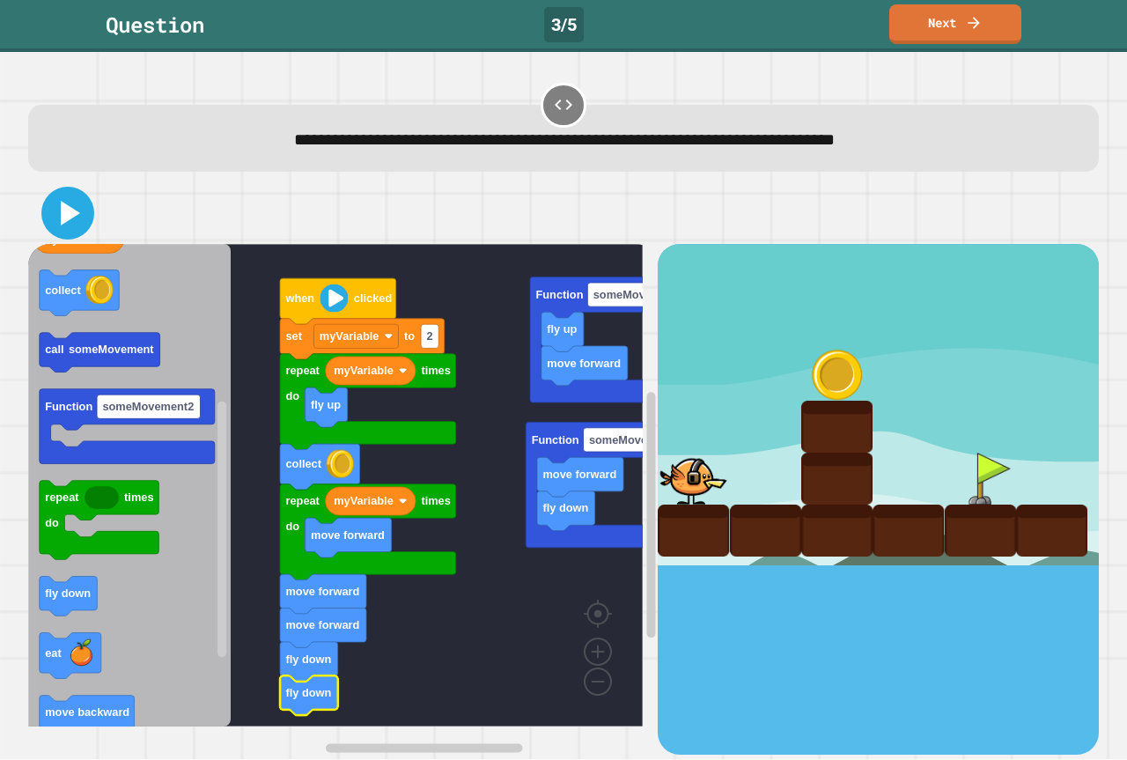
click at [70, 218] on icon at bounding box center [70, 213] width 19 height 25
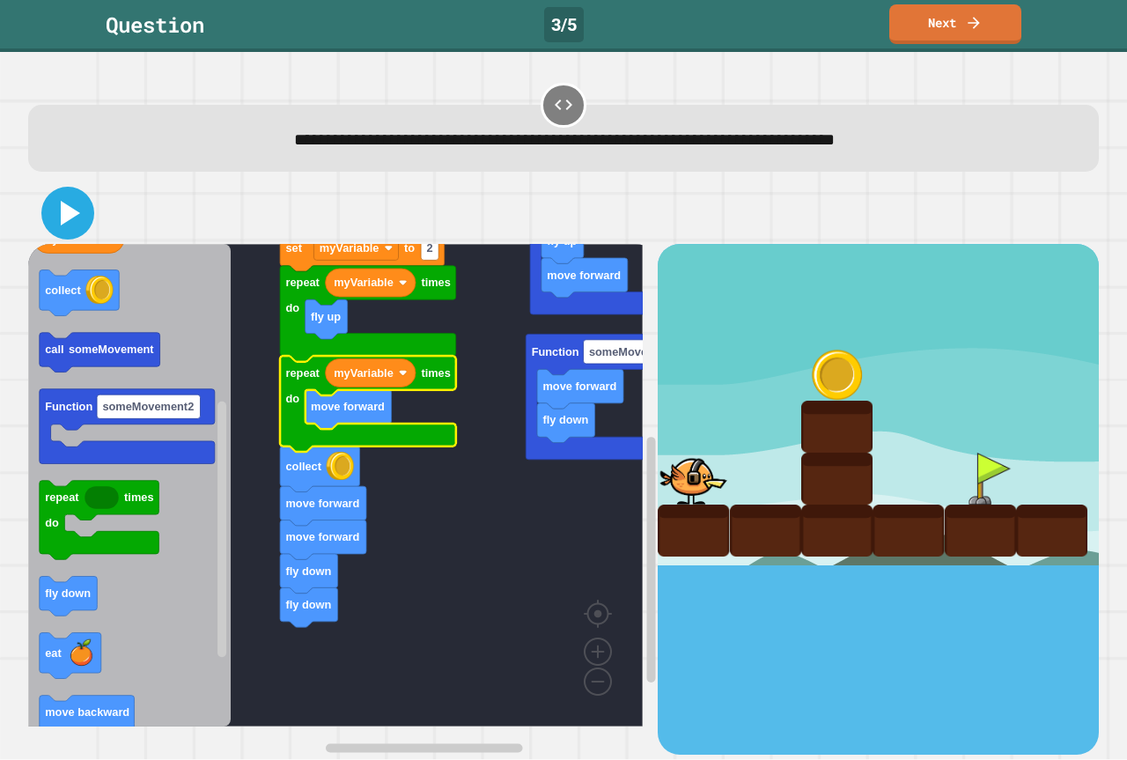
drag, startPoint x: 70, startPoint y: 206, endPoint x: 70, endPoint y: 217, distance: 11.4
click at [70, 209] on icon at bounding box center [68, 213] width 42 height 42
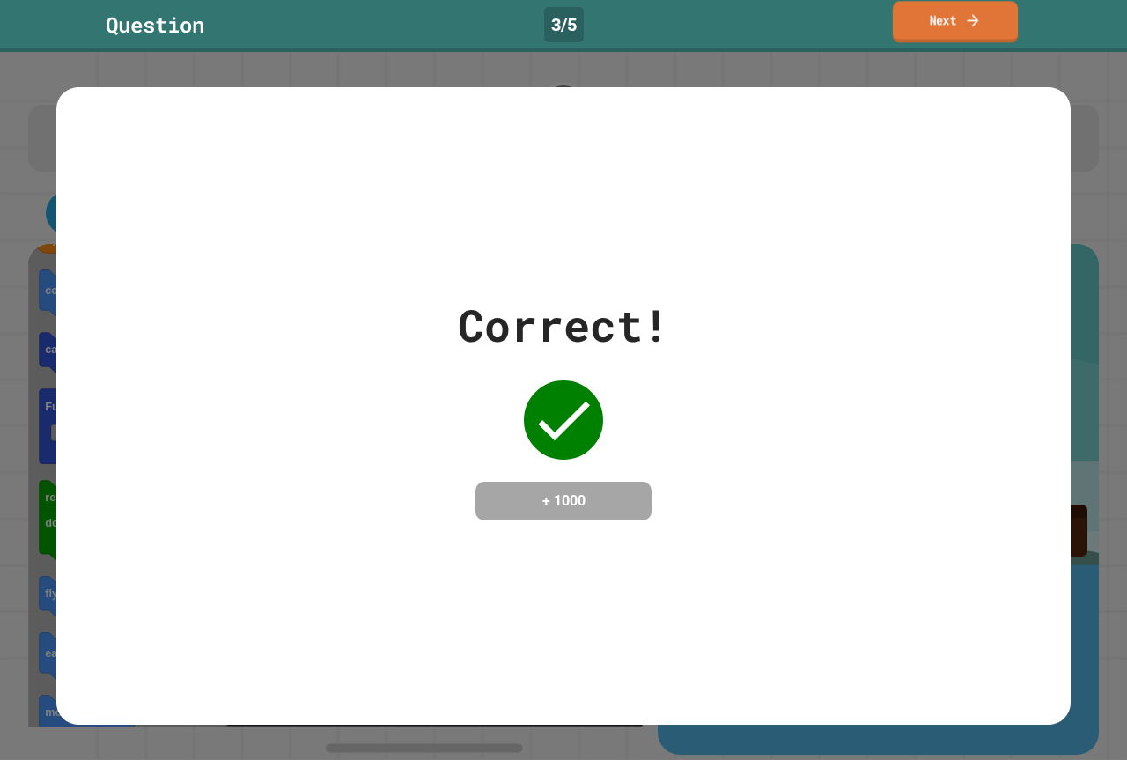
click at [984, 21] on link "Next" at bounding box center [955, 21] width 125 height 41
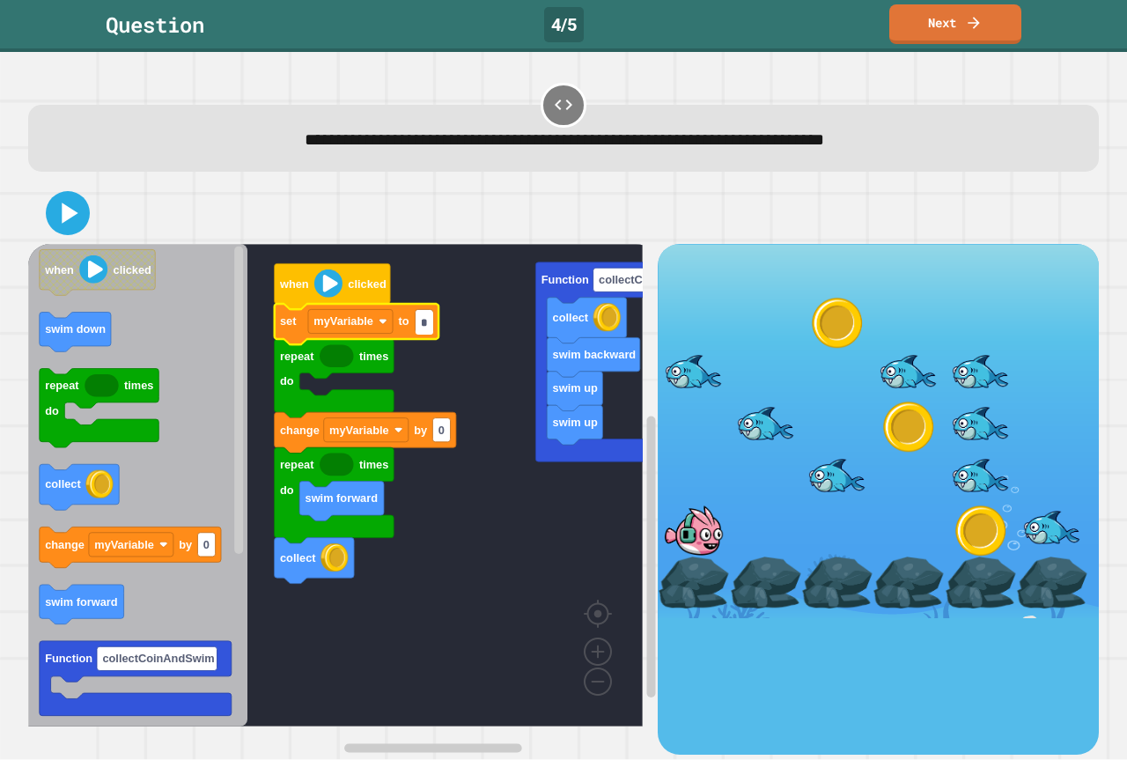
type input "*"
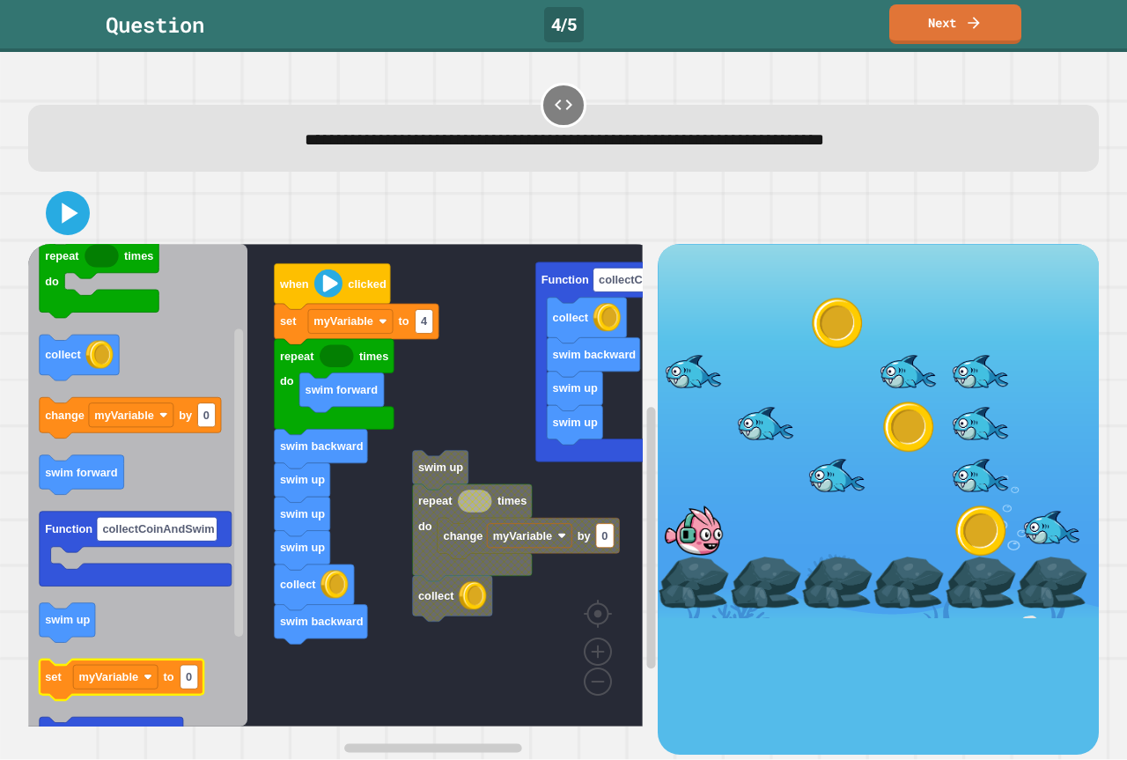
click at [216, 628] on icon "when clicked swim down repeat times do collect change myVariable by 0 swim forw…" at bounding box center [137, 485] width 219 height 482
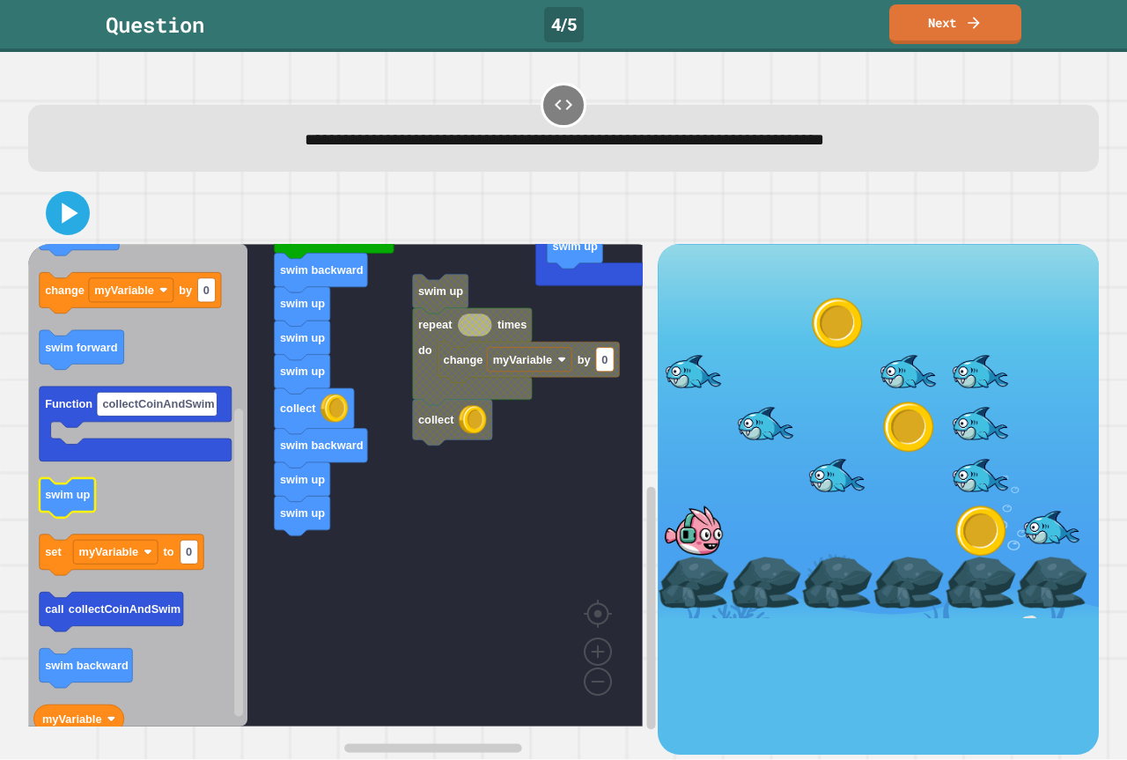
click at [70, 503] on icon "when clicked swim down repeat times do collect change myVariable by 0 swim forw…" at bounding box center [137, 485] width 219 height 482
click at [496, 585] on rect "Blockly Workspace" at bounding box center [335, 485] width 614 height 482
click at [52, 223] on icon at bounding box center [68, 213] width 42 height 42
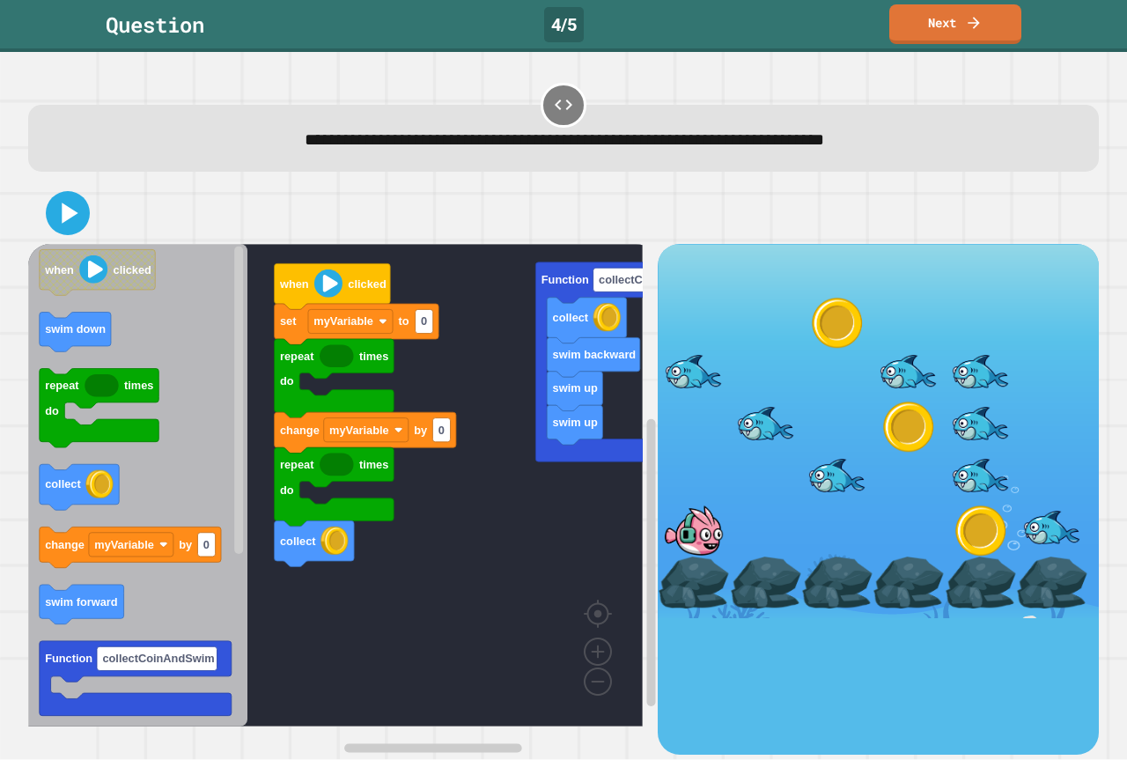
drag, startPoint x: 537, startPoint y: 70, endPoint x: 541, endPoint y: 92, distance: 23.3
click at [541, 92] on div "**********" at bounding box center [563, 406] width 1127 height 708
click at [569, 136] on span "**********" at bounding box center [564, 139] width 519 height 17
click at [570, 87] on div "**********" at bounding box center [564, 126] width 1082 height 103
drag, startPoint x: 570, startPoint y: 86, endPoint x: 546, endPoint y: 110, distance: 34.2
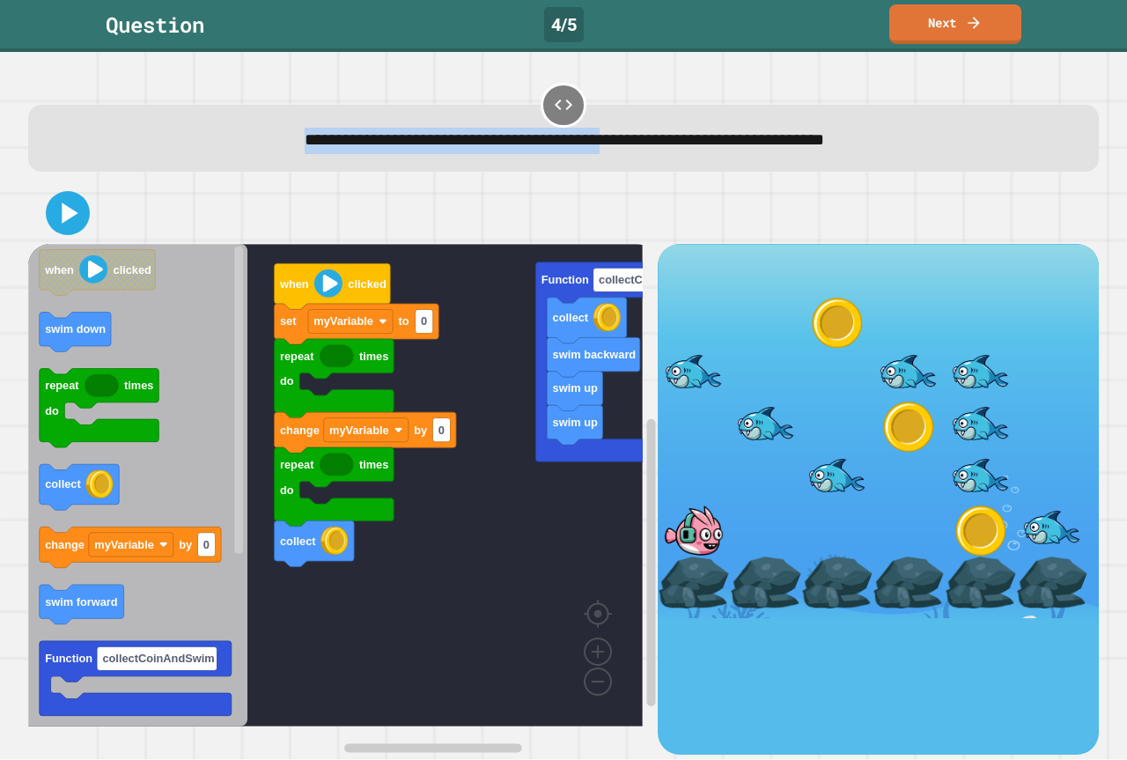
click at [561, 97] on div "**********" at bounding box center [564, 126] width 1082 height 103
click at [523, 128] on div "**********" at bounding box center [564, 141] width 1025 height 26
click at [520, 117] on div "**********" at bounding box center [563, 138] width 1070 height 67
click at [518, 120] on div "**********" at bounding box center [563, 138] width 1070 height 67
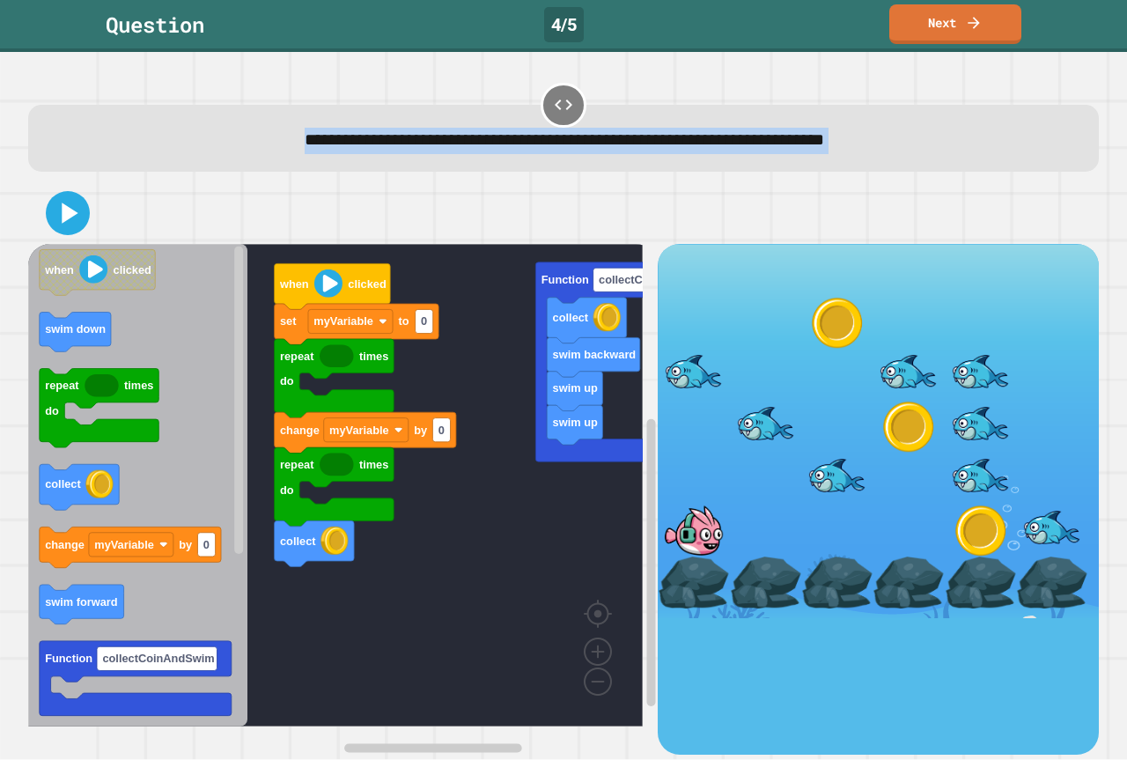
click at [516, 121] on div "**********" at bounding box center [563, 138] width 1070 height 67
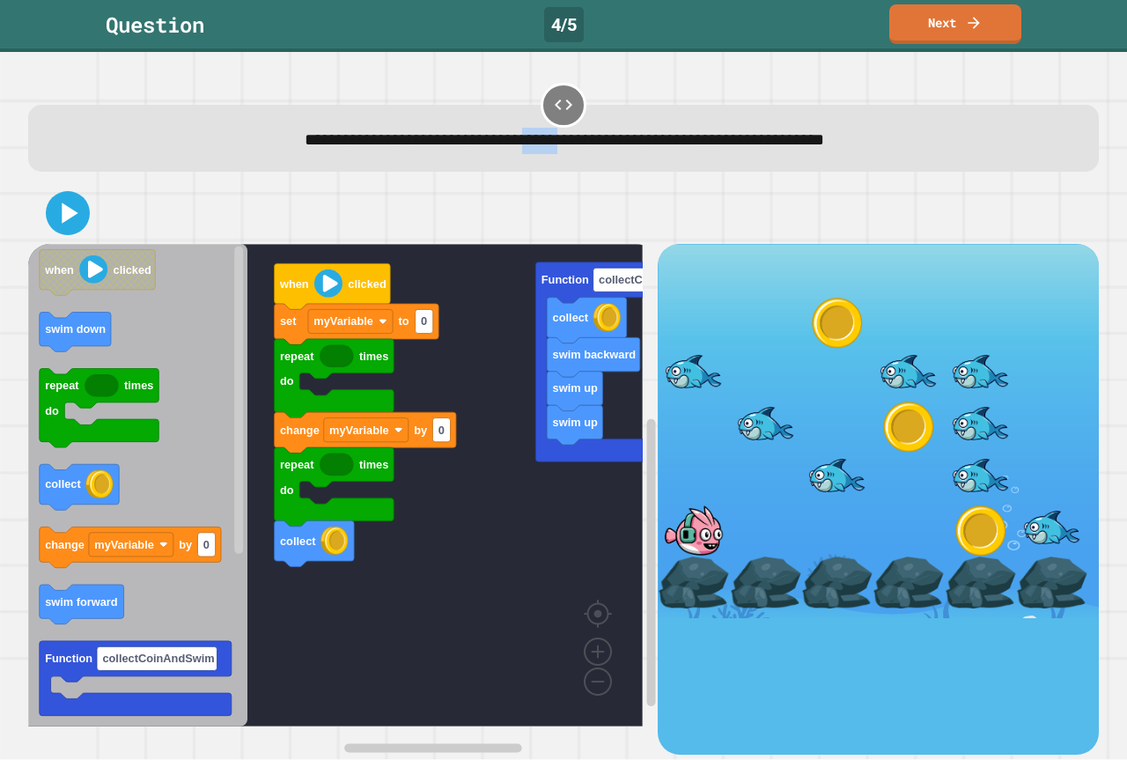
click at [516, 121] on div "**********" at bounding box center [563, 138] width 1070 height 67
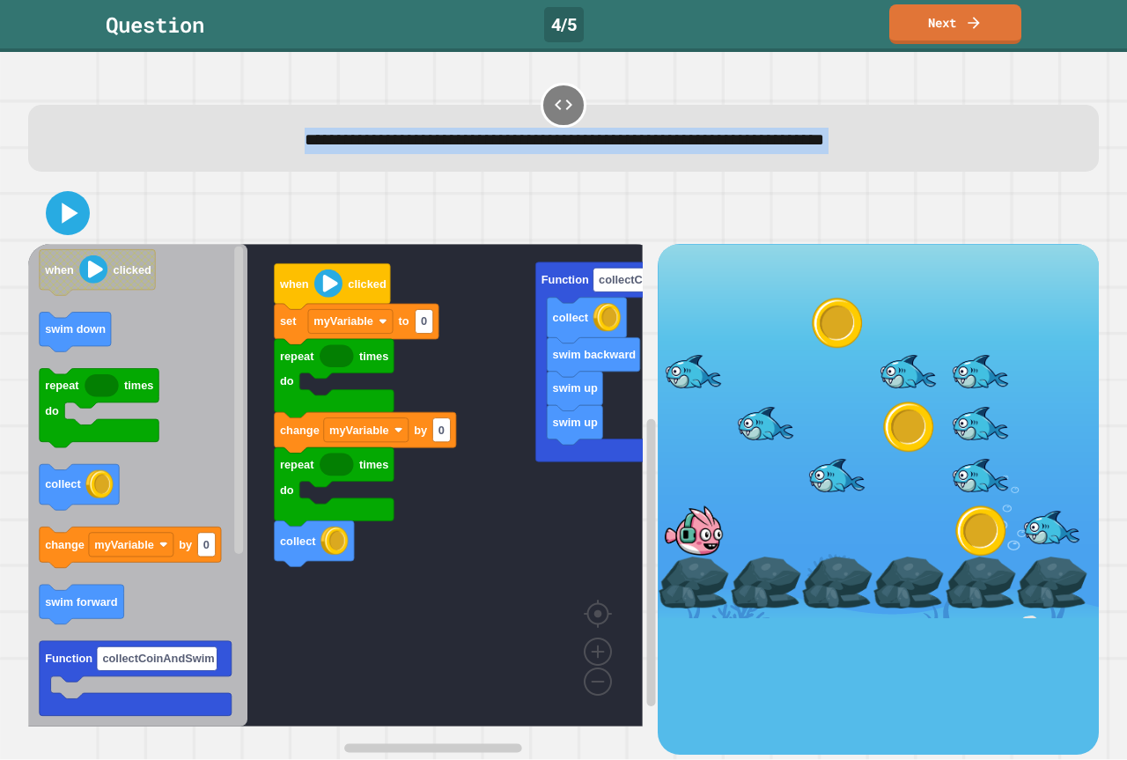
click at [516, 121] on div "**********" at bounding box center [563, 138] width 1070 height 67
click at [512, 123] on div "**********" at bounding box center [563, 138] width 1070 height 67
click at [511, 124] on div "**********" at bounding box center [563, 138] width 1070 height 67
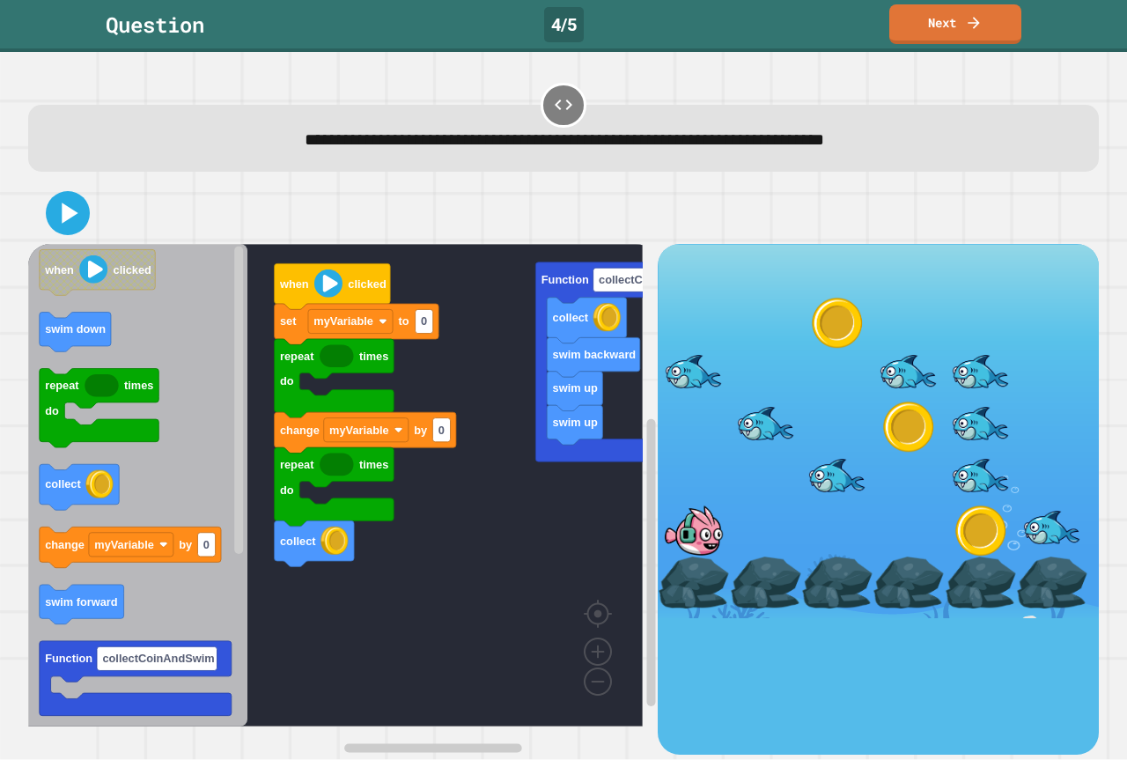
click at [509, 125] on div "**********" at bounding box center [563, 138] width 1070 height 67
drag, startPoint x: 494, startPoint y: 129, endPoint x: 0, endPoint y: 705, distance: 758.5
click at [366, 261] on div "**********" at bounding box center [564, 417] width 1082 height 685
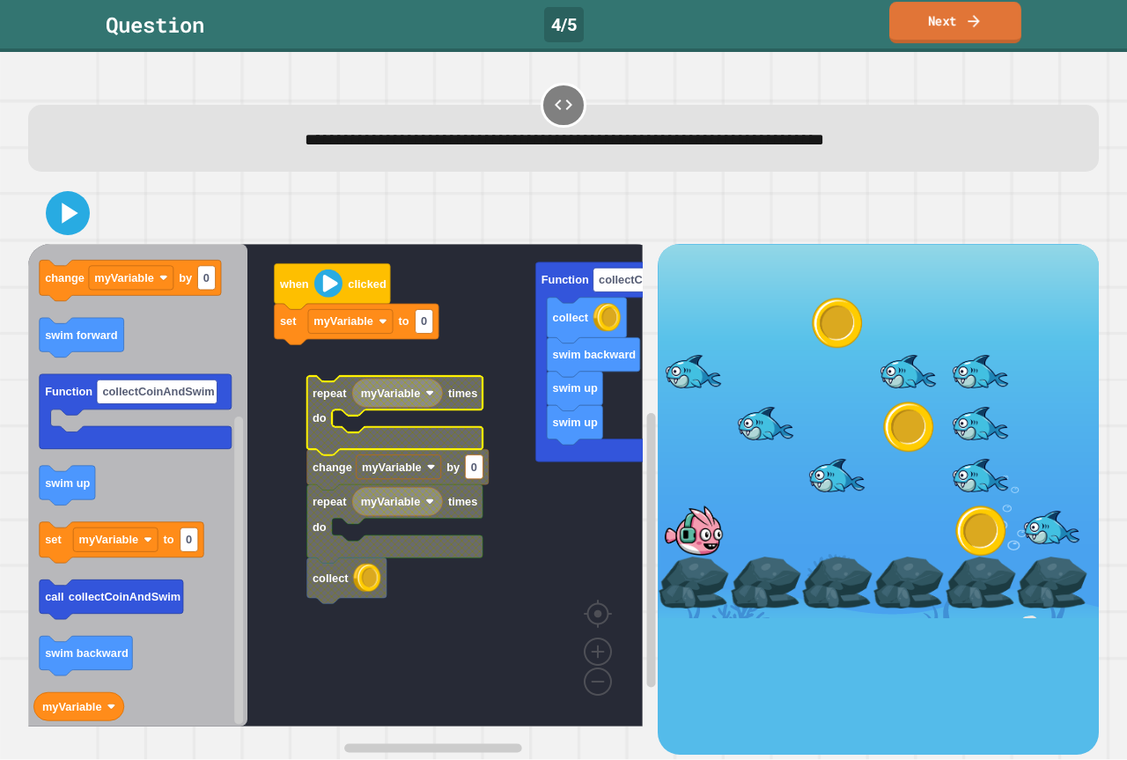
click at [920, 18] on link "Next" at bounding box center [955, 22] width 132 height 41
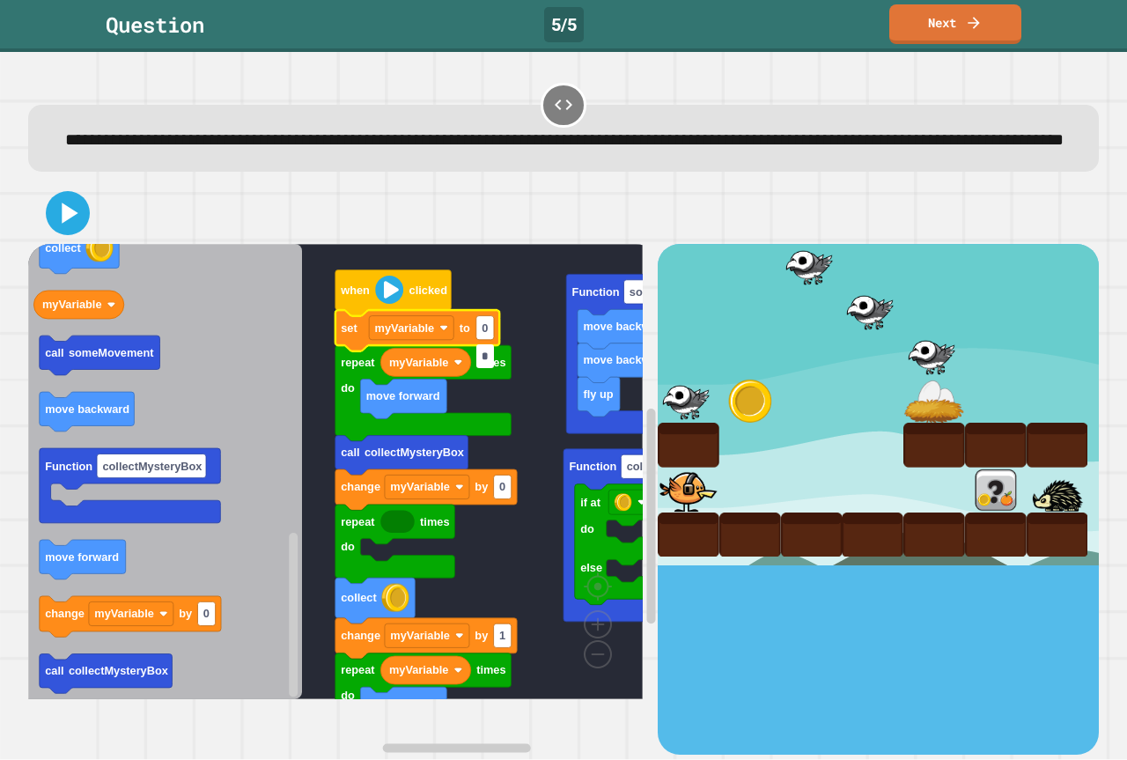
type input "*"
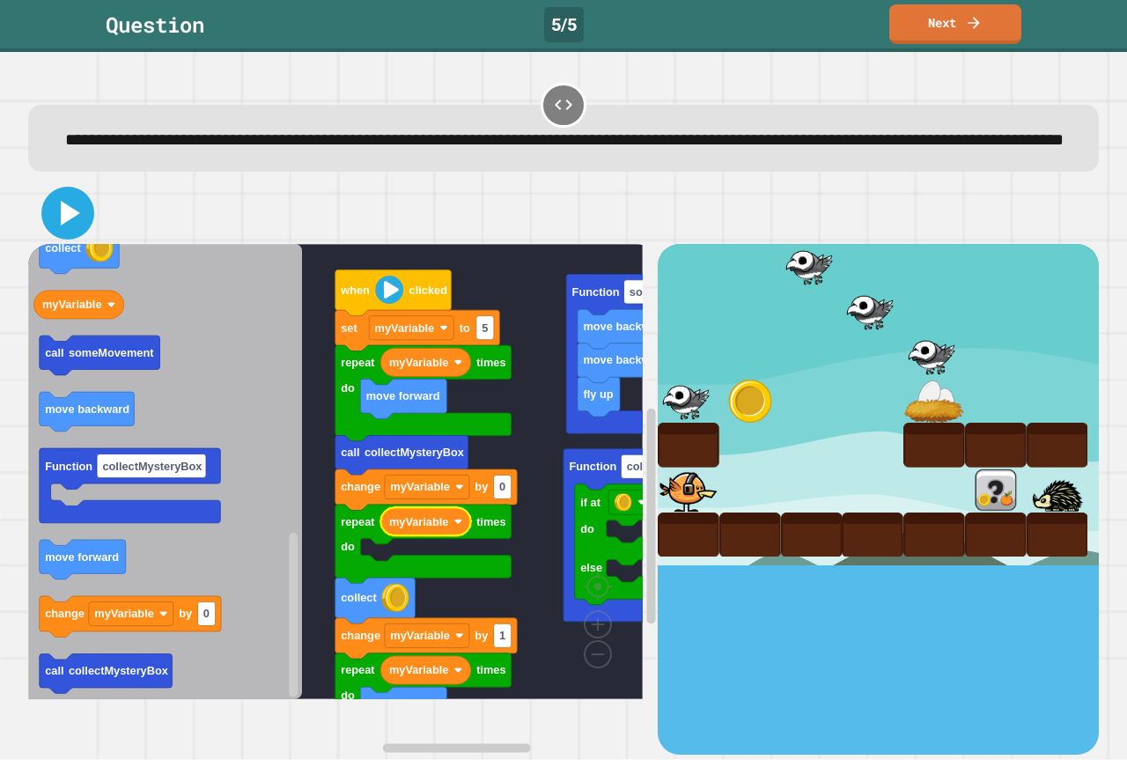
click at [61, 220] on button at bounding box center [67, 213] width 53 height 53
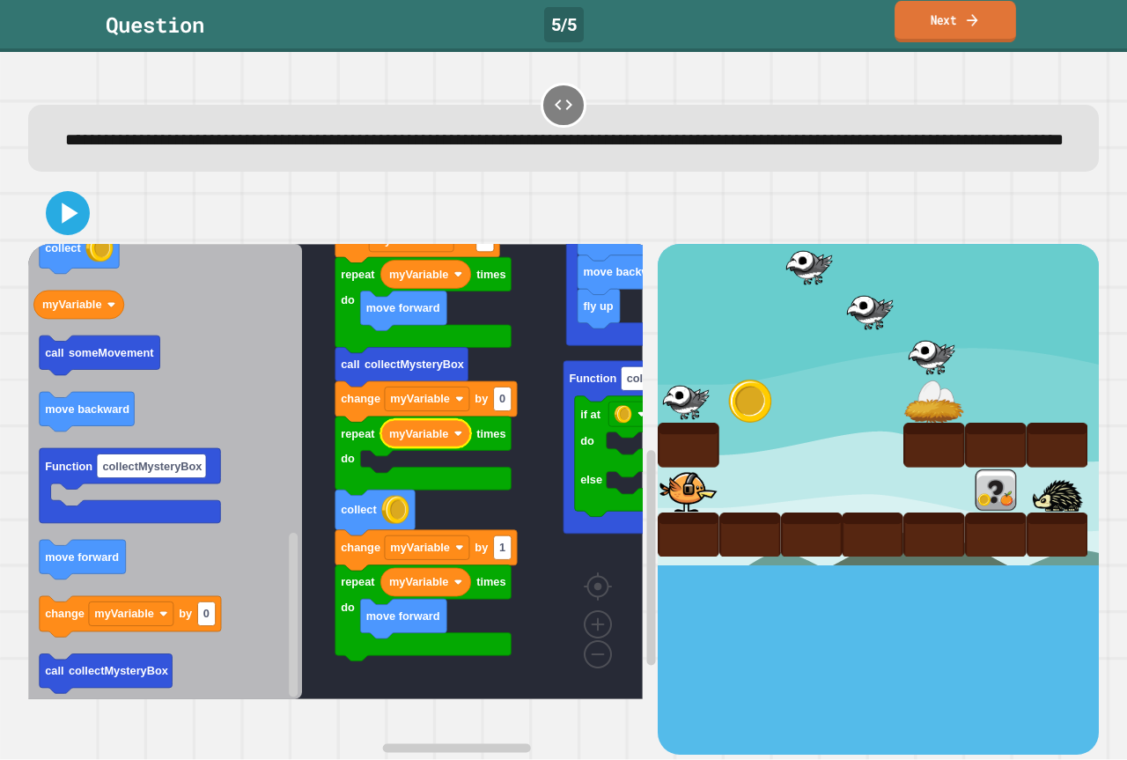
click at [912, 17] on link "Next" at bounding box center [954, 21] width 121 height 41
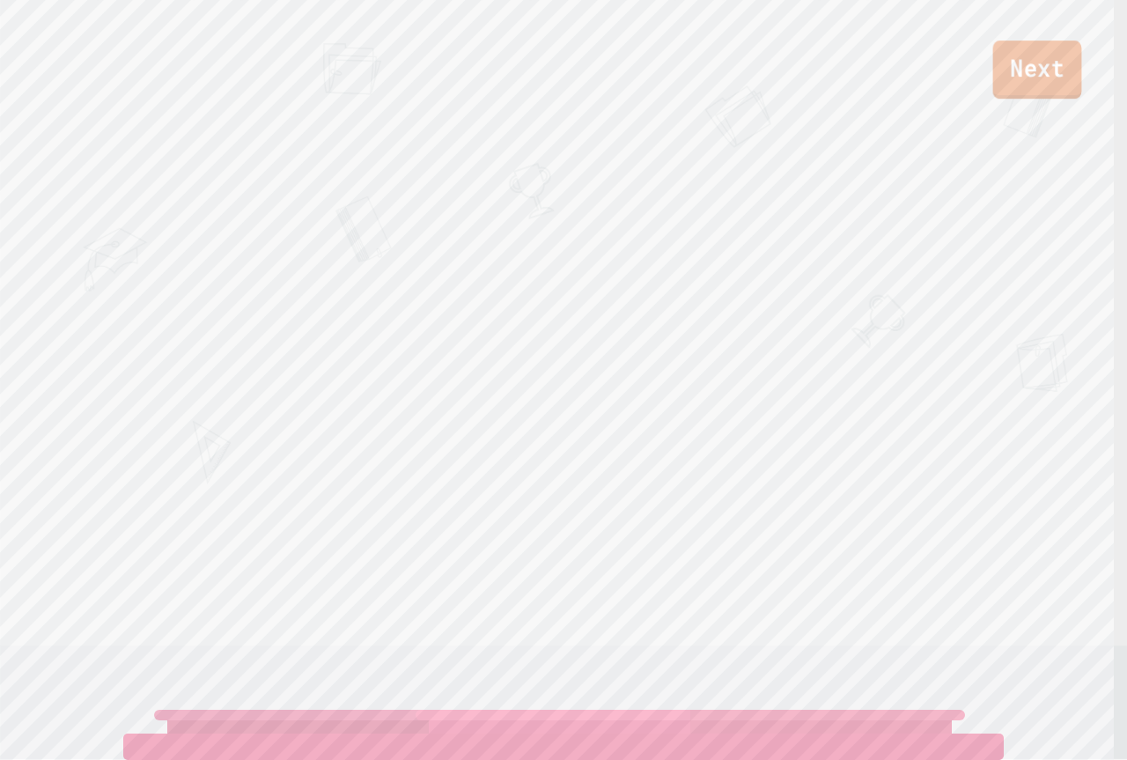
click at [1007, 46] on link "Next" at bounding box center [1037, 69] width 89 height 58
